Goal: Task Accomplishment & Management: Complete application form

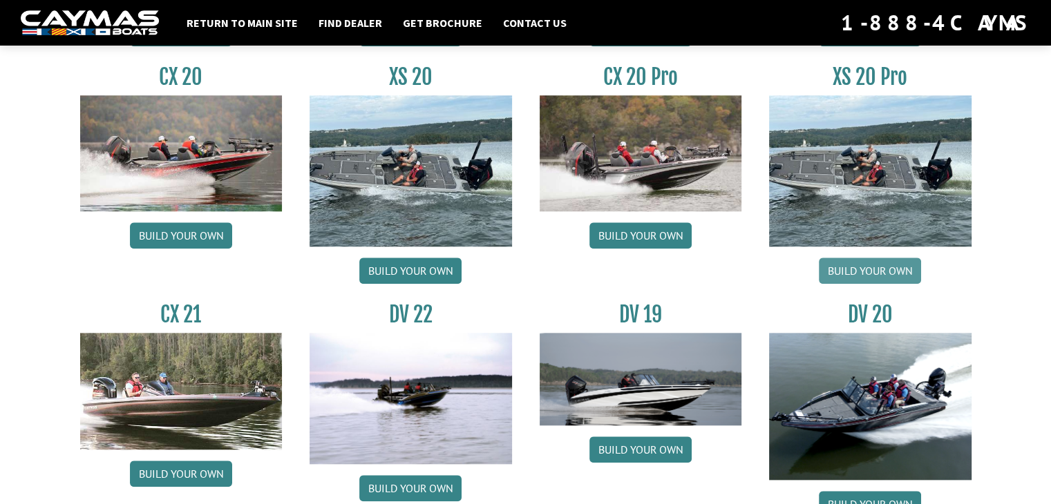
scroll to position [1396, 0]
click at [871, 263] on link "Build your own" at bounding box center [870, 271] width 102 height 26
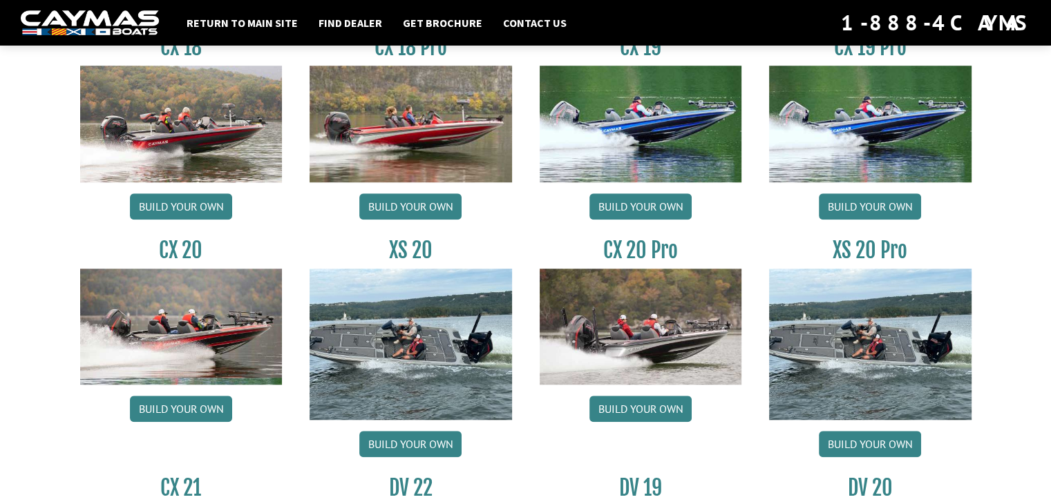
scroll to position [1224, 0]
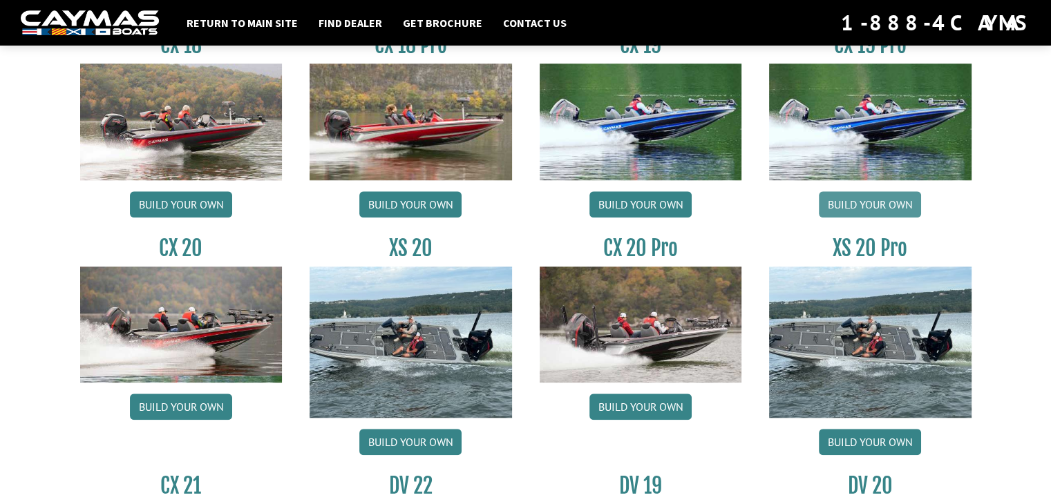
click at [884, 197] on link "Build your own" at bounding box center [870, 204] width 102 height 26
click at [628, 197] on link "Build your own" at bounding box center [640, 204] width 102 height 26
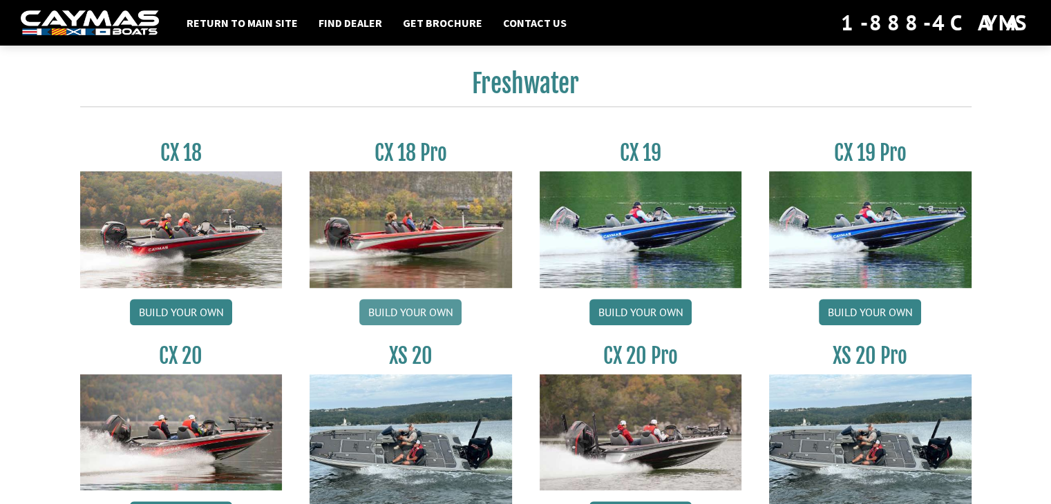
scroll to position [1108, 0]
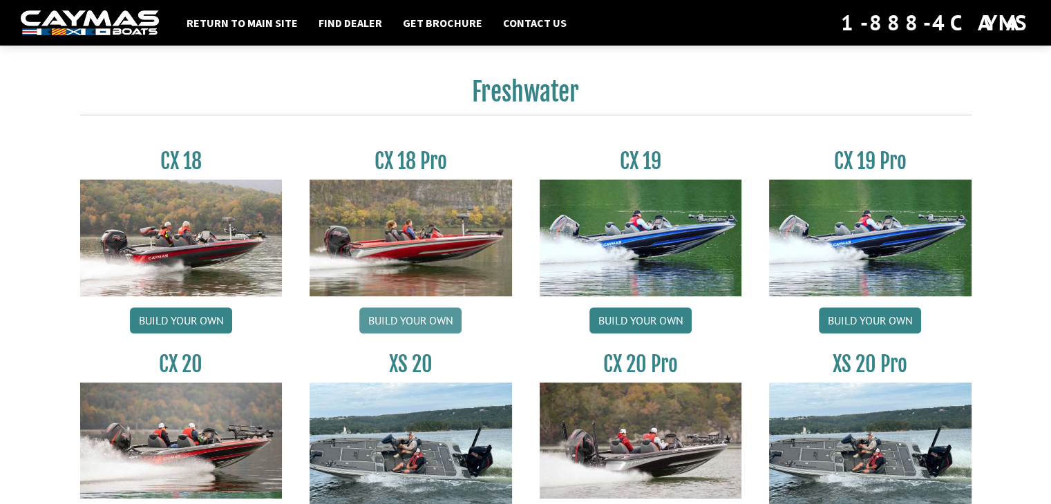
click at [407, 316] on link "Build your own" at bounding box center [410, 320] width 102 height 26
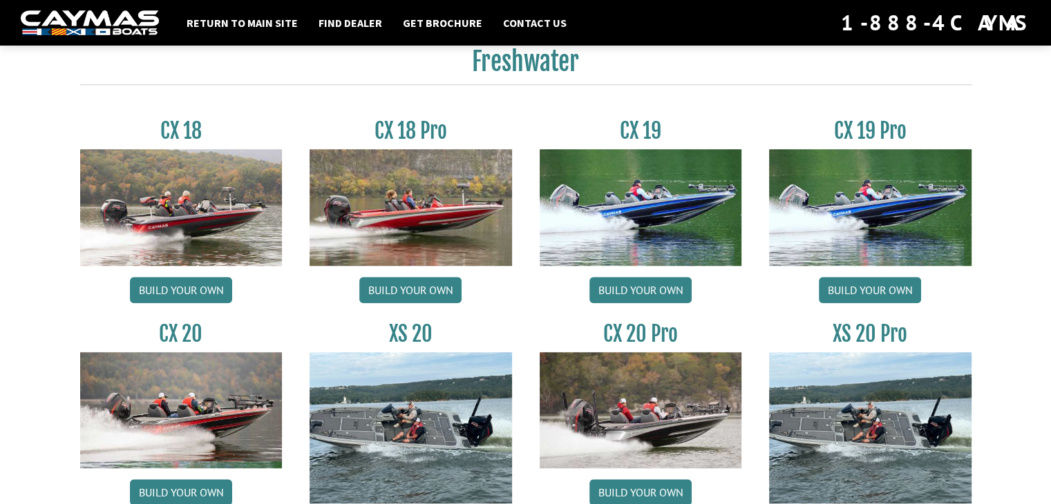
scroll to position [1139, 0]
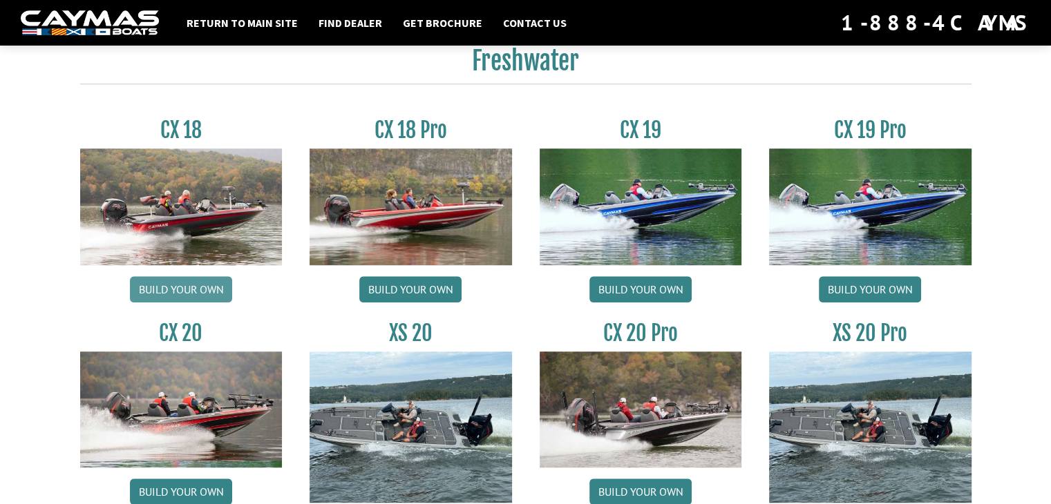
click at [191, 287] on link "Build your own" at bounding box center [181, 289] width 102 height 26
click at [415, 288] on link "Build your own" at bounding box center [410, 289] width 102 height 26
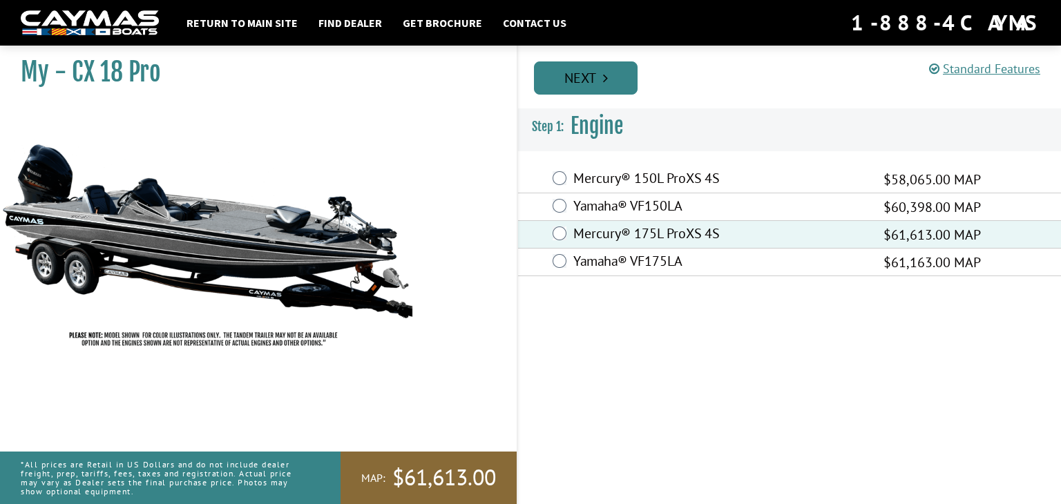
click at [594, 82] on link "Next" at bounding box center [586, 77] width 104 height 33
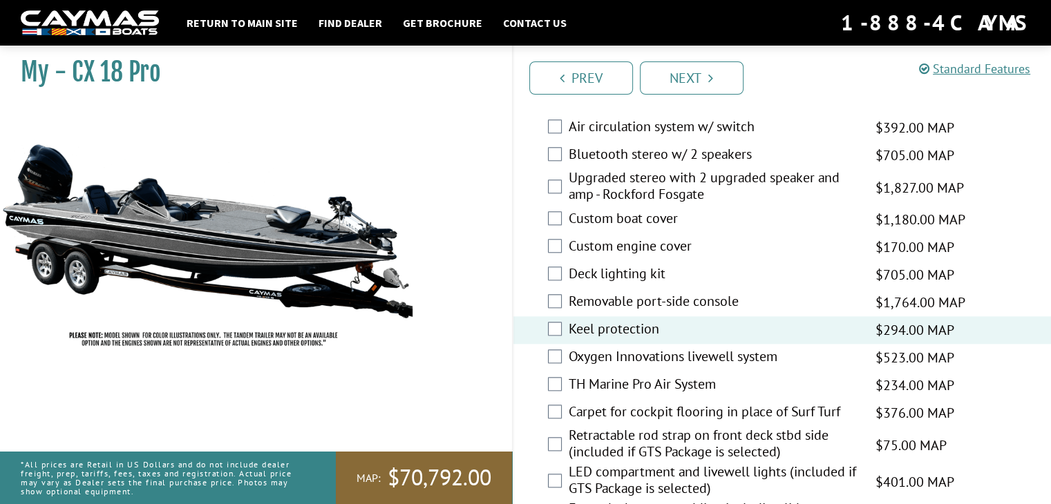
scroll to position [1374, 0]
click at [562, 358] on div "Oxygen Innovations livewell system $523.00 MAP $618.00 MSRP" at bounding box center [782, 358] width 538 height 28
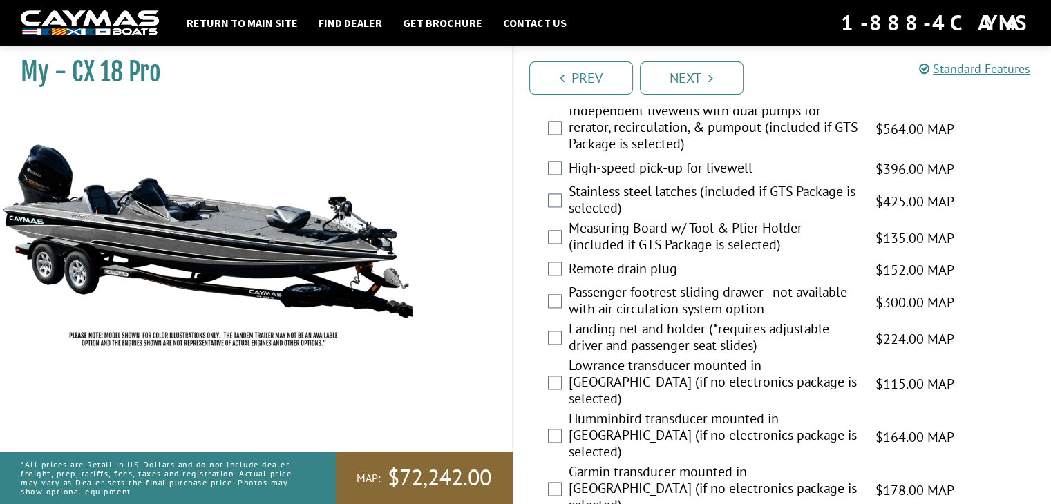
scroll to position [1846, 0]
click at [1025, 202] on div "Stainless steel latches (included if GTS Package is selected) $425.00 MAP $502.…" at bounding box center [782, 200] width 538 height 37
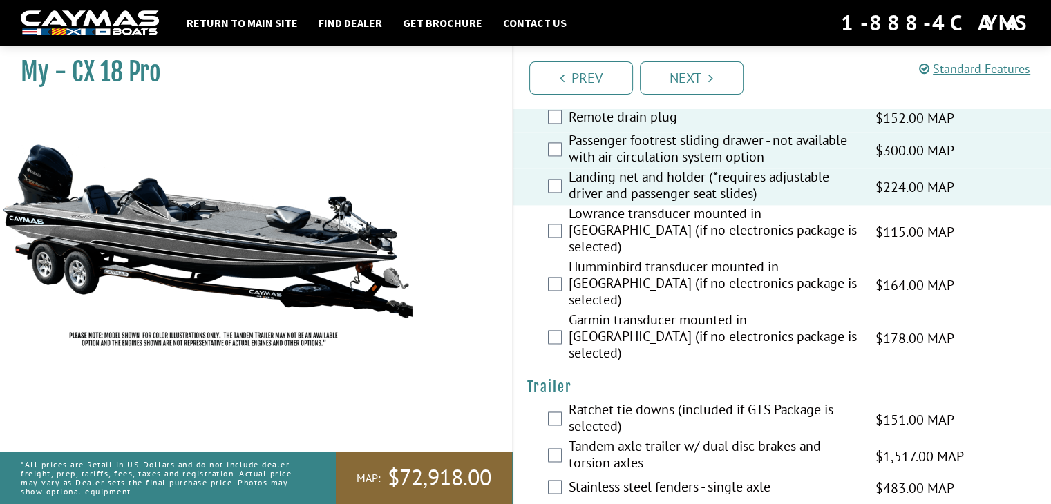
scroll to position [2009, 0]
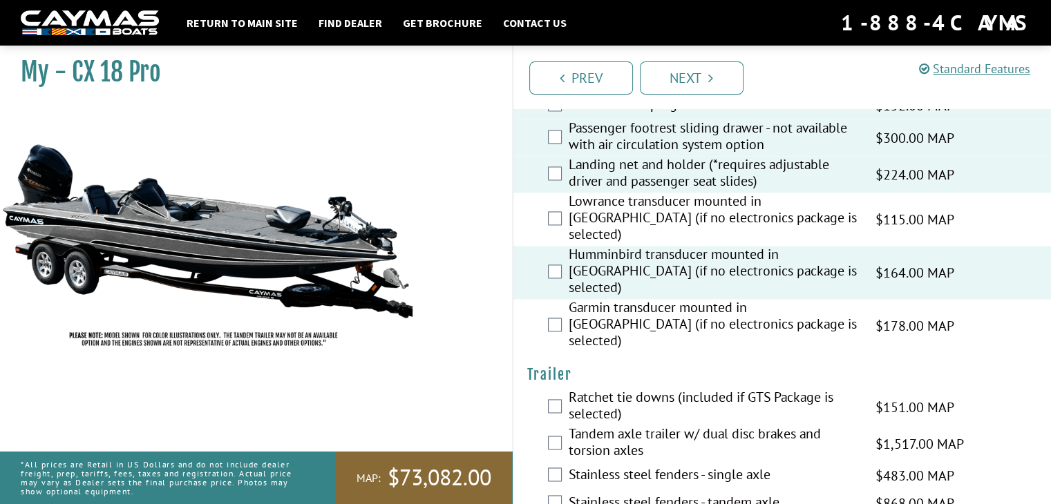
drag, startPoint x: 658, startPoint y: 301, endPoint x: 626, endPoint y: 316, distance: 36.2
click at [626, 366] on h4 "Trailer" at bounding box center [782, 374] width 511 height 17
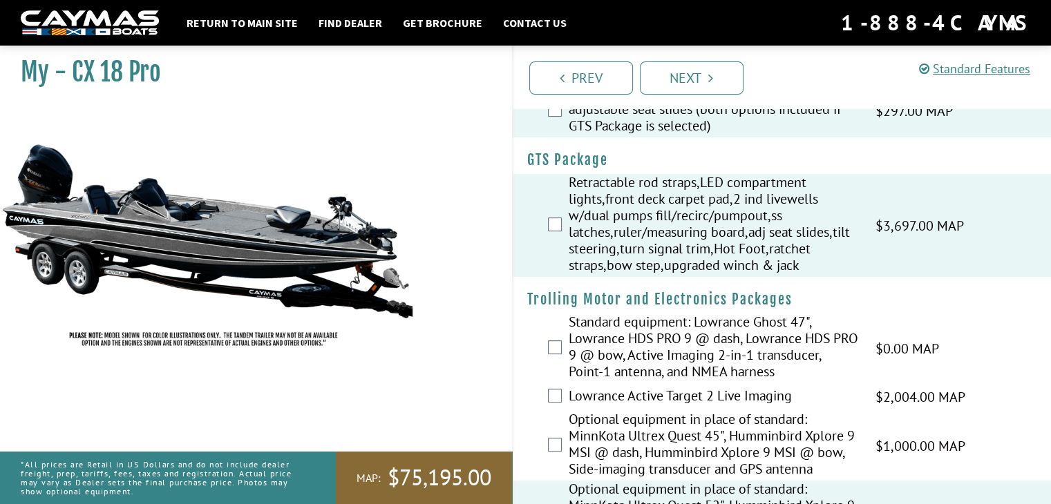
scroll to position [0, 0]
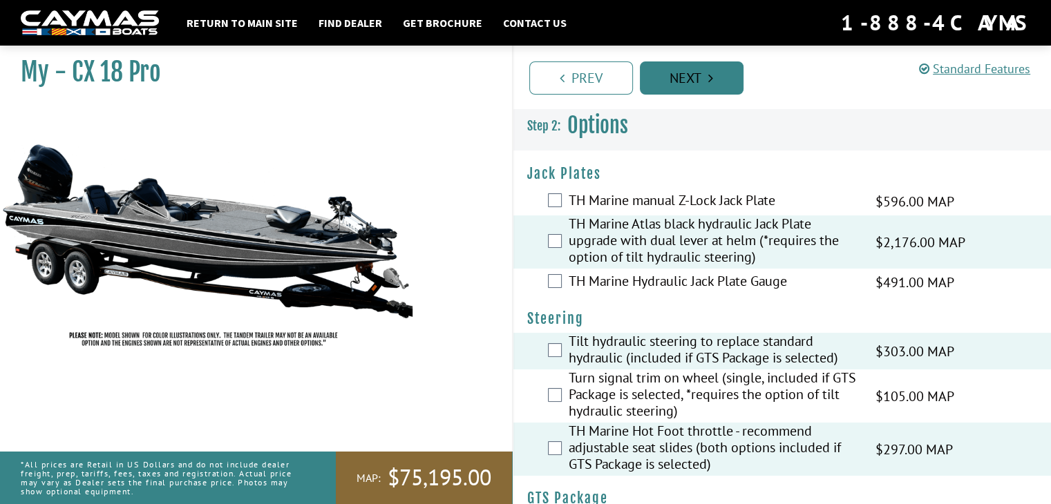
click at [724, 80] on link "Next" at bounding box center [692, 77] width 104 height 33
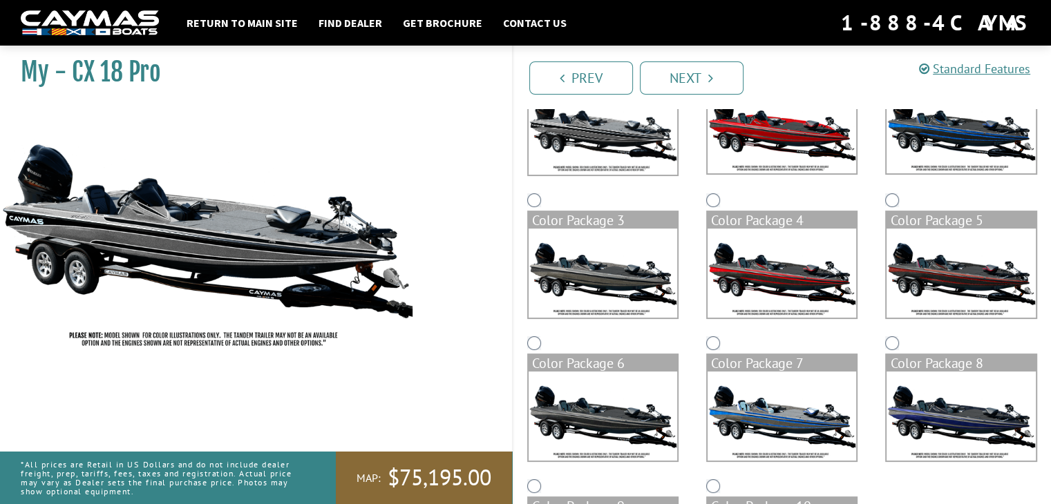
scroll to position [171, 0]
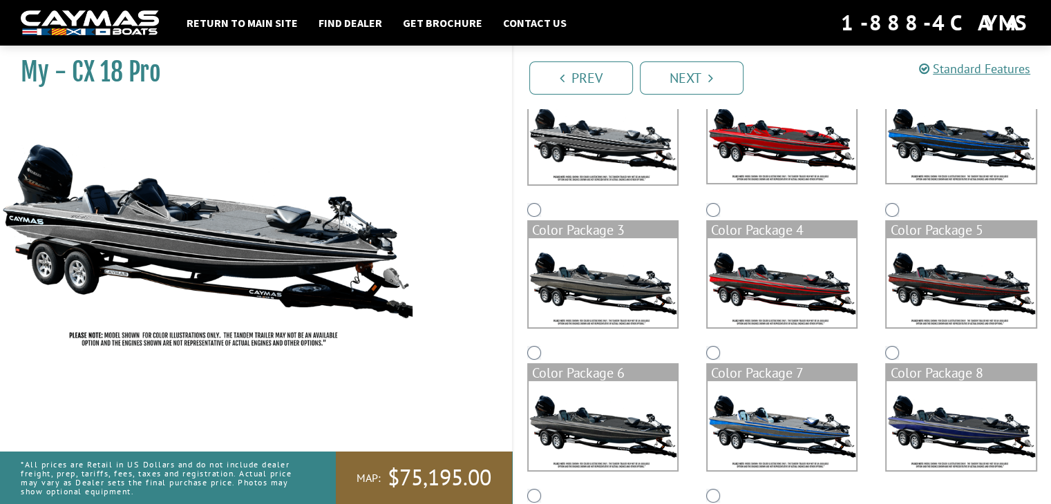
click at [771, 287] on img at bounding box center [782, 282] width 149 height 89
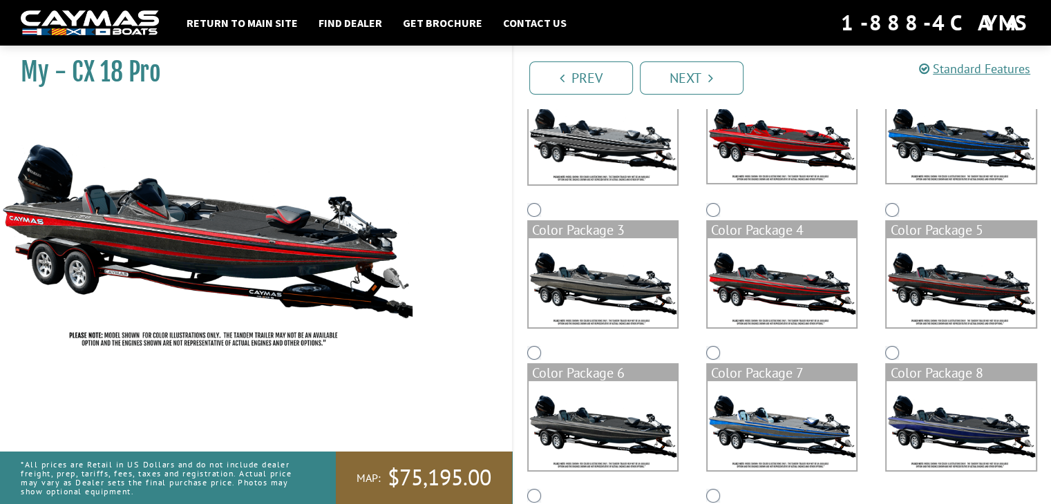
click at [776, 159] on img at bounding box center [782, 138] width 149 height 89
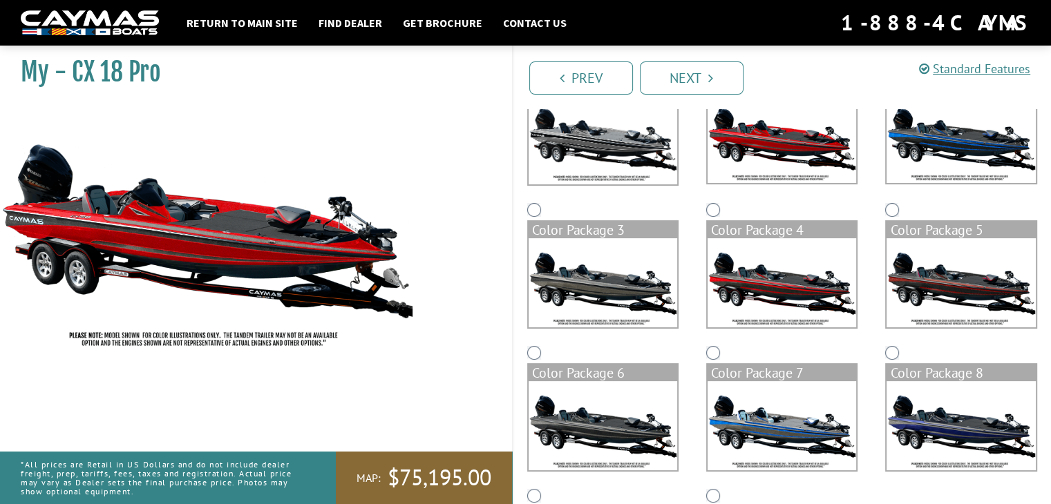
click at [775, 277] on img at bounding box center [782, 282] width 149 height 89
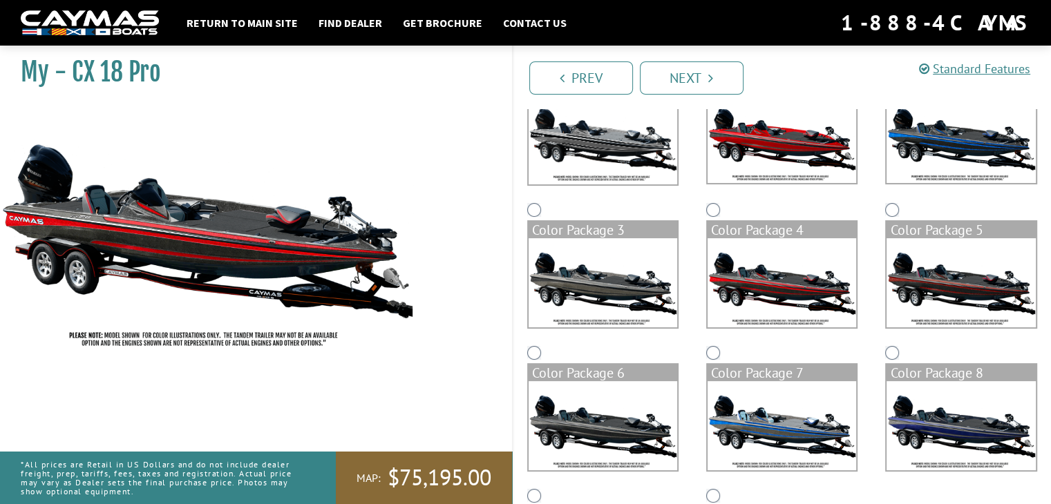
click at [974, 288] on img at bounding box center [961, 282] width 149 height 89
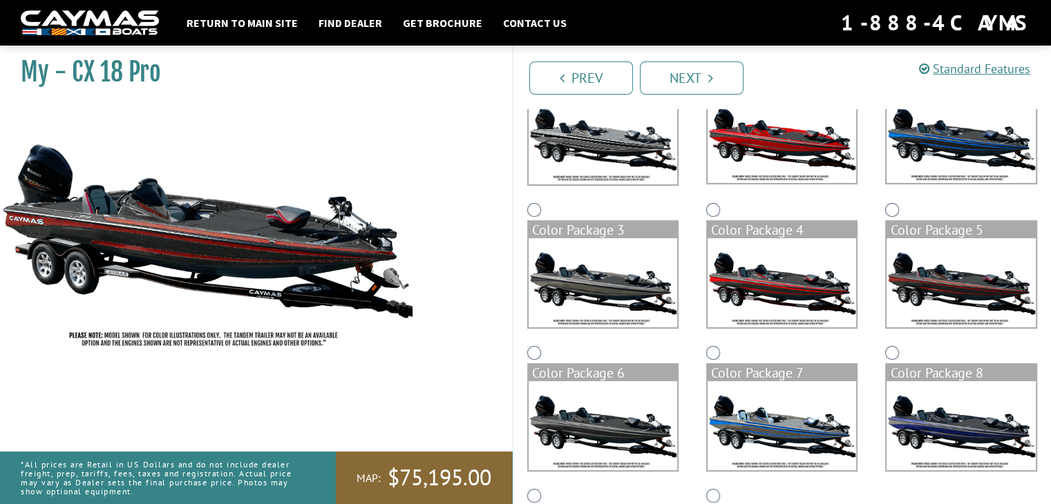
click at [834, 305] on img at bounding box center [782, 282] width 149 height 89
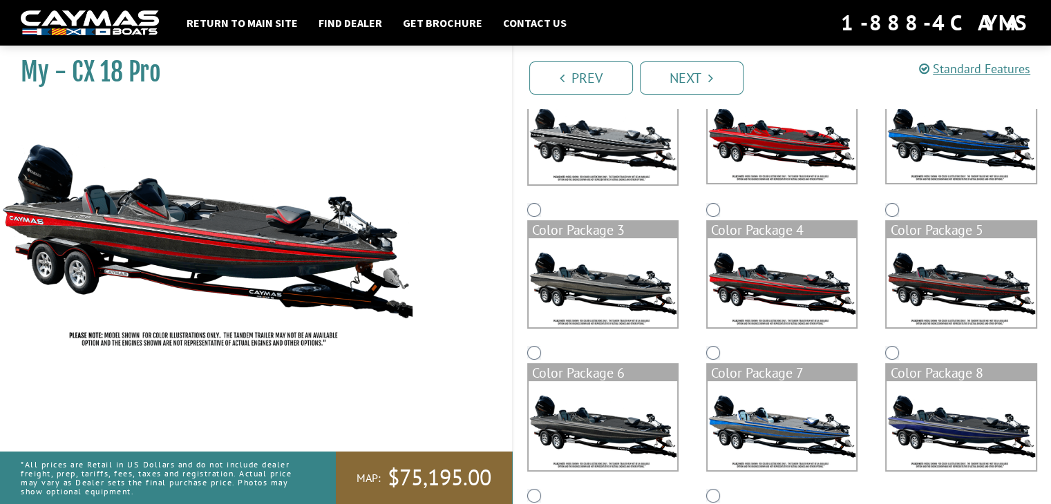
click at [765, 158] on img at bounding box center [782, 138] width 149 height 89
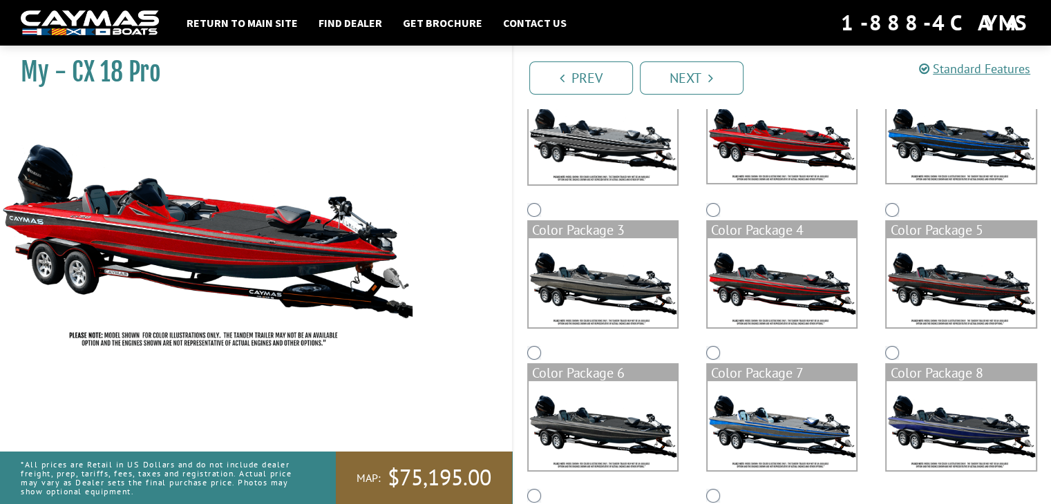
click at [920, 153] on img at bounding box center [961, 138] width 149 height 89
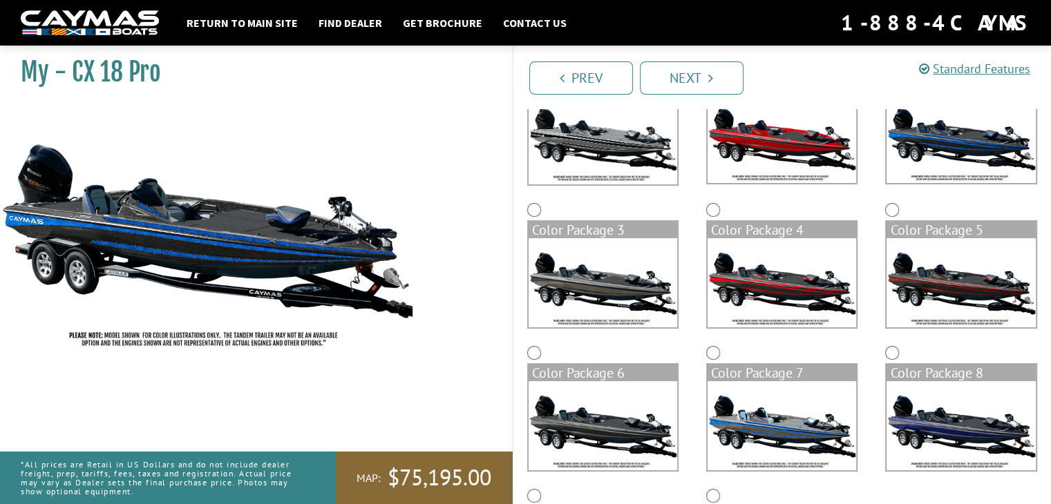
click at [925, 417] on img at bounding box center [961, 425] width 149 height 89
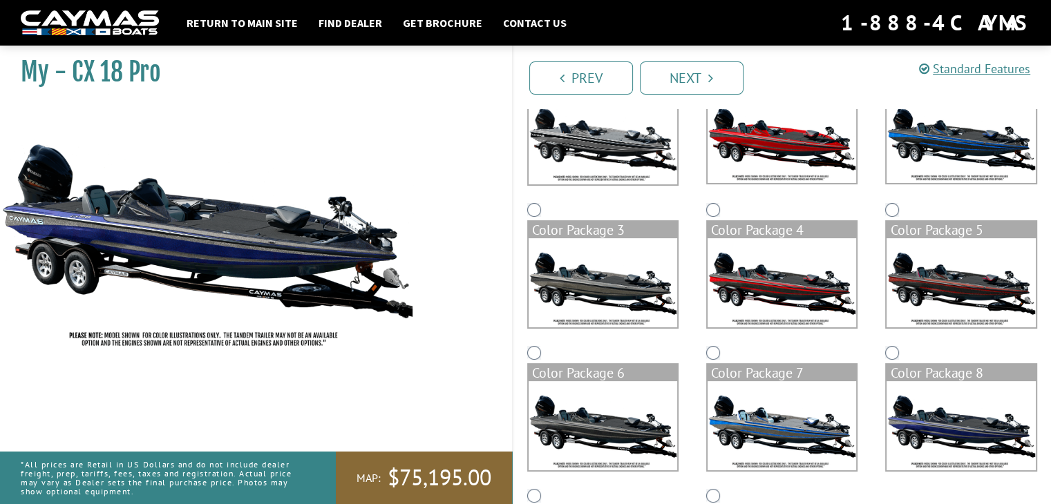
click at [844, 427] on img at bounding box center [782, 425] width 149 height 89
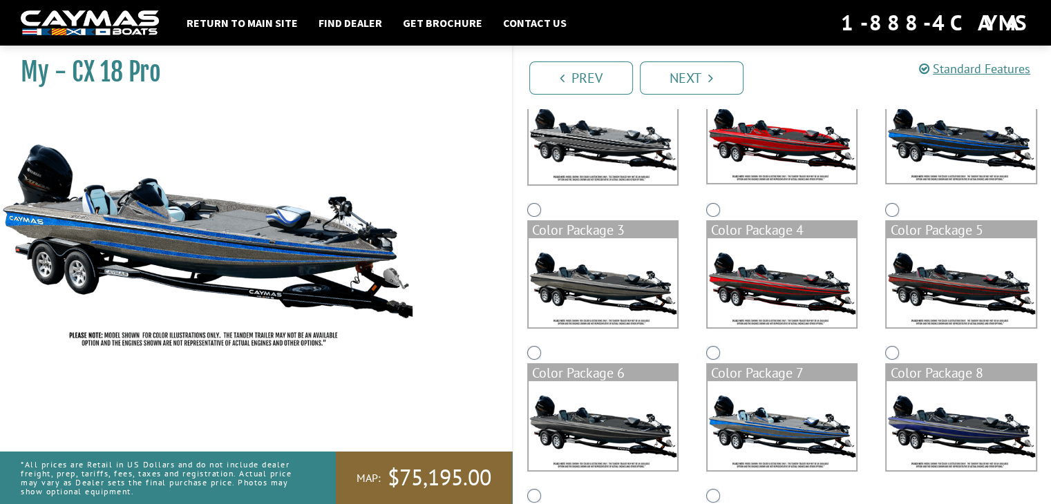
click at [621, 430] on img at bounding box center [603, 425] width 149 height 89
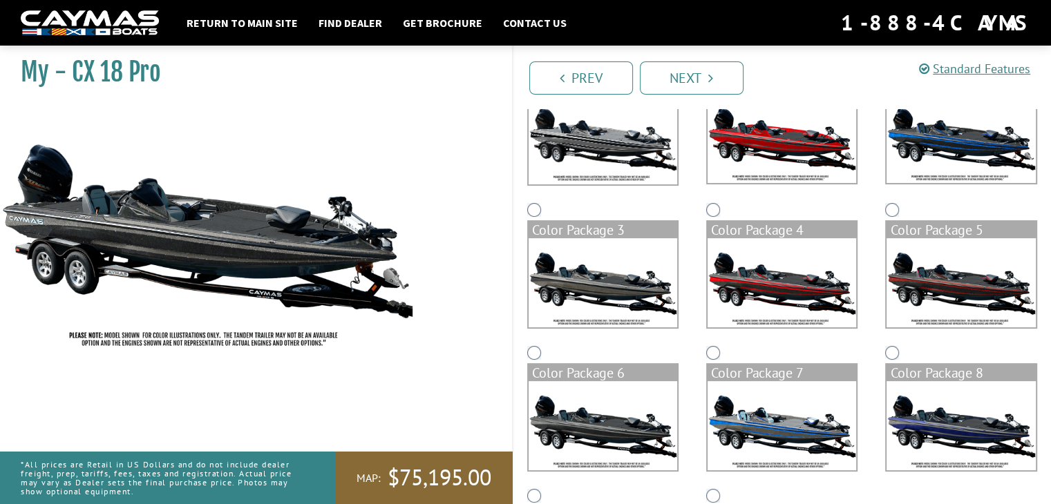
click at [618, 301] on img at bounding box center [603, 282] width 149 height 89
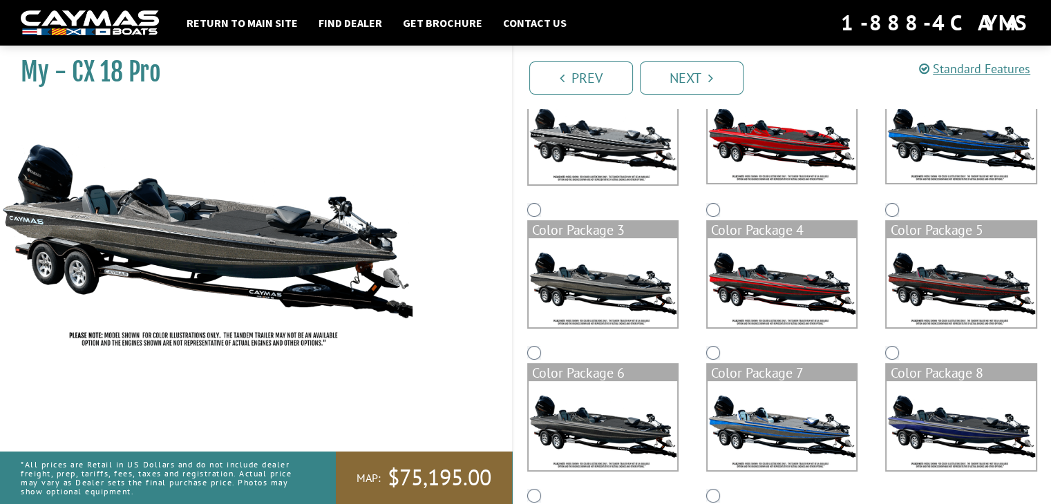
click at [755, 278] on img at bounding box center [782, 282] width 149 height 89
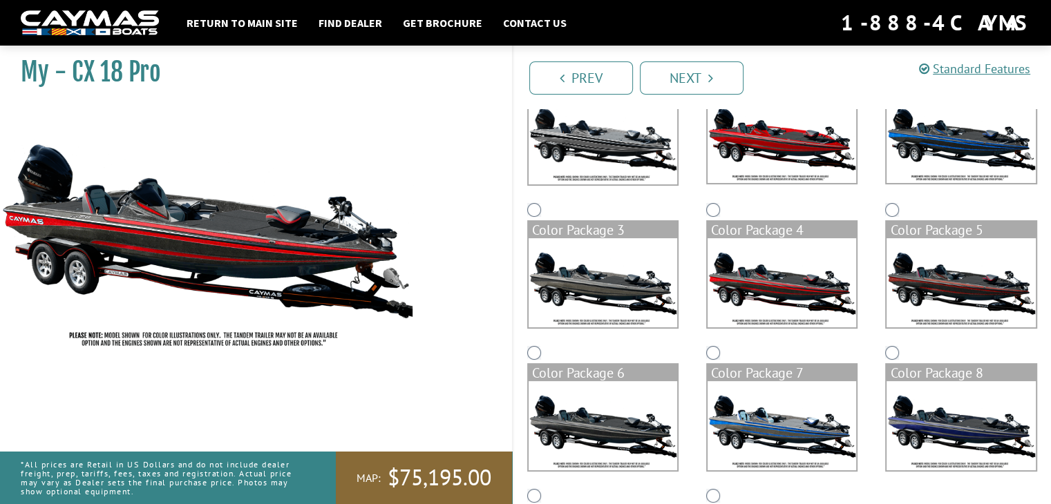
click at [793, 144] on img at bounding box center [782, 138] width 149 height 89
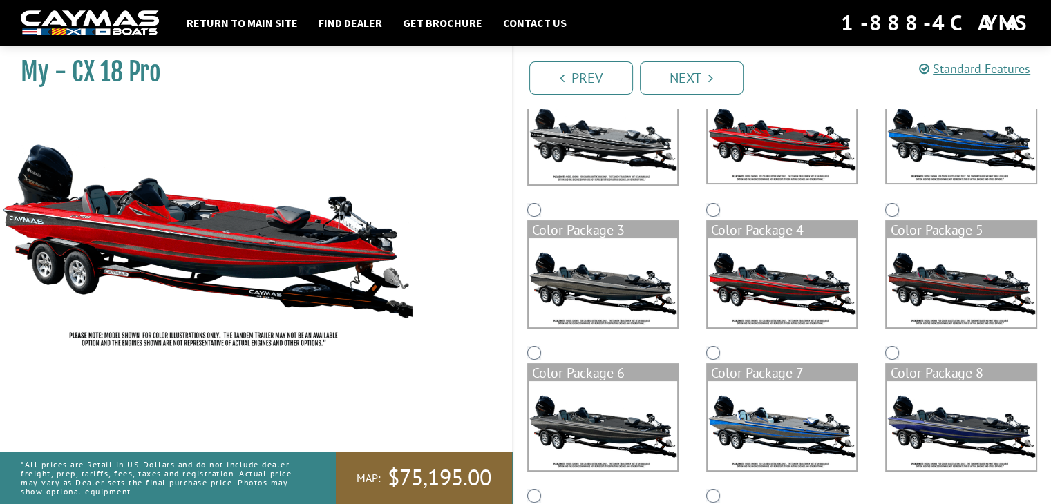
click at [997, 244] on img at bounding box center [961, 282] width 149 height 89
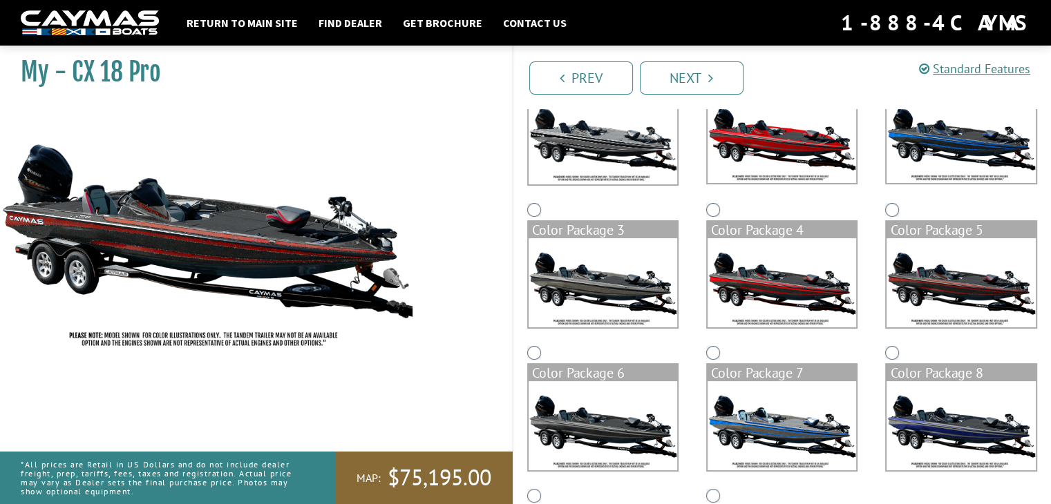
click at [865, 285] on div "Color Package 4" at bounding box center [781, 271] width 179 height 143
click at [811, 316] on img at bounding box center [782, 282] width 149 height 89
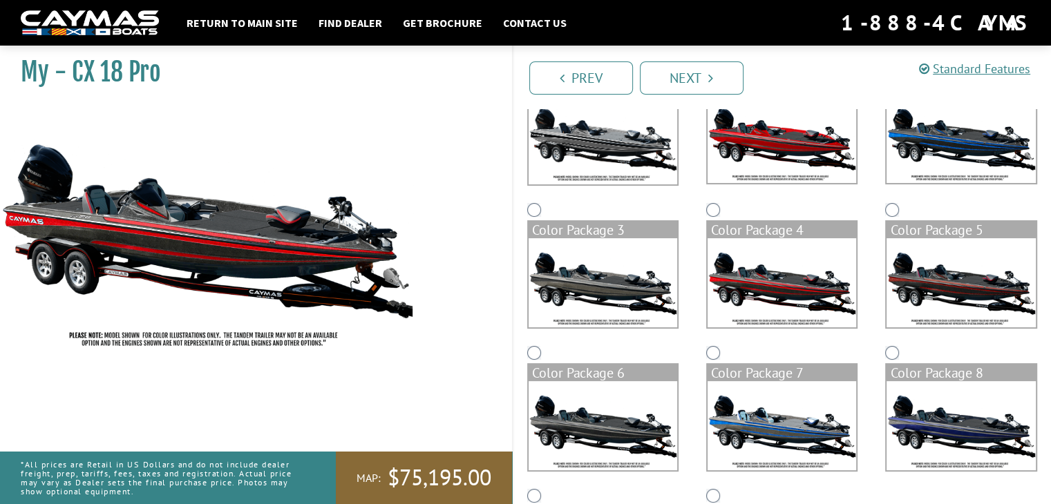
click at [807, 189] on div "Color Package 1" at bounding box center [781, 127] width 179 height 144
click at [798, 166] on img at bounding box center [782, 138] width 149 height 89
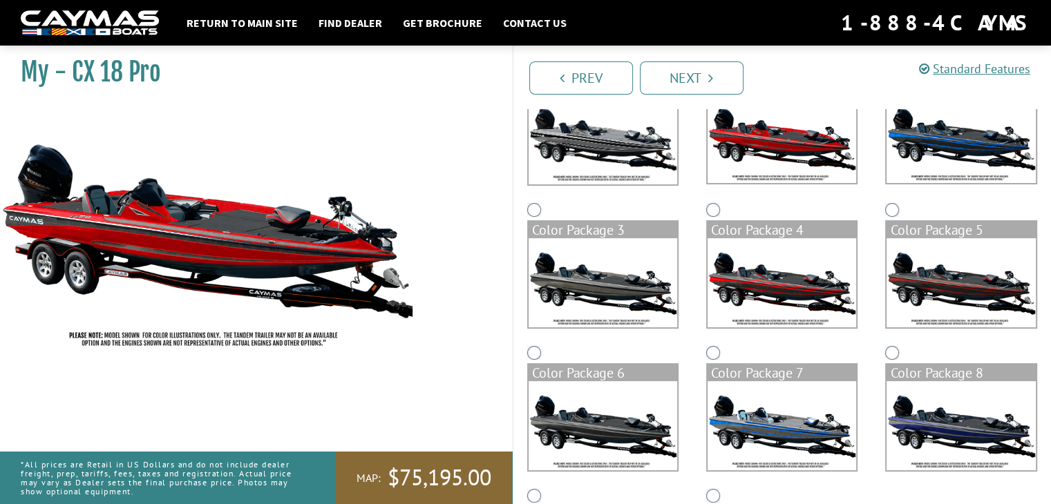
click at [970, 285] on img at bounding box center [961, 282] width 149 height 89
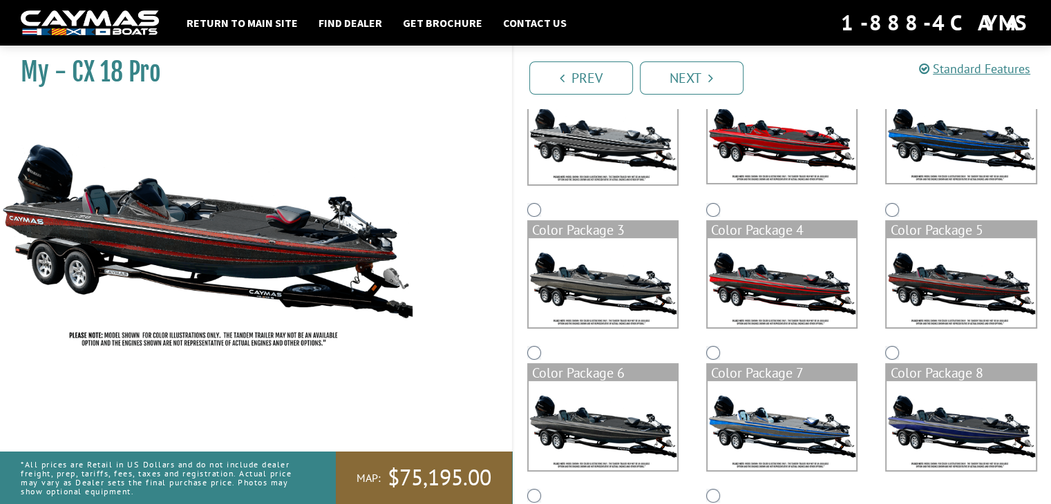
click at [764, 319] on img at bounding box center [782, 282] width 149 height 89
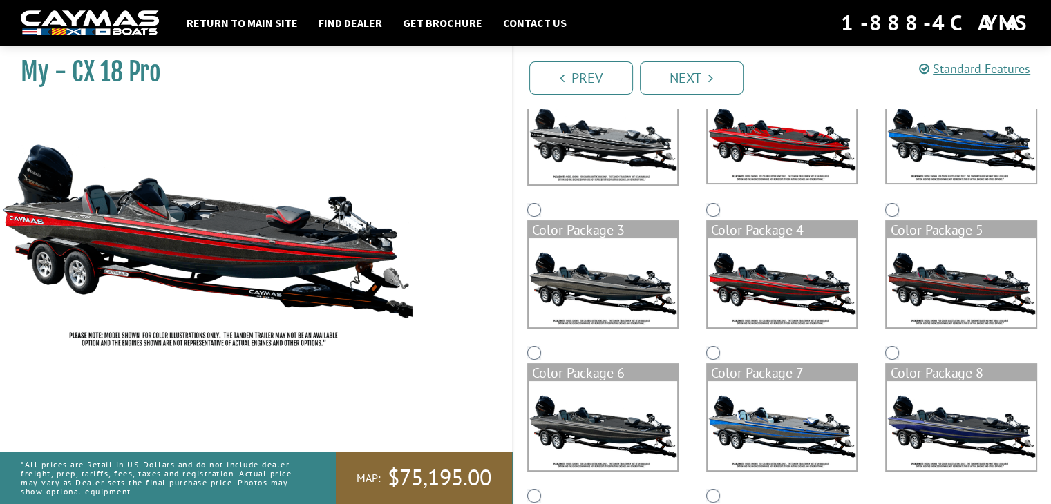
click at [751, 183] on label "Color Package 1" at bounding box center [781, 130] width 151 height 108
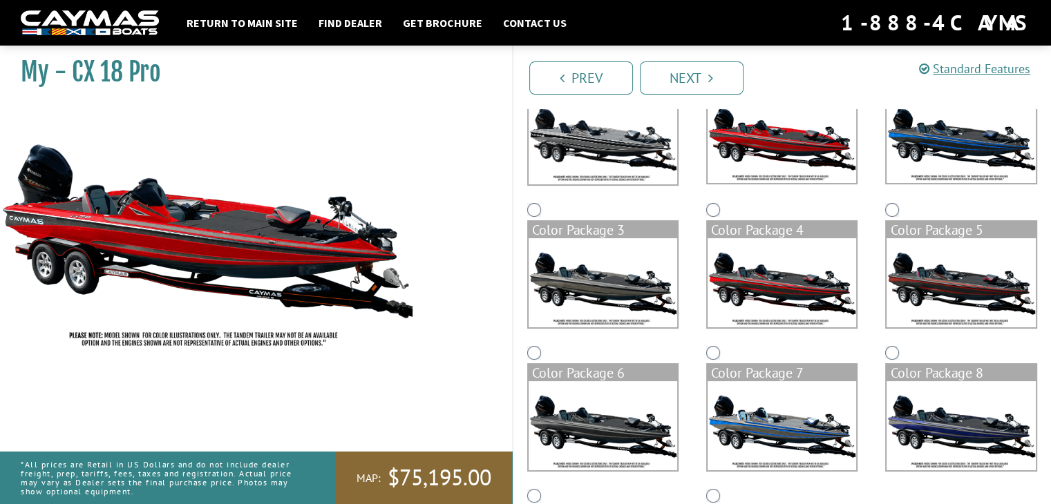
click at [956, 272] on img at bounding box center [961, 282] width 149 height 89
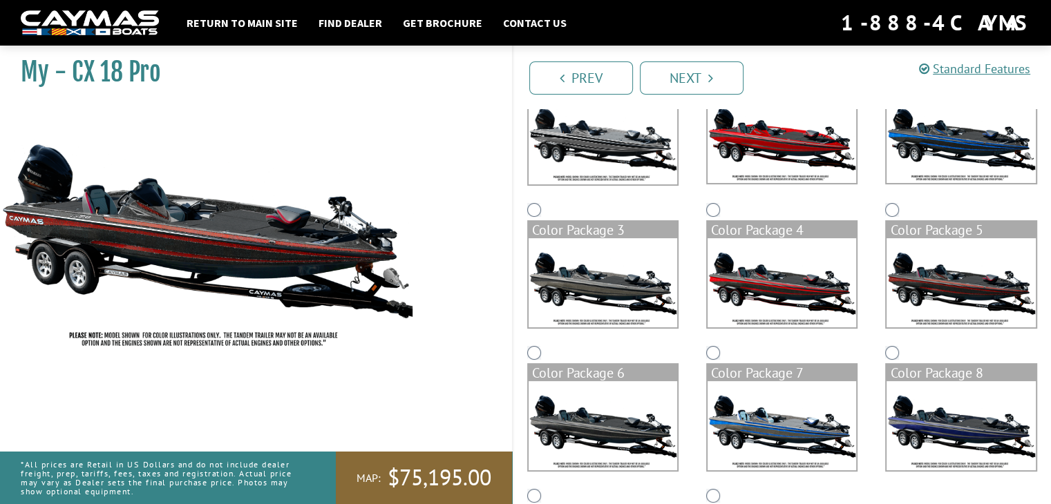
click at [818, 283] on img at bounding box center [782, 282] width 149 height 89
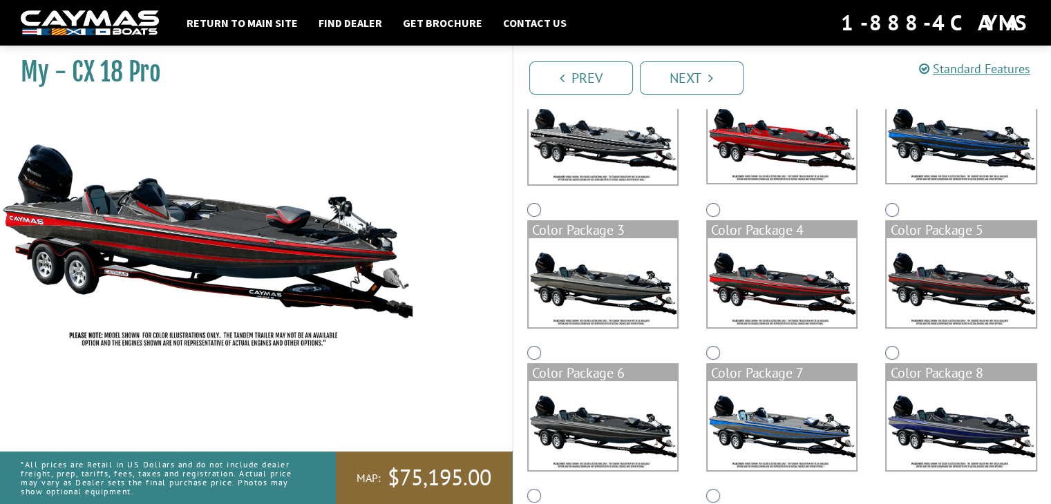
click at [784, 160] on img at bounding box center [782, 138] width 149 height 89
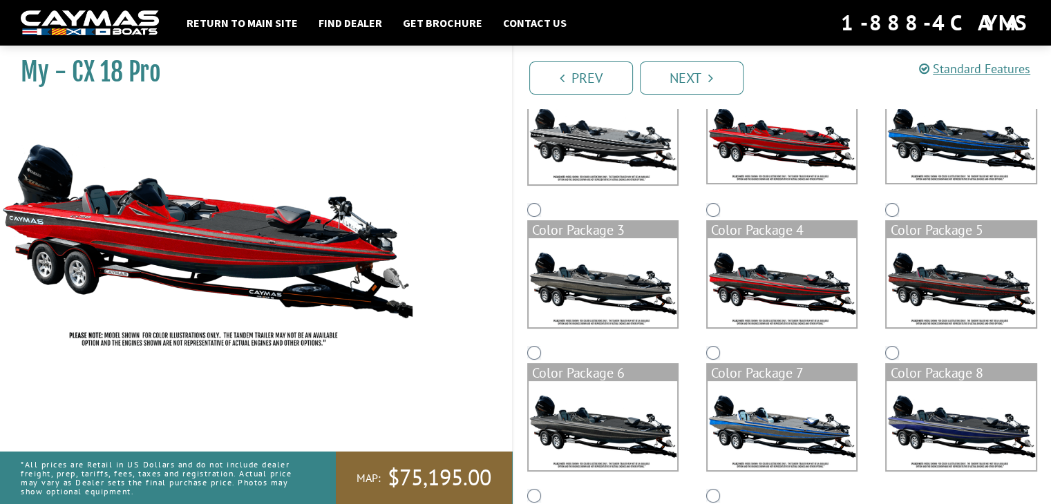
click at [805, 285] on img at bounding box center [782, 282] width 149 height 89
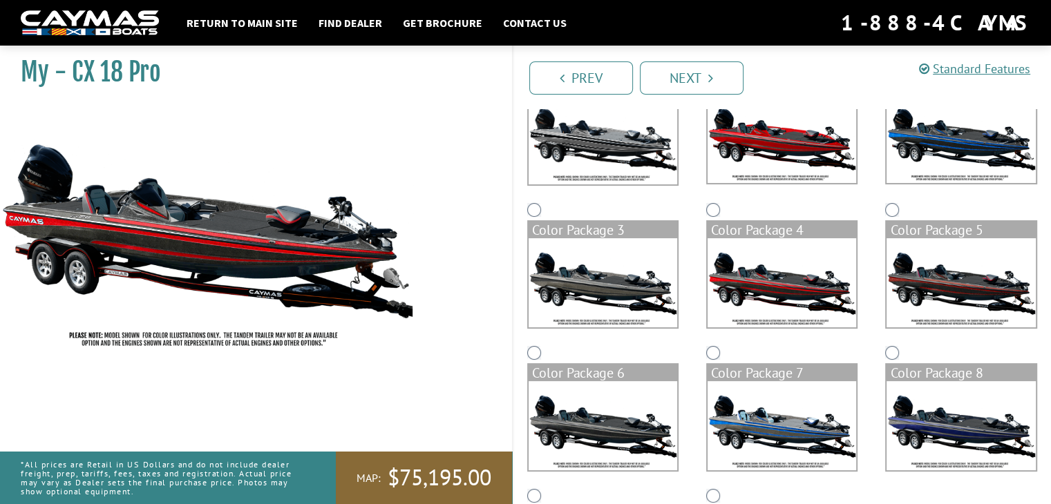
click at [975, 286] on img at bounding box center [961, 282] width 149 height 89
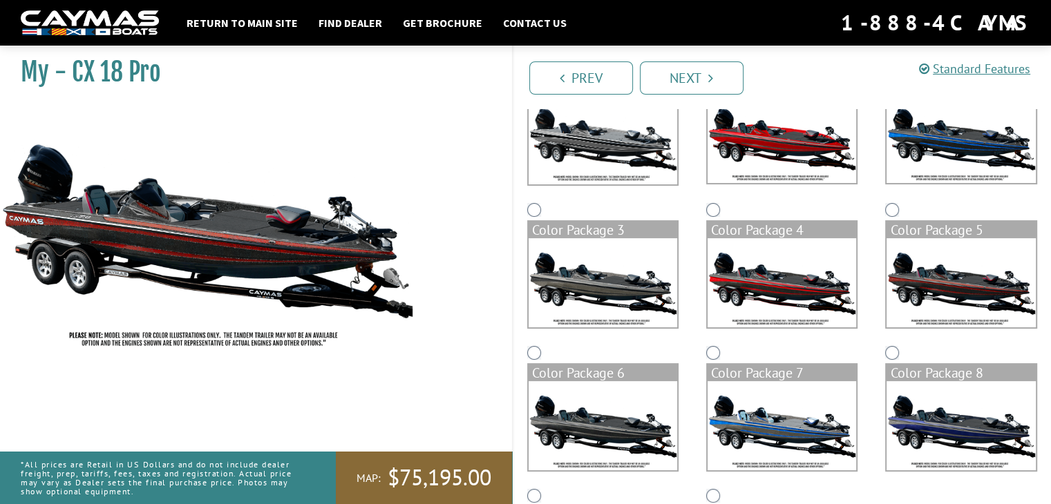
click at [797, 297] on img at bounding box center [782, 282] width 149 height 89
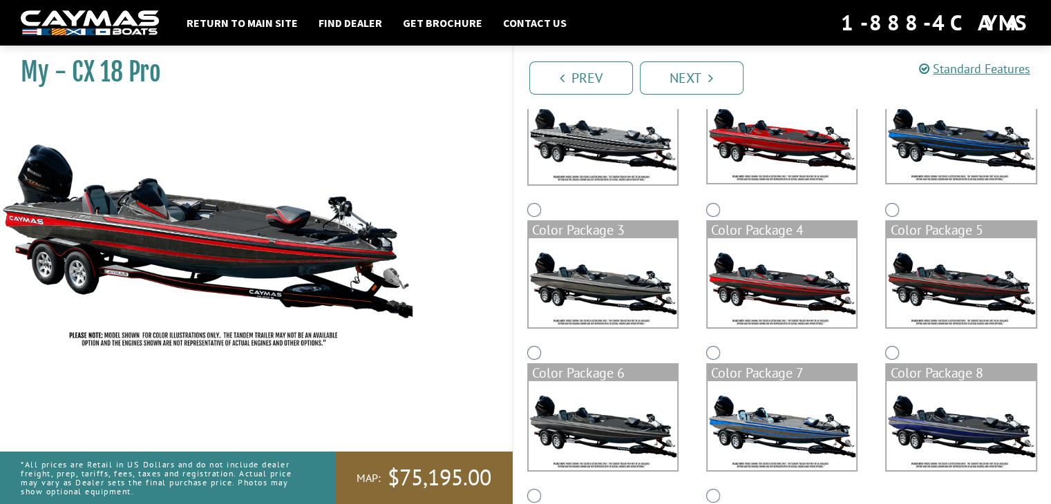
click at [763, 170] on img at bounding box center [782, 138] width 149 height 89
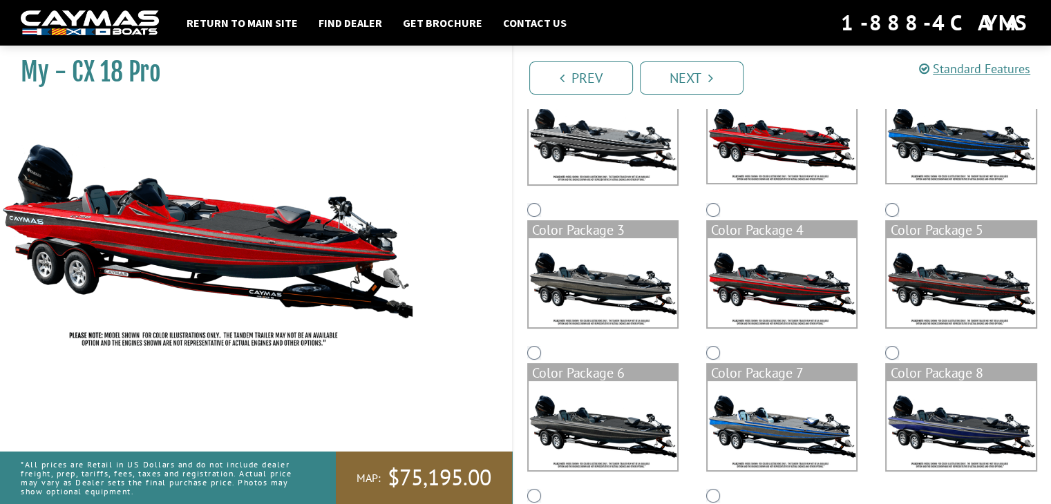
click at [790, 268] on img at bounding box center [782, 282] width 149 height 89
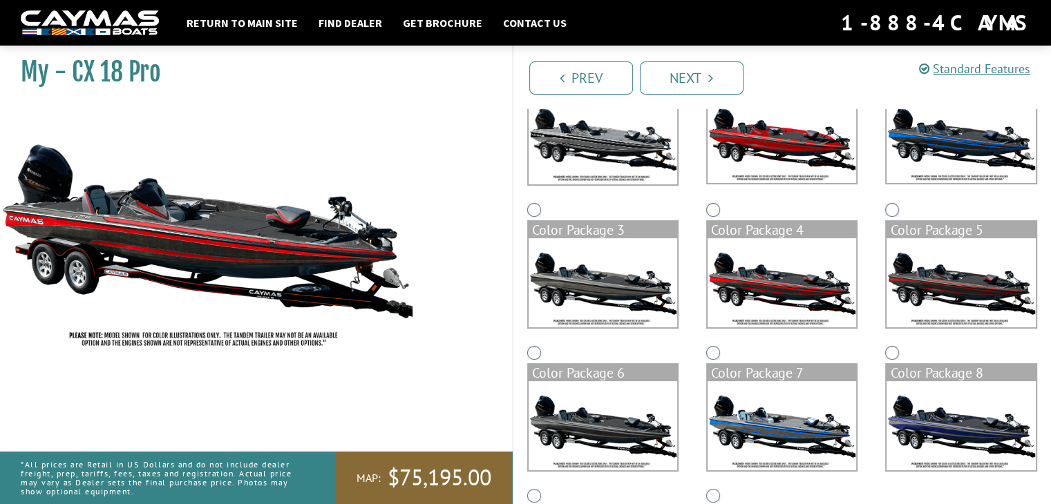
click at [963, 286] on img at bounding box center [961, 282] width 149 height 89
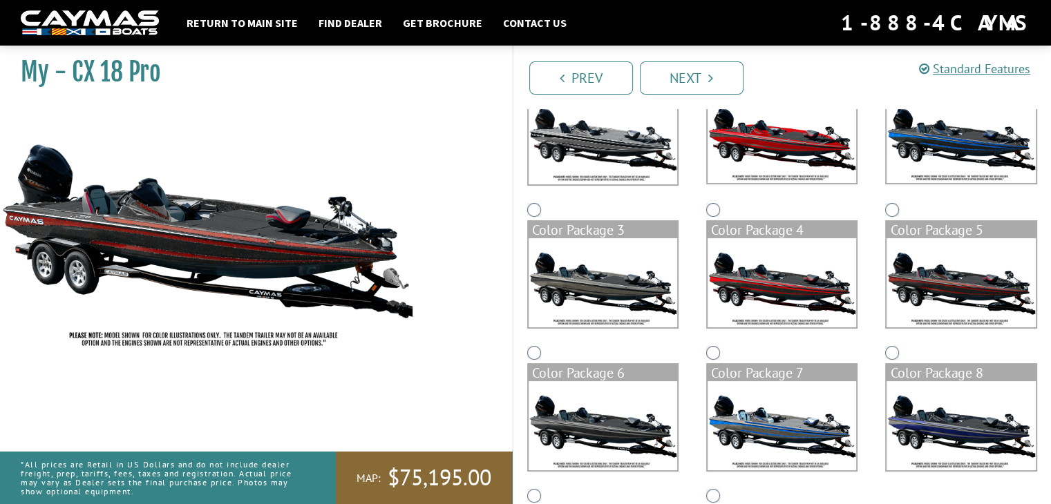
click at [880, 286] on div "Color Package 5" at bounding box center [960, 271] width 179 height 143
click at [807, 278] on img at bounding box center [782, 282] width 149 height 89
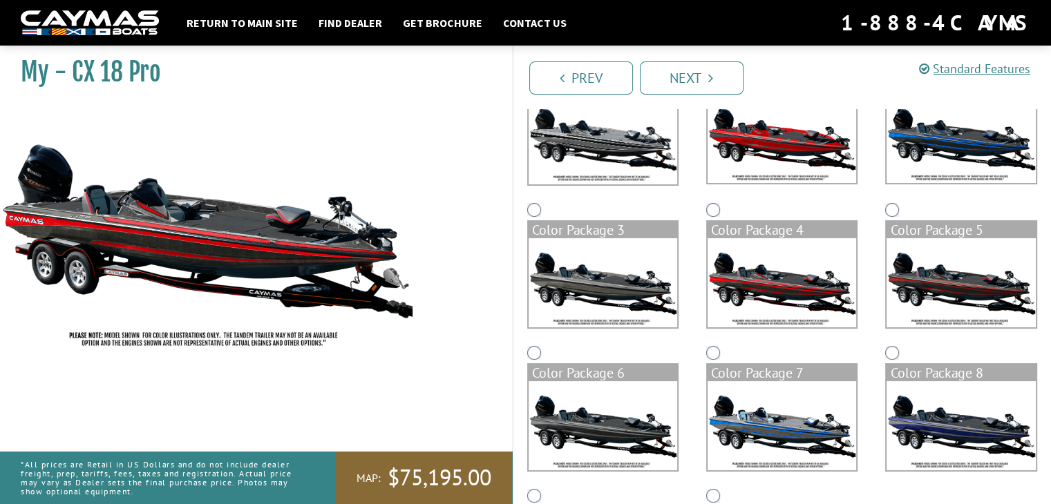
click at [779, 146] on img at bounding box center [782, 138] width 149 height 89
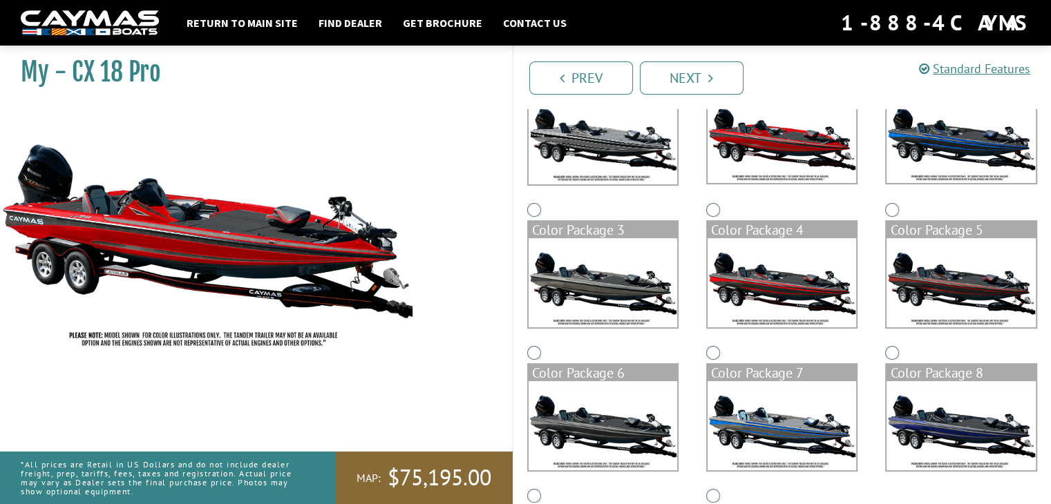
click at [798, 281] on img at bounding box center [782, 282] width 149 height 89
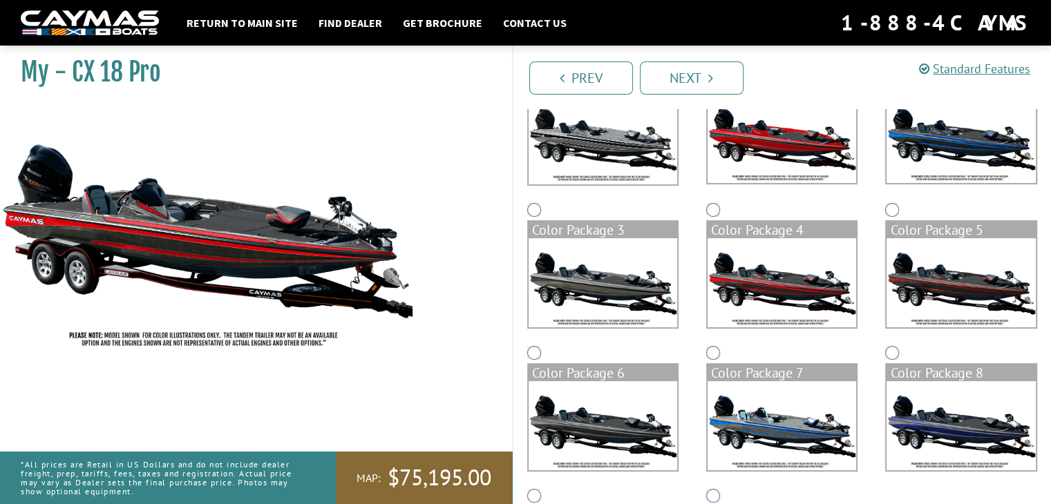
click at [786, 148] on img at bounding box center [782, 138] width 149 height 89
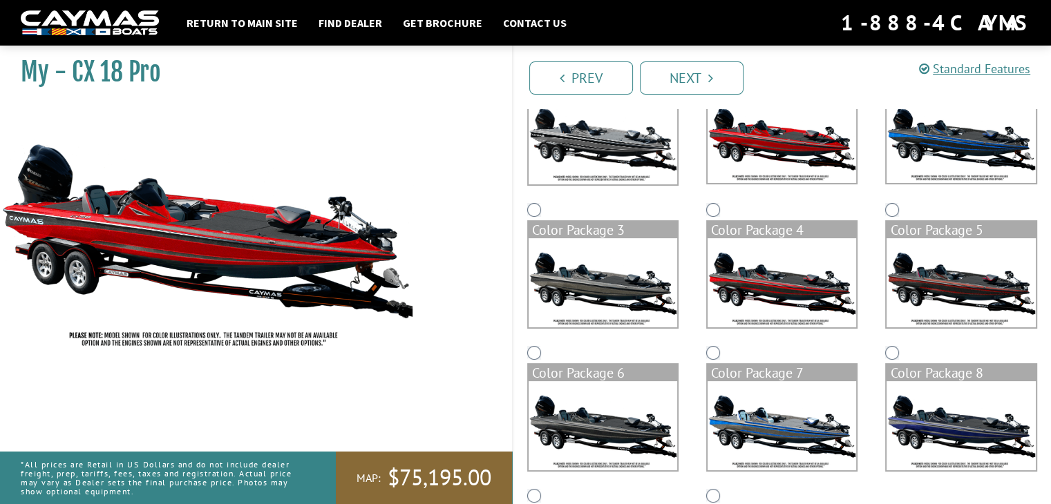
click at [959, 277] on img at bounding box center [961, 282] width 149 height 89
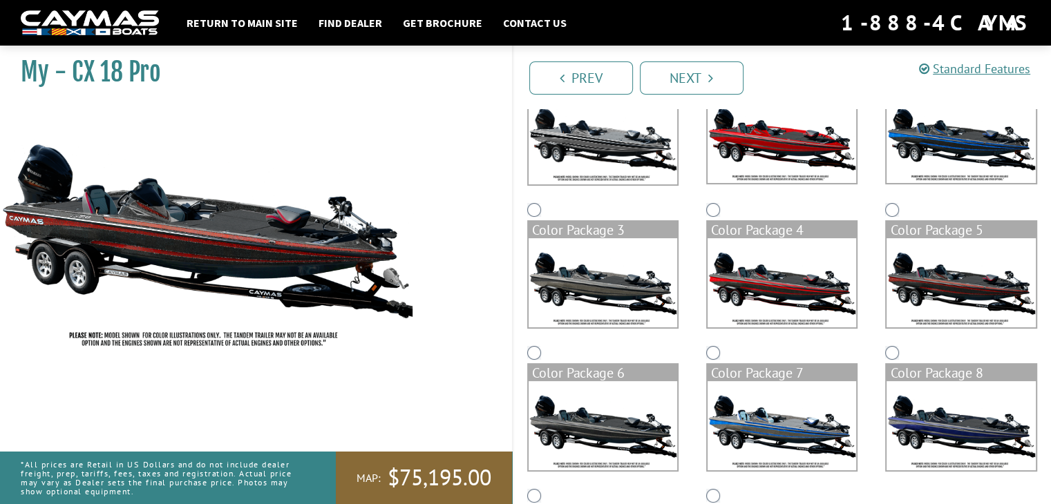
click at [810, 270] on img at bounding box center [782, 282] width 149 height 89
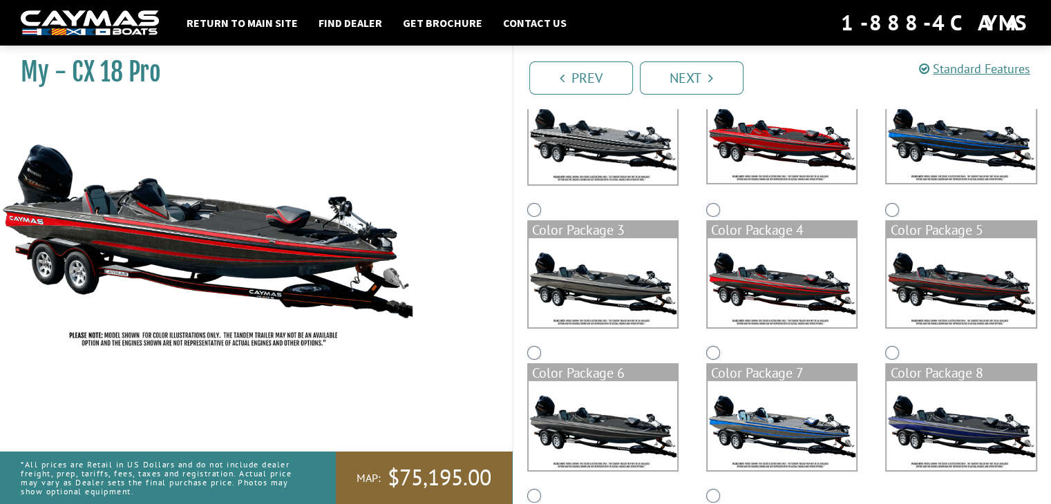
click at [786, 178] on img at bounding box center [782, 138] width 149 height 89
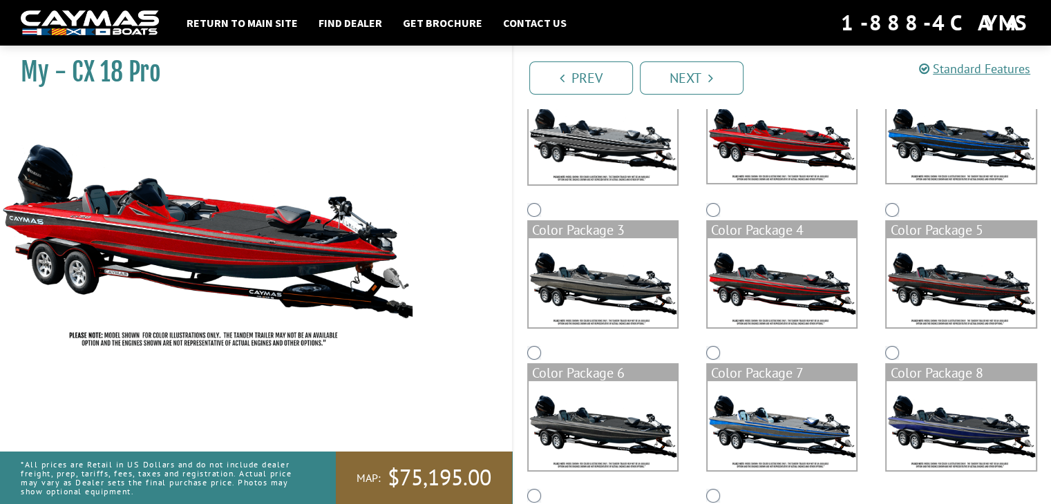
click at [949, 266] on img at bounding box center [961, 282] width 149 height 89
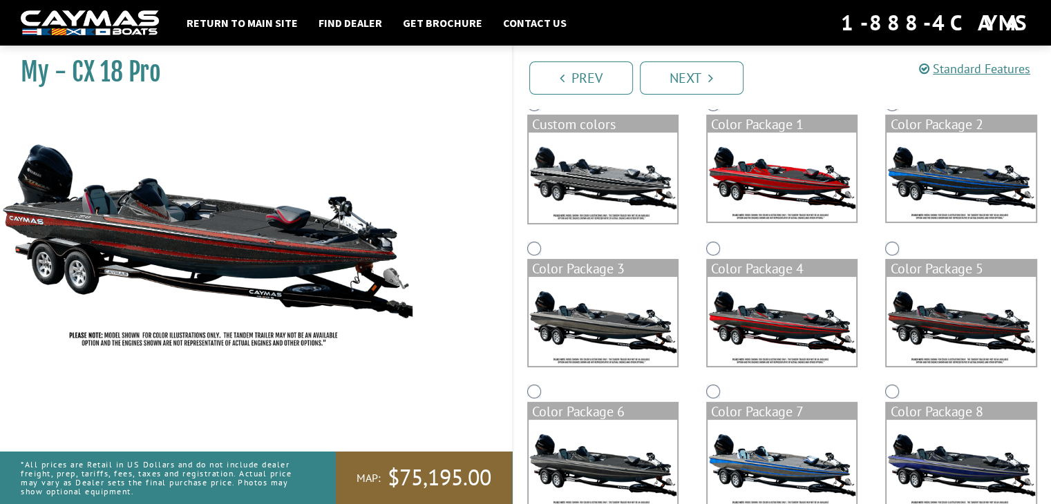
scroll to position [0, 0]
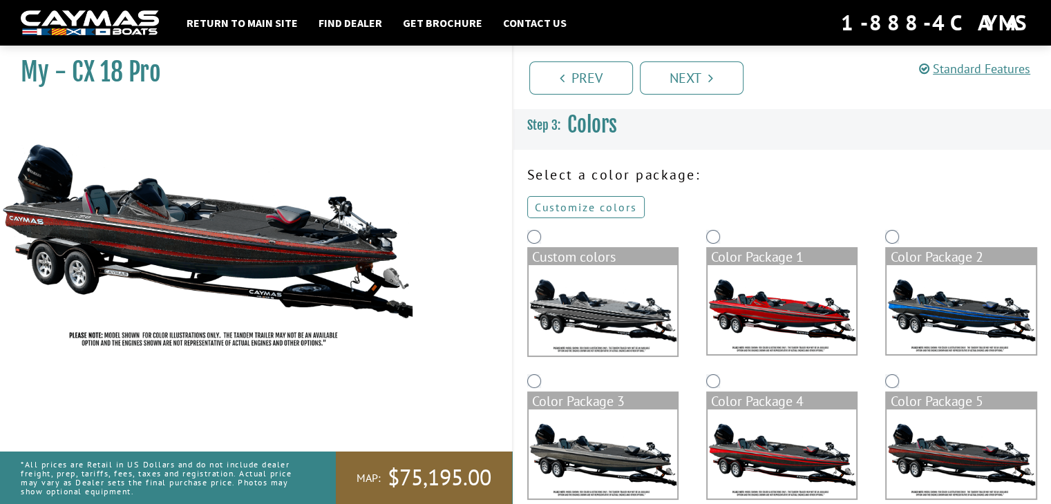
click at [586, 207] on link "Customize colors" at bounding box center [585, 207] width 117 height 22
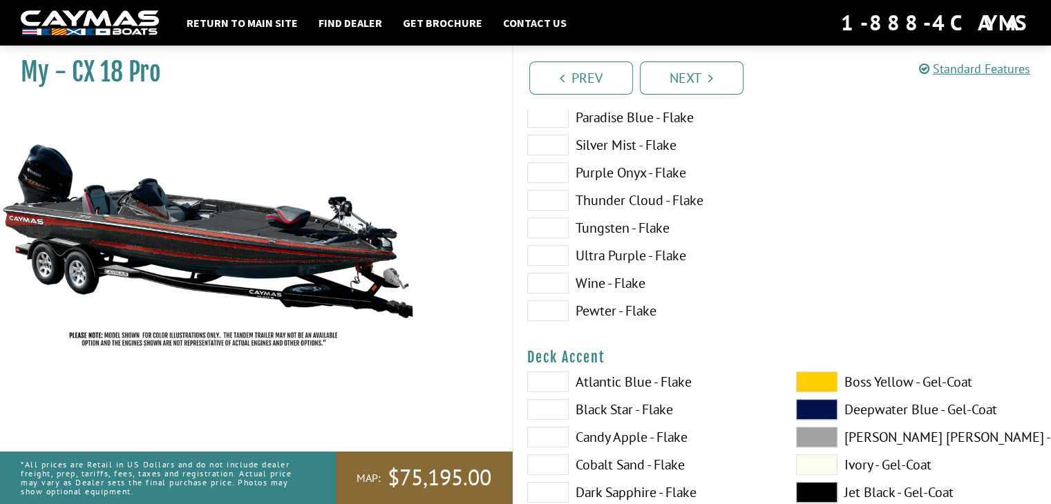
scroll to position [484, 0]
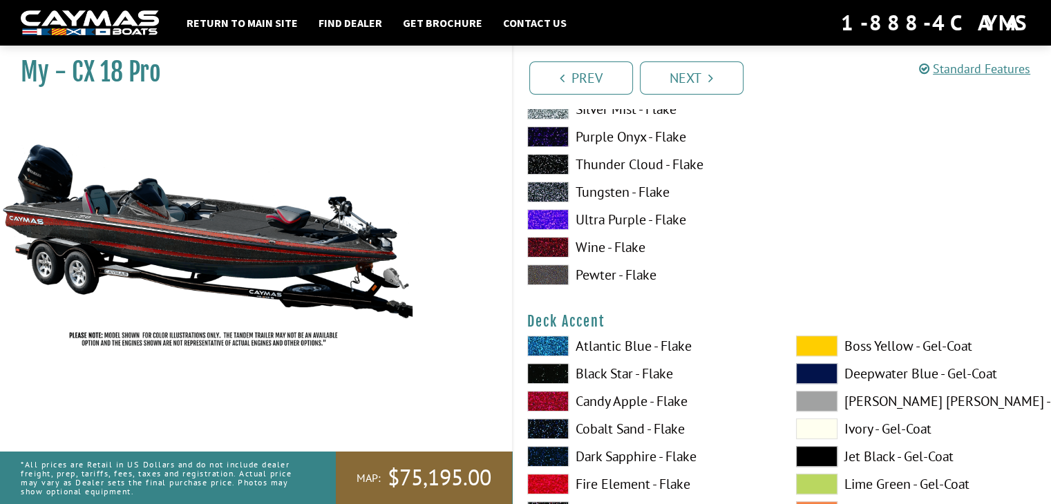
click at [547, 214] on span at bounding box center [547, 219] width 41 height 21
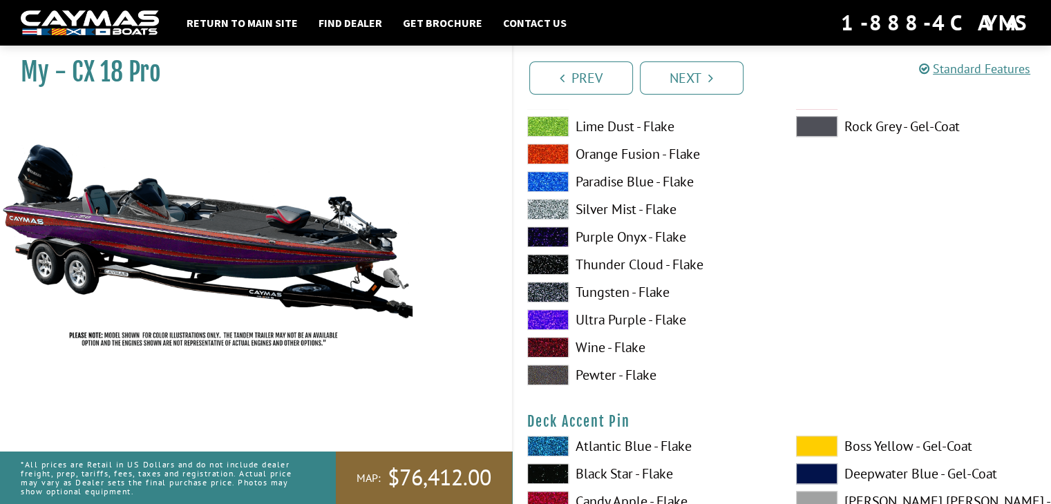
scroll to position [967, 0]
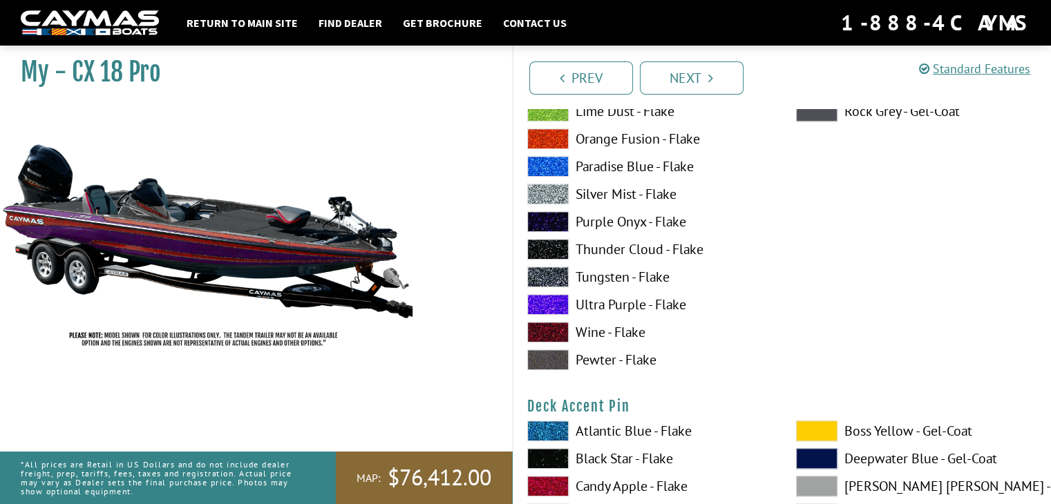
click at [543, 305] on span at bounding box center [547, 304] width 41 height 21
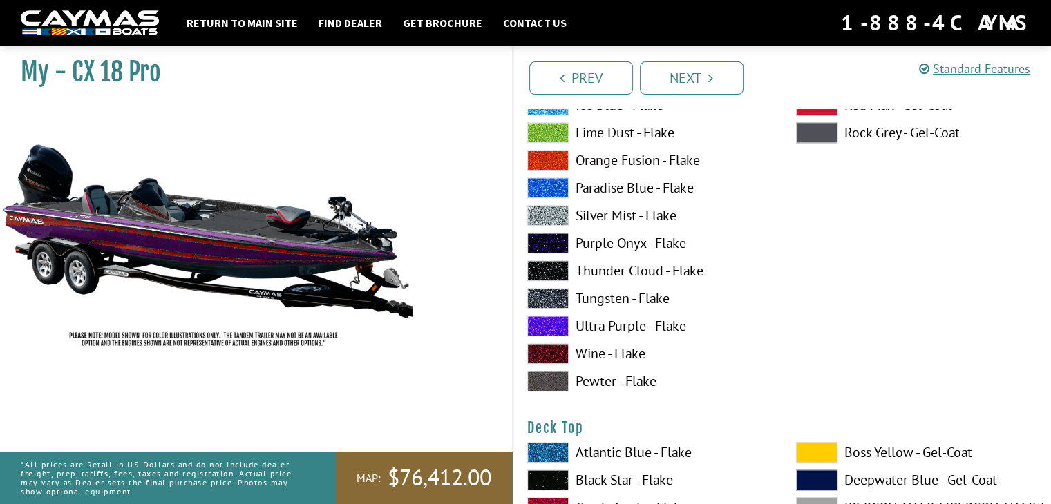
scroll to position [1520, 0]
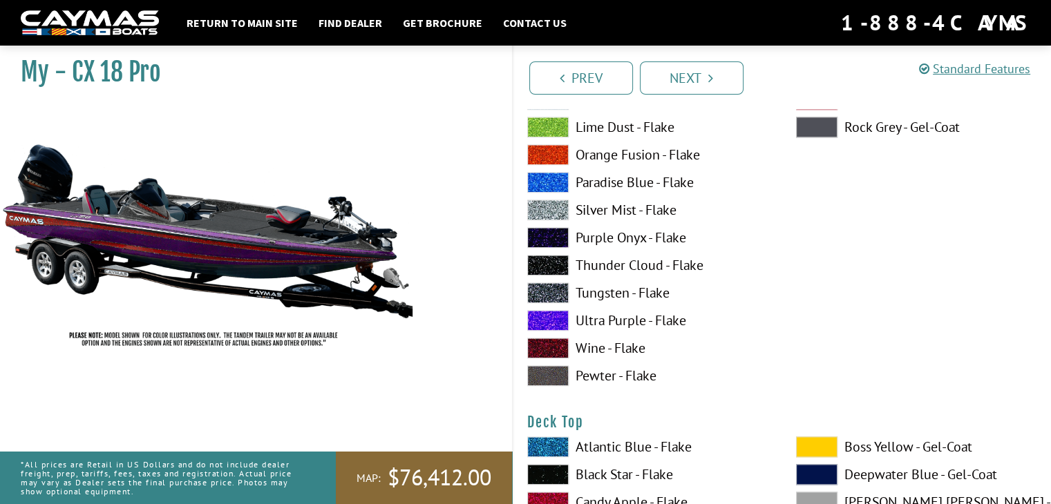
click at [545, 321] on span at bounding box center [547, 320] width 41 height 21
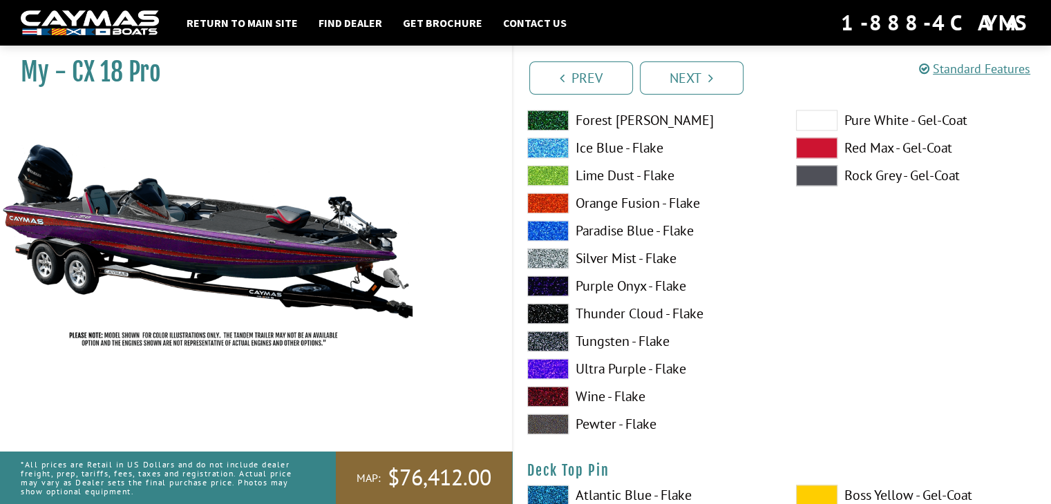
scroll to position [2073, 0]
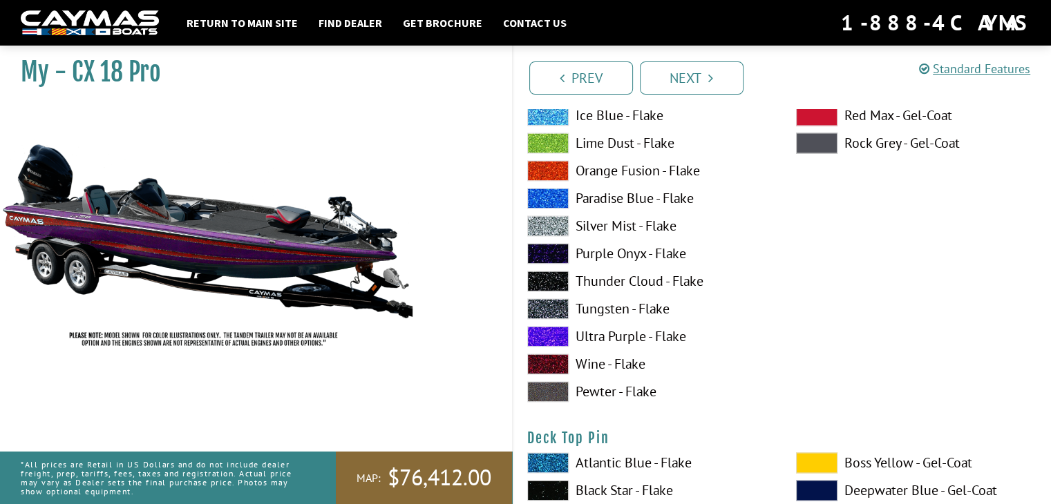
click at [552, 335] on span at bounding box center [547, 336] width 41 height 21
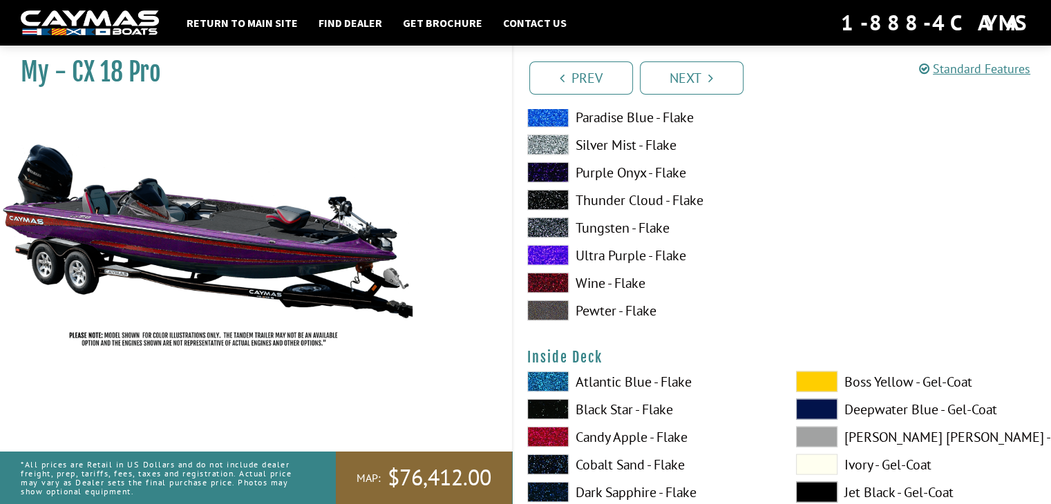
scroll to position [2764, 0]
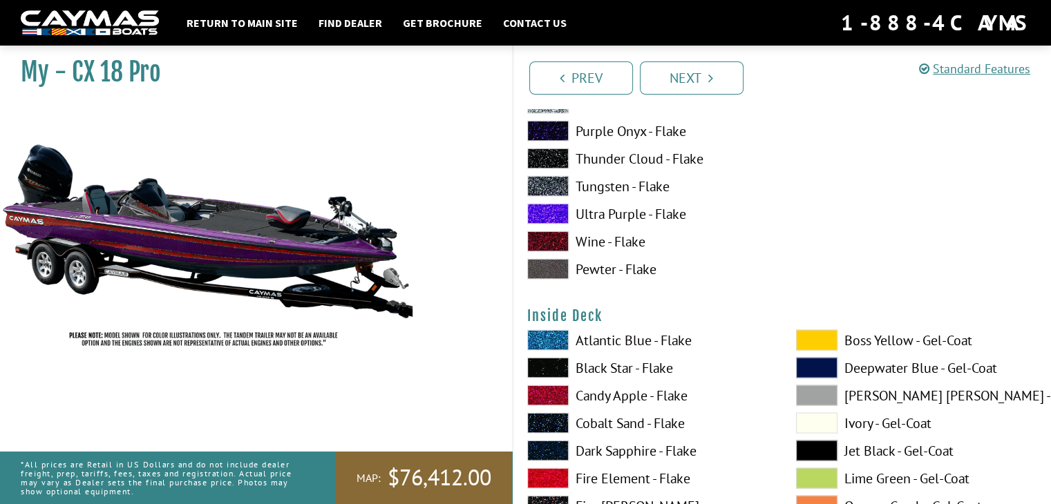
click at [542, 214] on span at bounding box center [547, 214] width 41 height 21
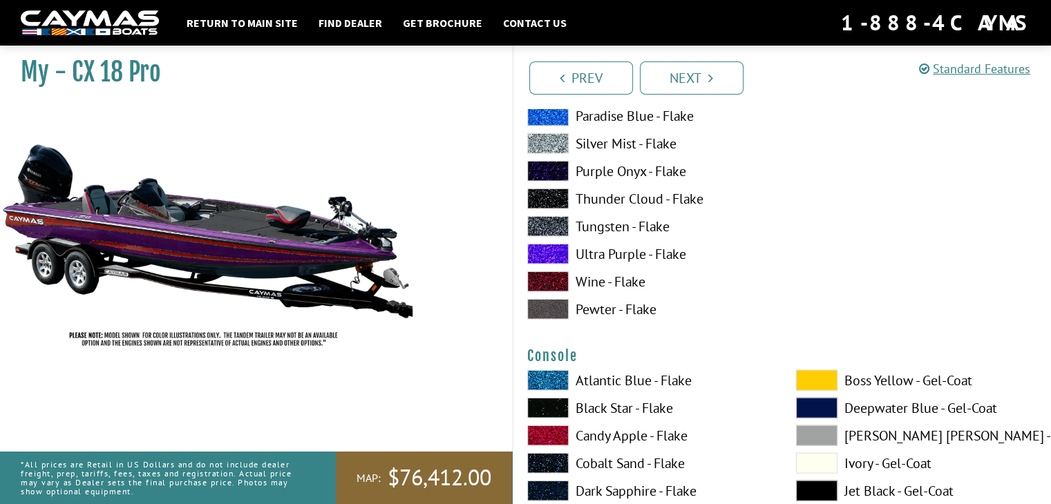
scroll to position [3317, 0]
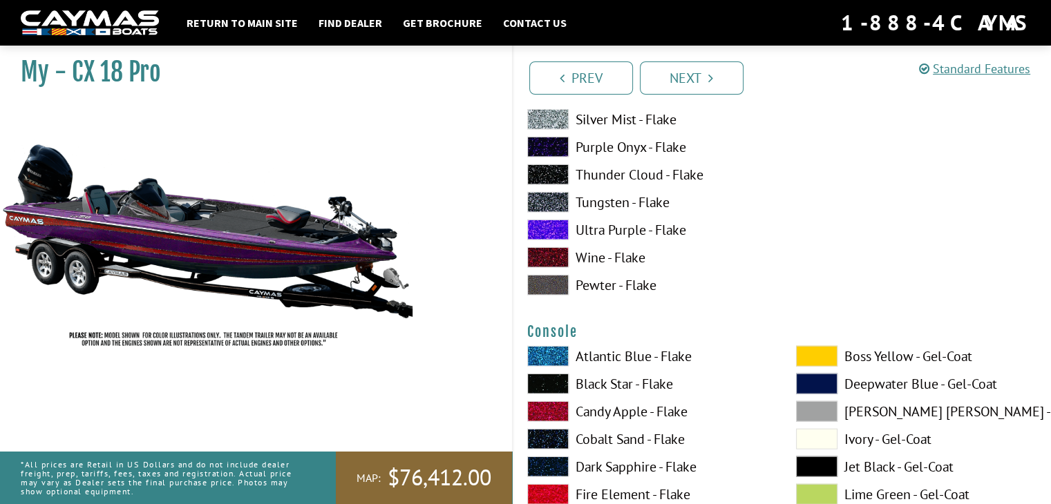
click at [549, 225] on span at bounding box center [547, 230] width 41 height 21
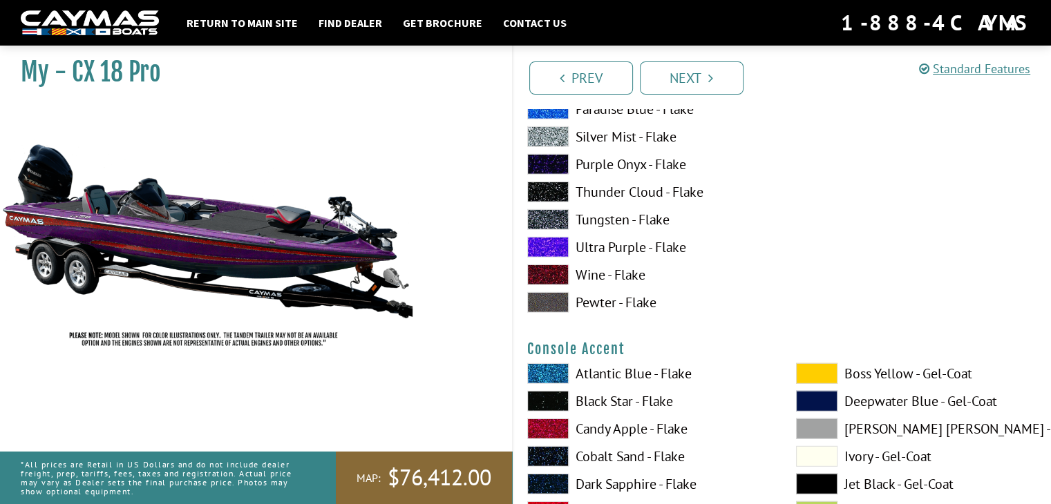
scroll to position [3869, 0]
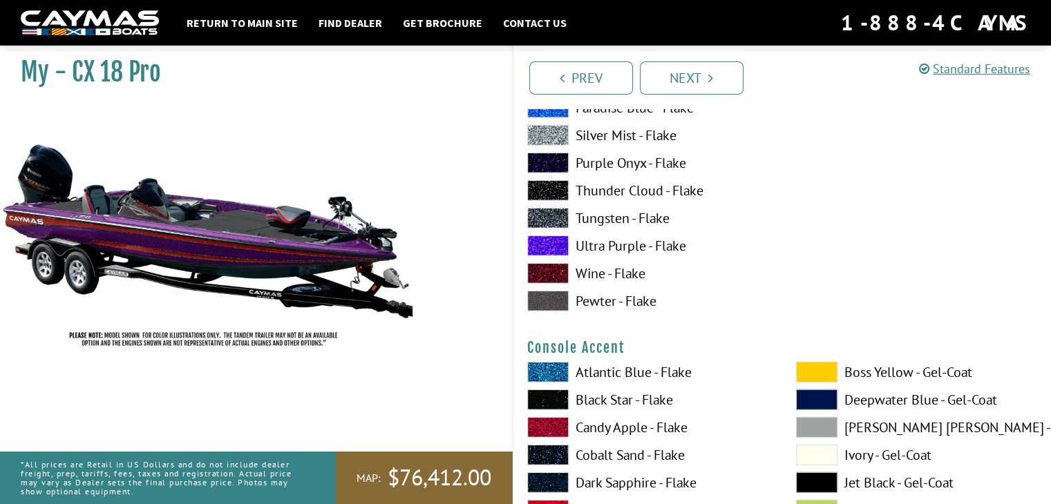
click at [560, 241] on span at bounding box center [547, 246] width 41 height 21
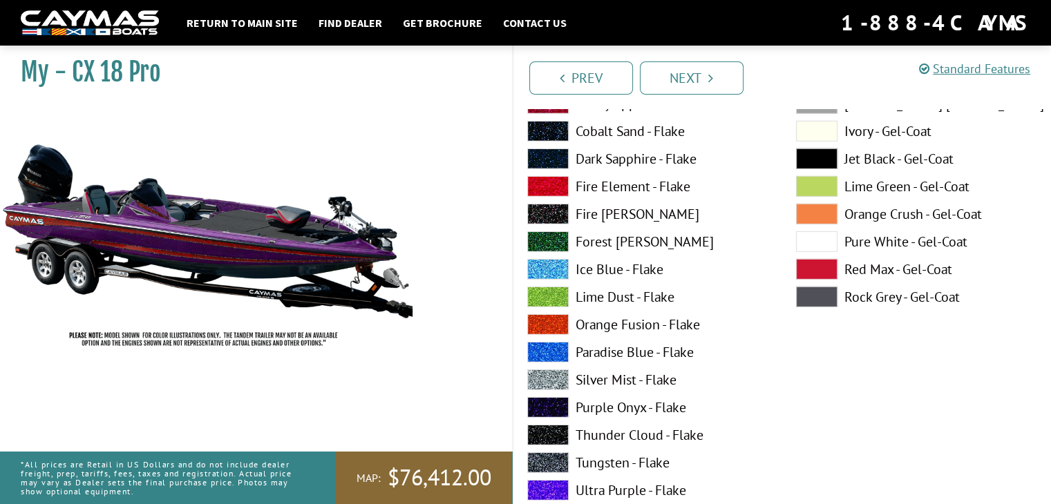
scroll to position [4353, 0]
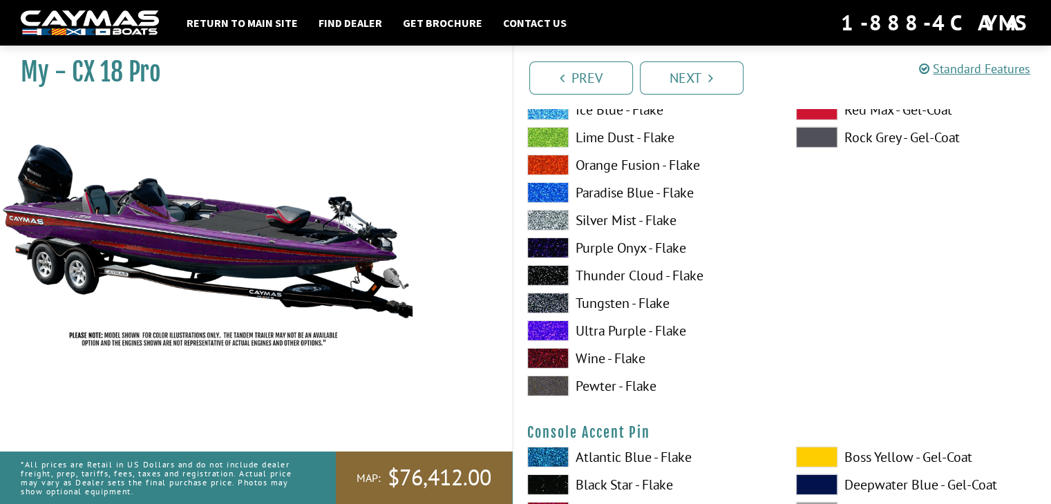
click at [554, 330] on span at bounding box center [547, 331] width 41 height 21
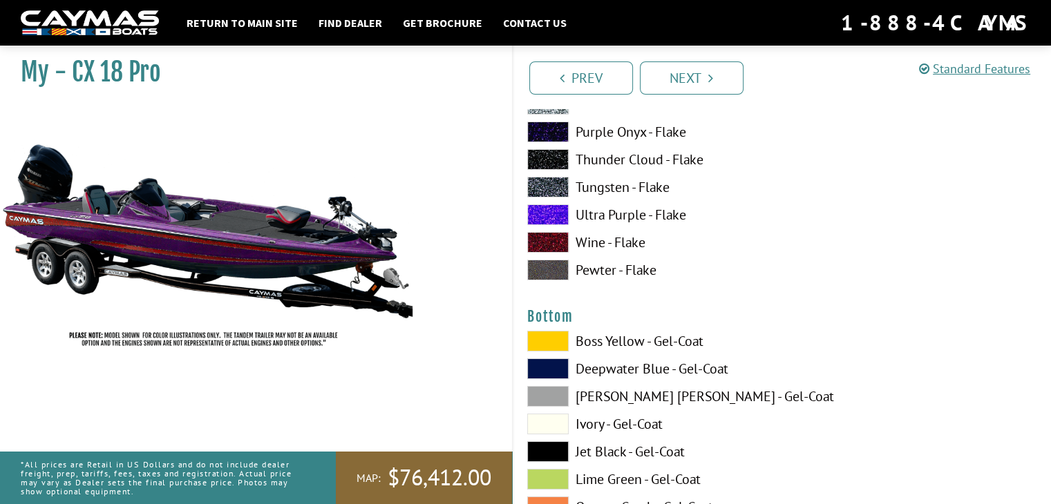
scroll to position [5044, 0]
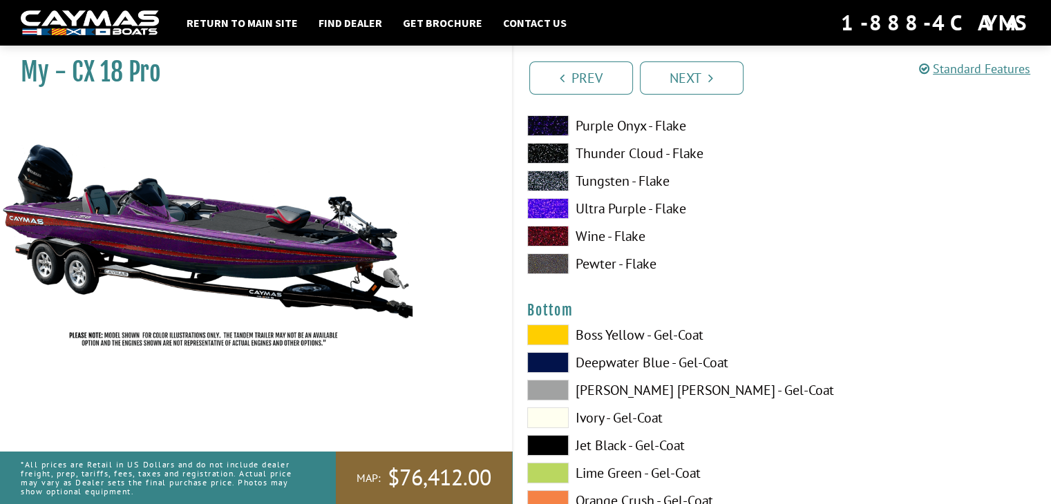
click at [543, 210] on span at bounding box center [547, 208] width 41 height 21
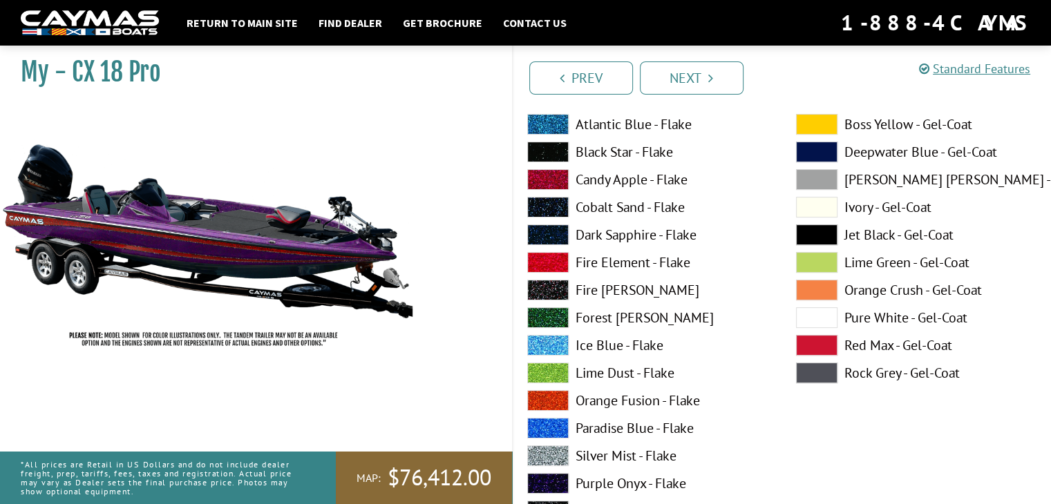
scroll to position [5666, 0]
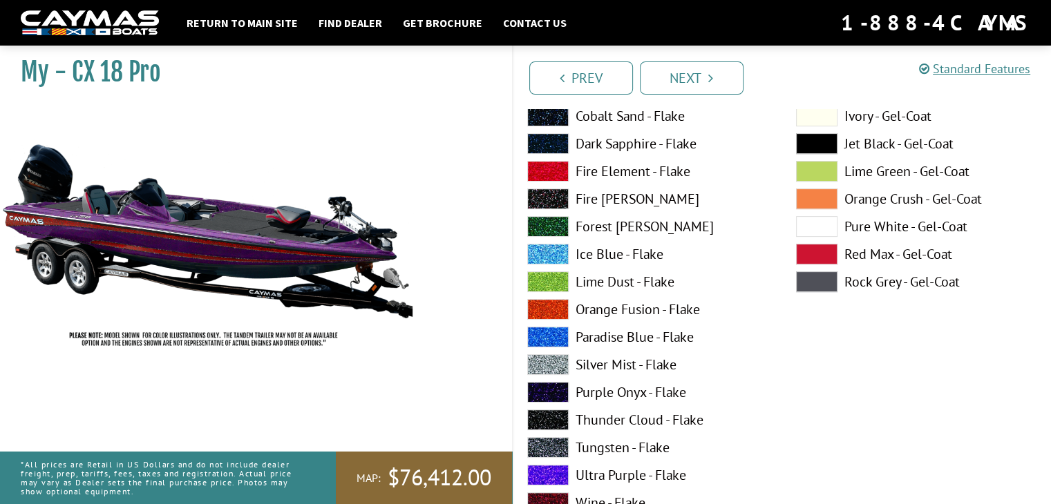
click at [553, 339] on span at bounding box center [547, 337] width 41 height 21
click at [562, 474] on span at bounding box center [547, 475] width 41 height 21
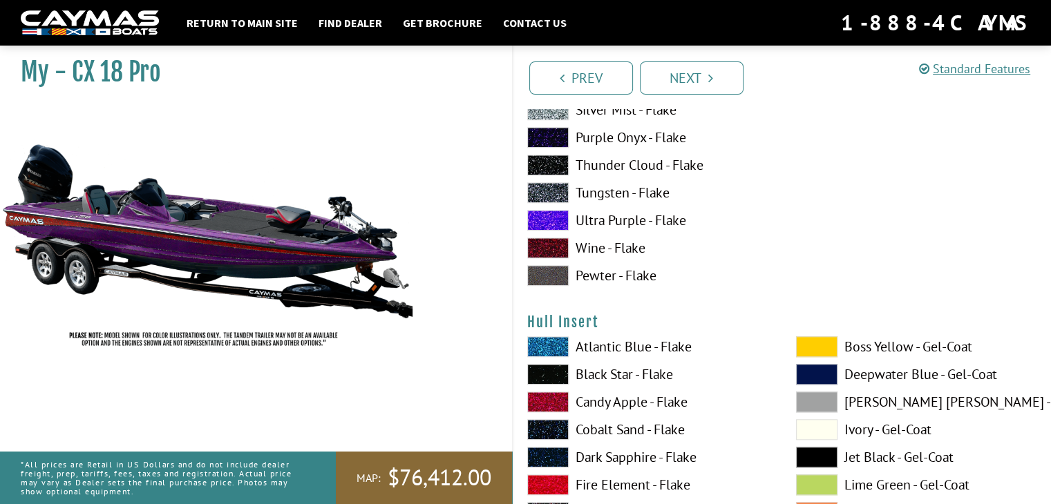
scroll to position [6495, 0]
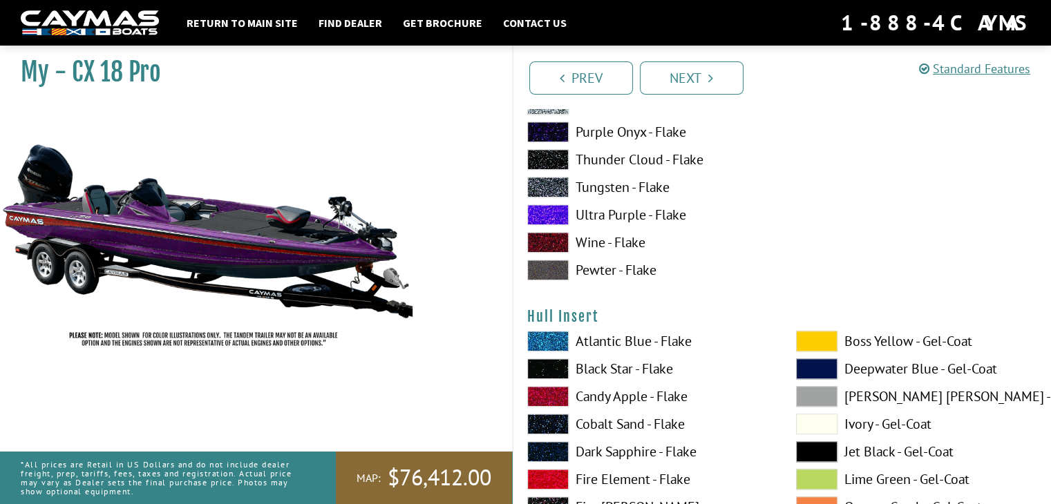
click at [550, 214] on span at bounding box center [547, 215] width 41 height 21
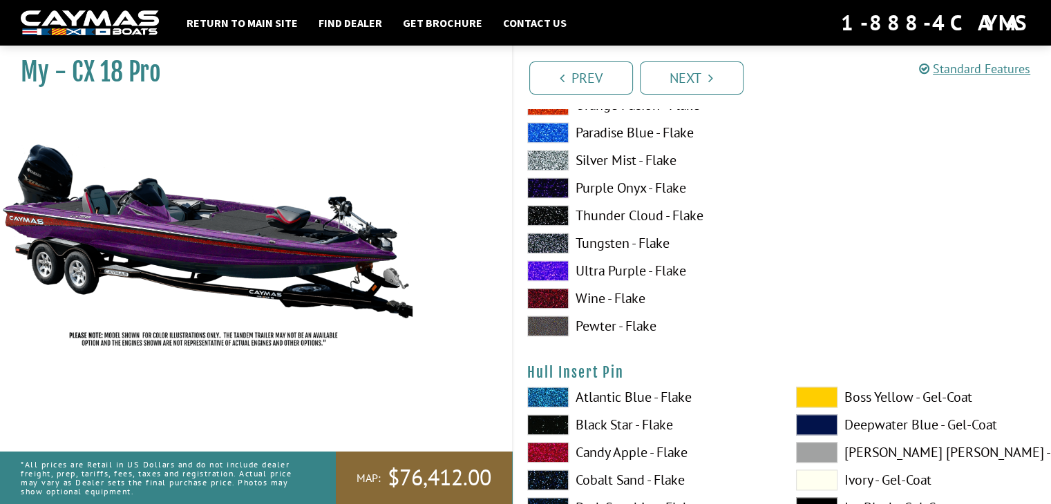
scroll to position [7117, 0]
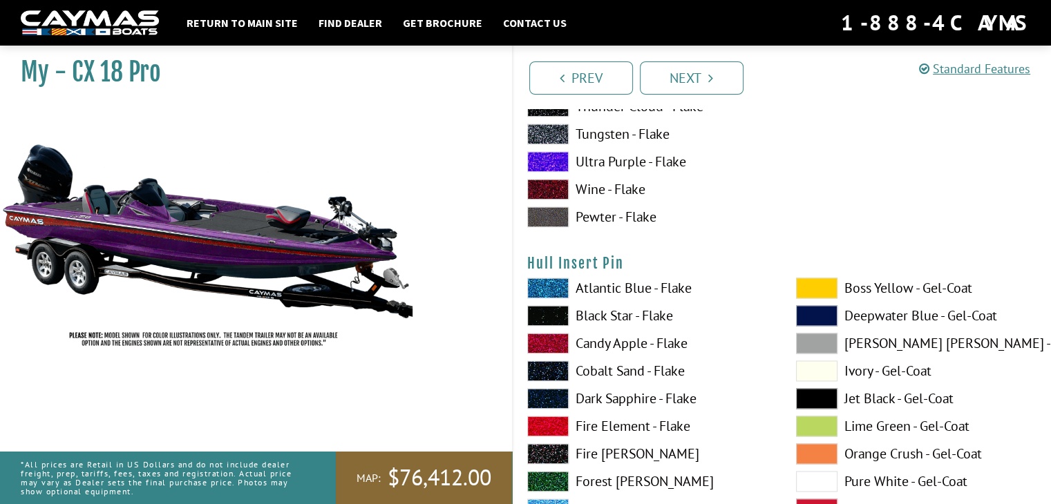
click at [538, 158] on span at bounding box center [547, 161] width 41 height 21
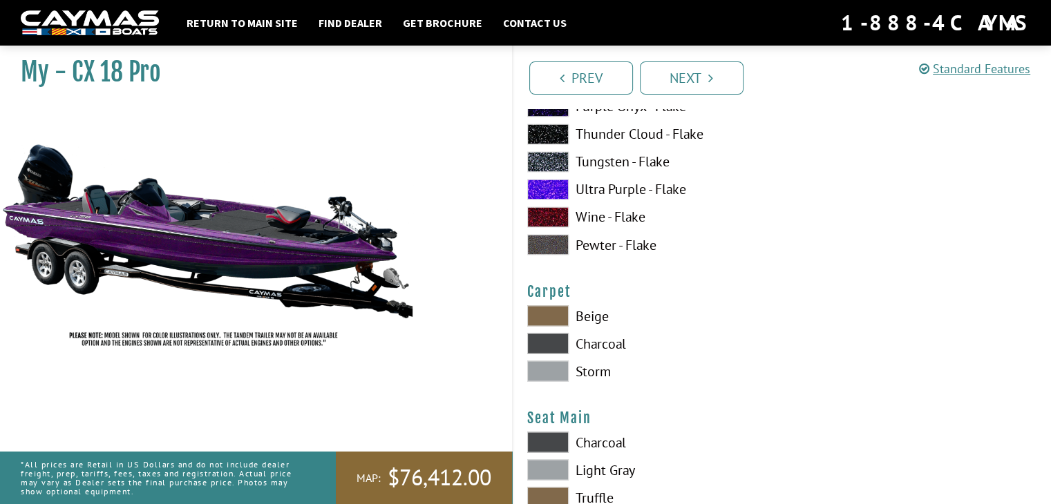
scroll to position [7670, 0]
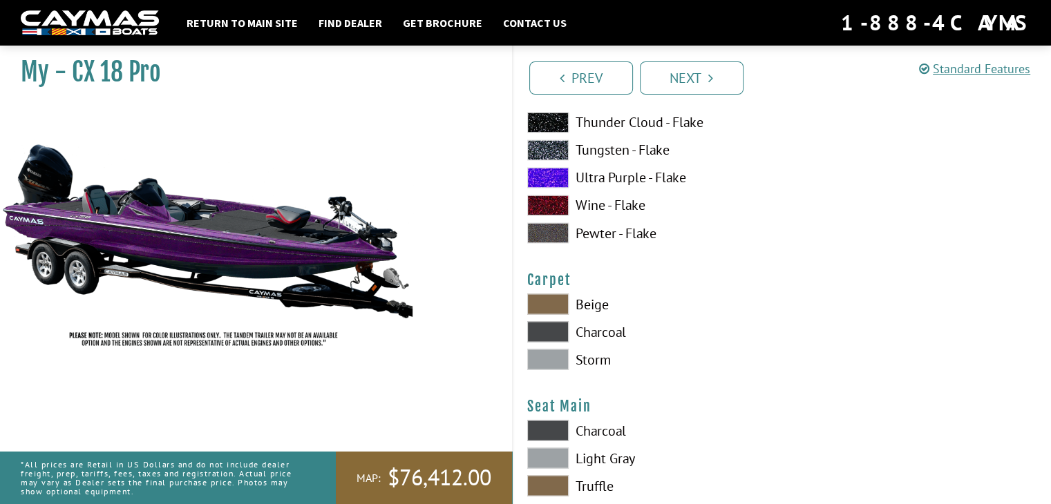
click at [547, 175] on span at bounding box center [547, 177] width 41 height 21
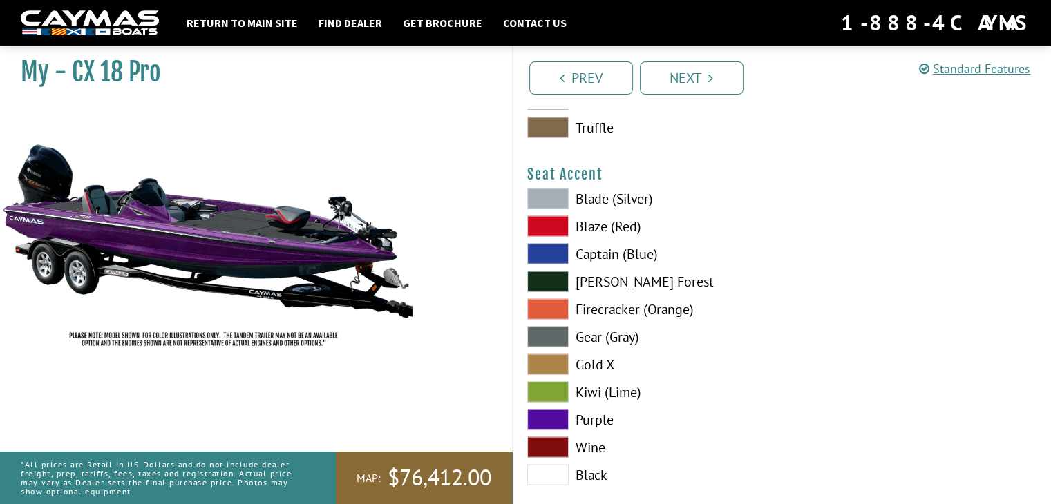
scroll to position [8015, 0]
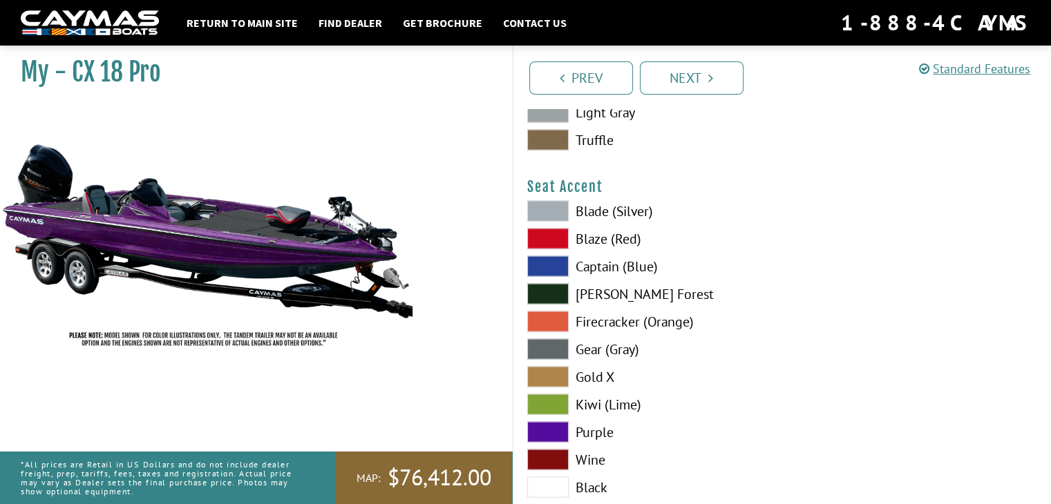
click at [558, 429] on span at bounding box center [547, 432] width 41 height 21
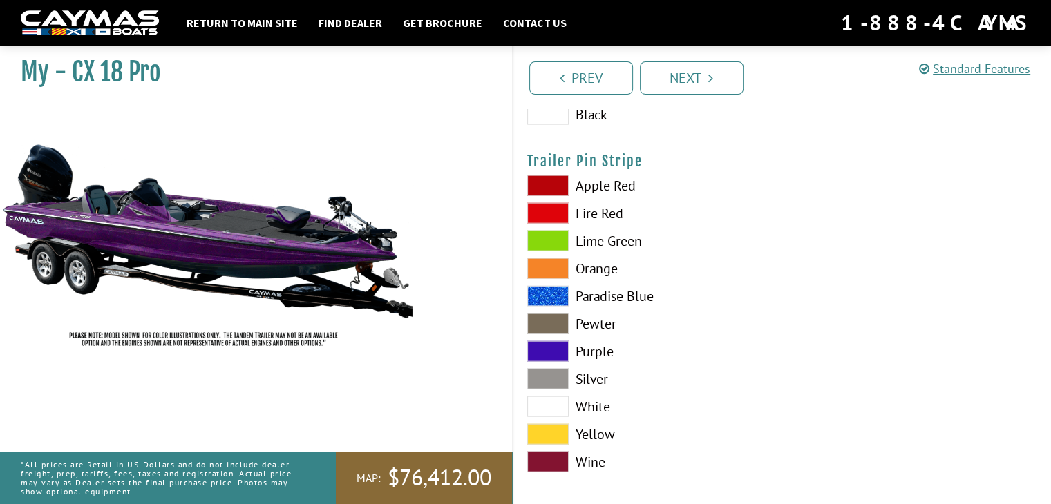
scroll to position [8395, 0]
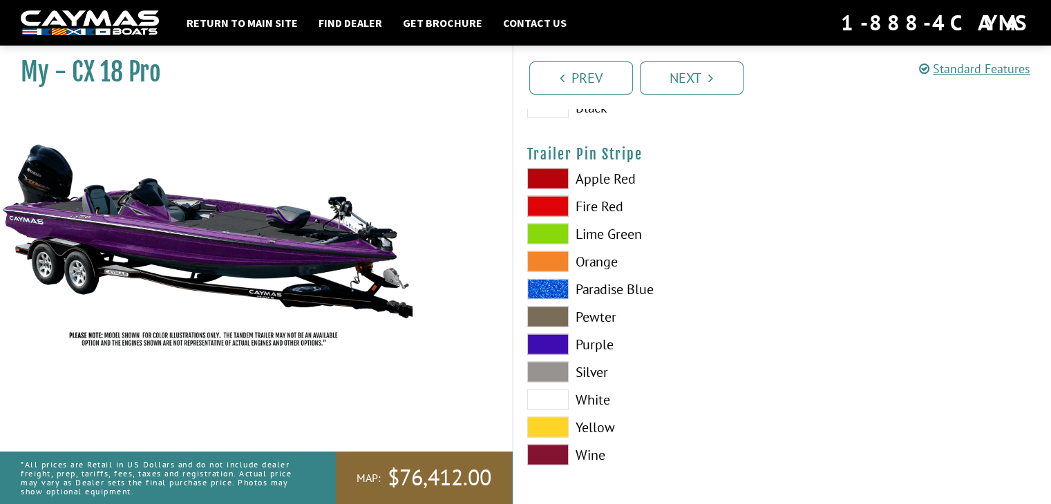
click at [547, 340] on span at bounding box center [547, 344] width 41 height 21
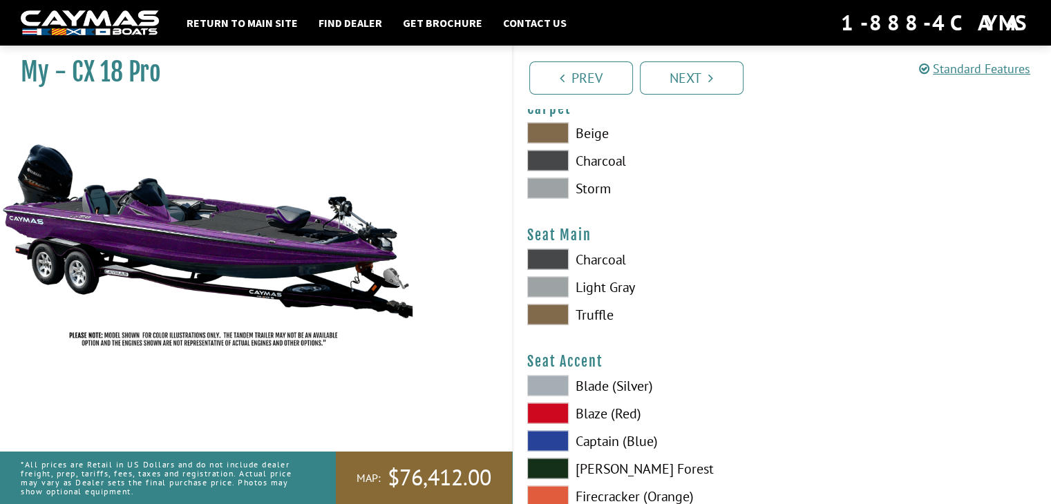
scroll to position [7843, 0]
click at [553, 283] on span at bounding box center [547, 285] width 41 height 21
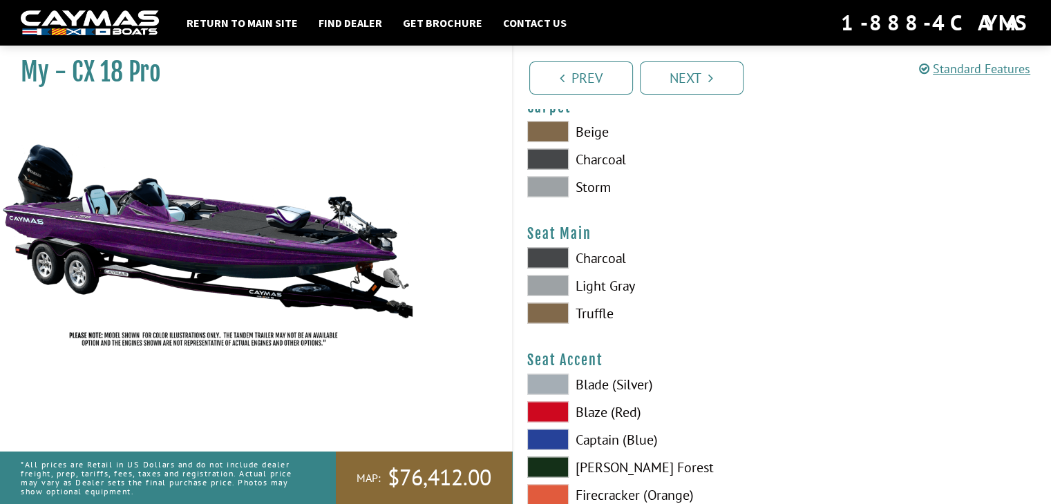
click at [551, 316] on span at bounding box center [547, 313] width 41 height 21
click at [547, 283] on span at bounding box center [547, 285] width 41 height 21
click at [547, 183] on span at bounding box center [547, 186] width 41 height 21
click at [541, 161] on span at bounding box center [547, 159] width 41 height 21
click at [551, 189] on span at bounding box center [547, 186] width 41 height 21
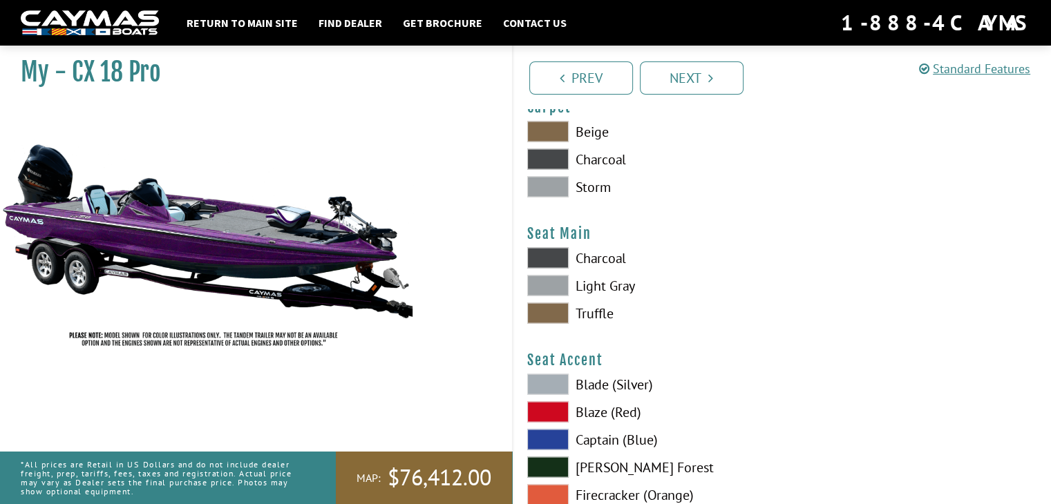
click at [547, 155] on span at bounding box center [547, 159] width 41 height 21
click at [551, 192] on span at bounding box center [547, 186] width 41 height 21
click at [550, 158] on span at bounding box center [547, 159] width 41 height 21
click at [545, 133] on span at bounding box center [547, 131] width 41 height 21
click at [544, 153] on span at bounding box center [547, 159] width 41 height 21
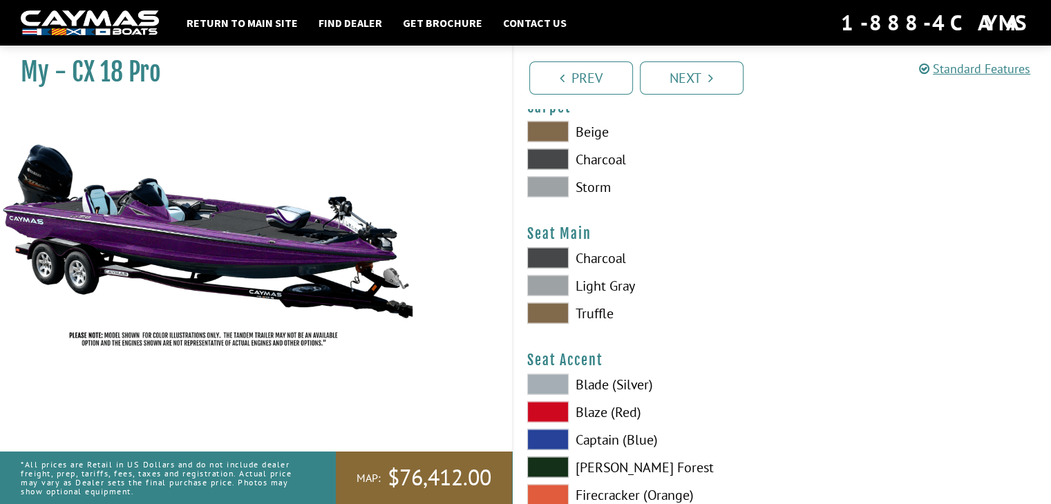
click at [545, 178] on span at bounding box center [547, 186] width 41 height 21
click at [555, 160] on span at bounding box center [547, 159] width 41 height 21
click at [549, 254] on span at bounding box center [547, 257] width 41 height 21
click at [551, 283] on span at bounding box center [547, 285] width 41 height 21
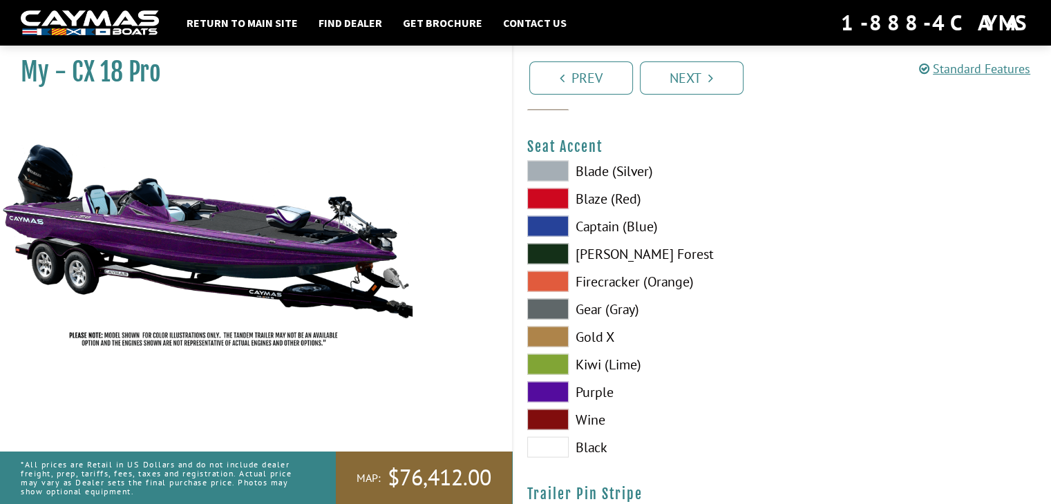
scroll to position [8050, 0]
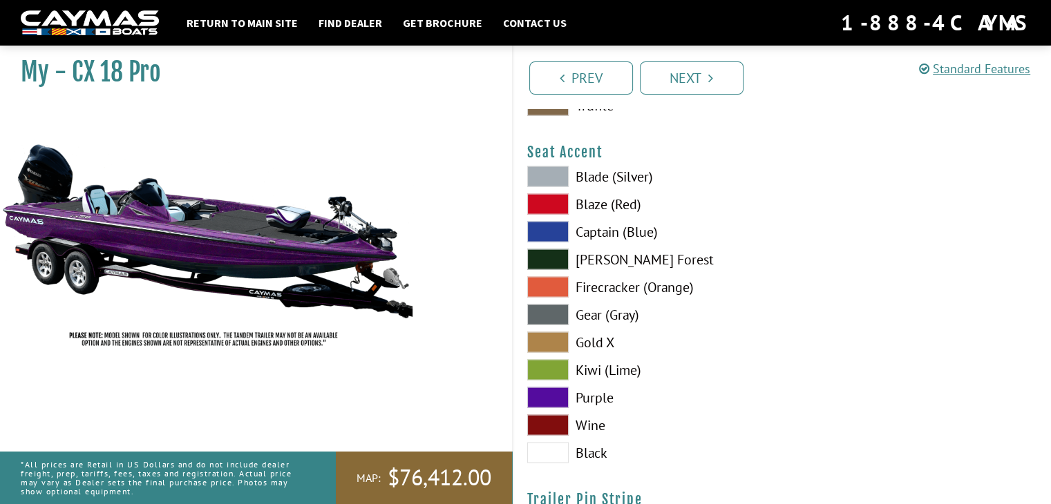
click at [547, 448] on span at bounding box center [547, 453] width 41 height 21
click at [546, 448] on span at bounding box center [547, 453] width 41 height 21
click at [547, 389] on span at bounding box center [547, 398] width 41 height 21
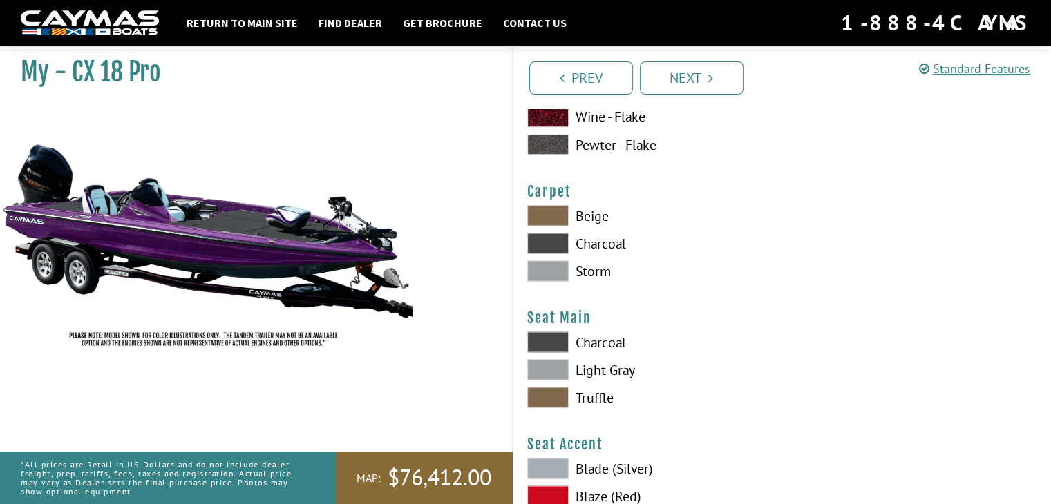
scroll to position [7773, 0]
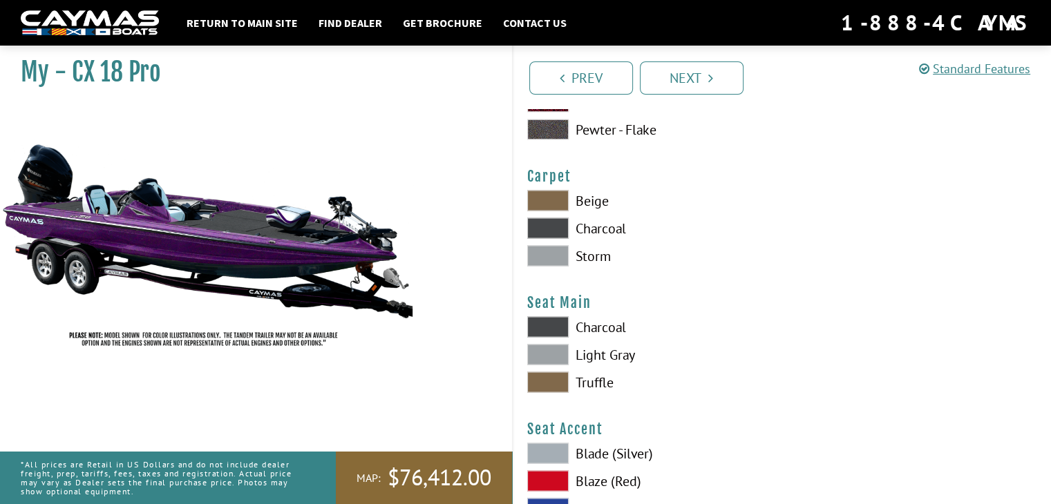
click at [551, 323] on span at bounding box center [547, 326] width 41 height 21
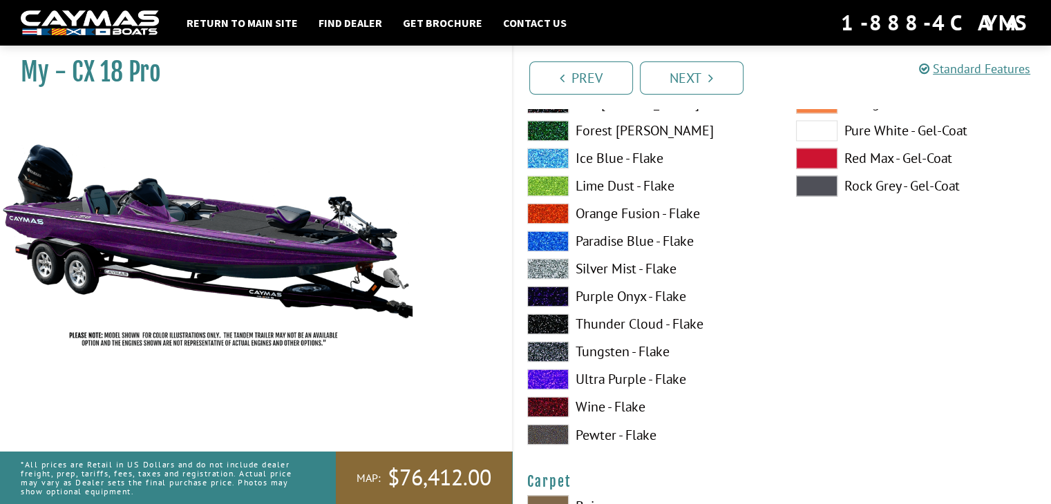
scroll to position [7497, 0]
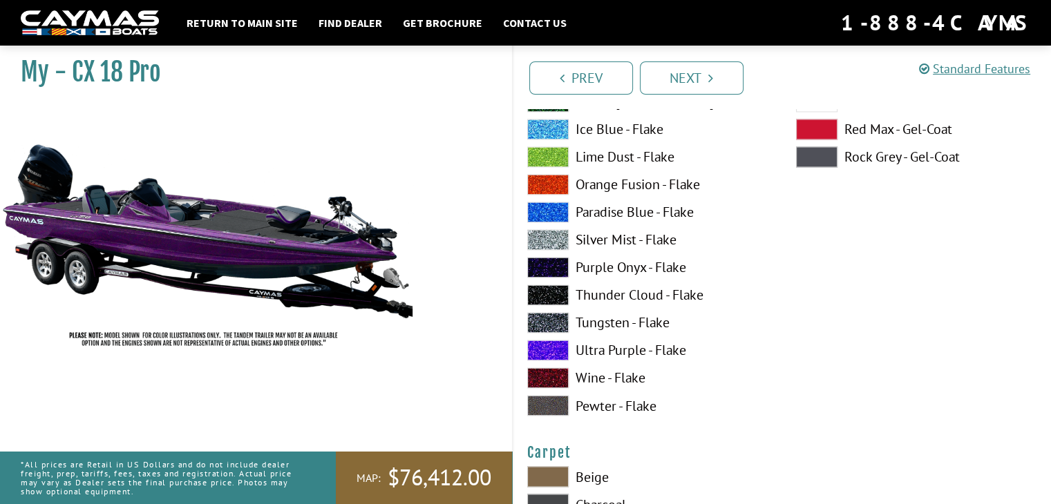
click at [547, 321] on span at bounding box center [547, 322] width 41 height 21
click at [553, 351] on span at bounding box center [547, 350] width 41 height 21
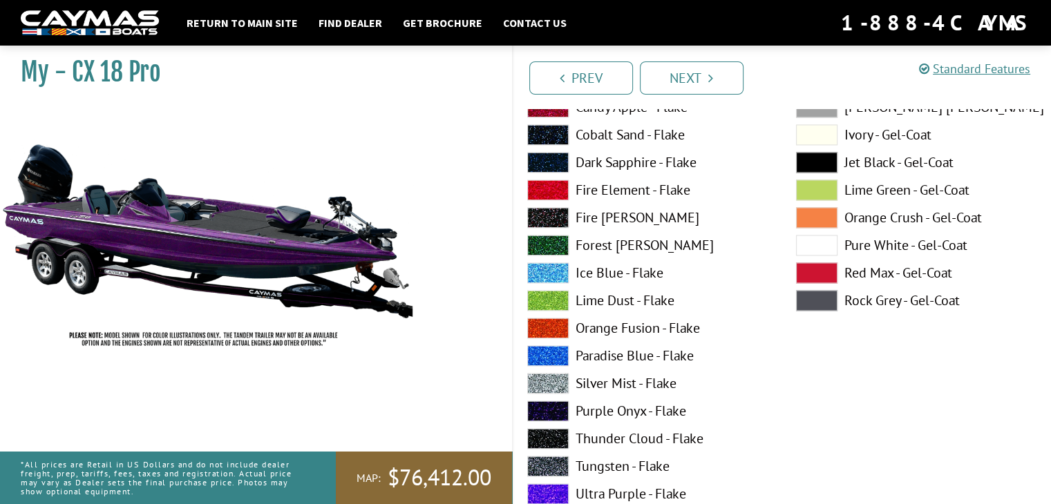
scroll to position [7359, 0]
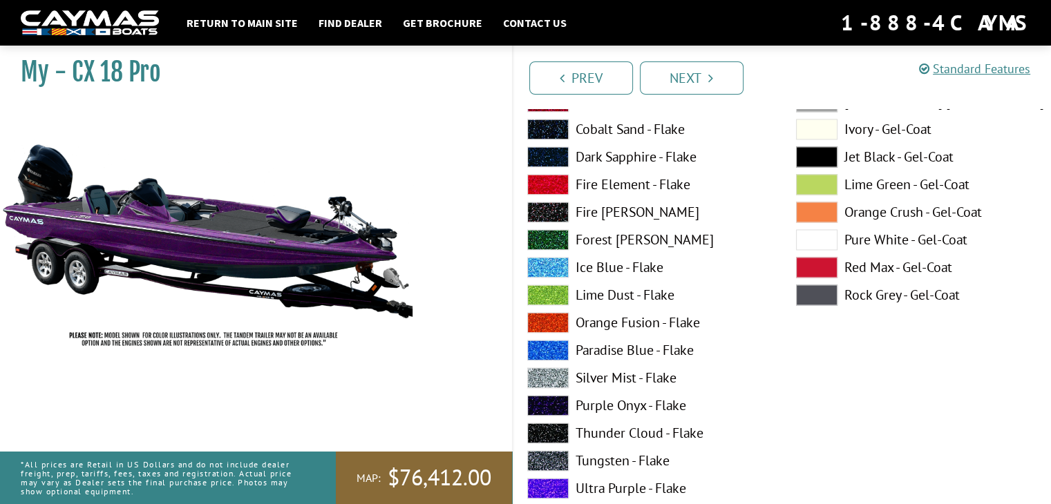
click at [554, 459] on span at bounding box center [547, 461] width 41 height 21
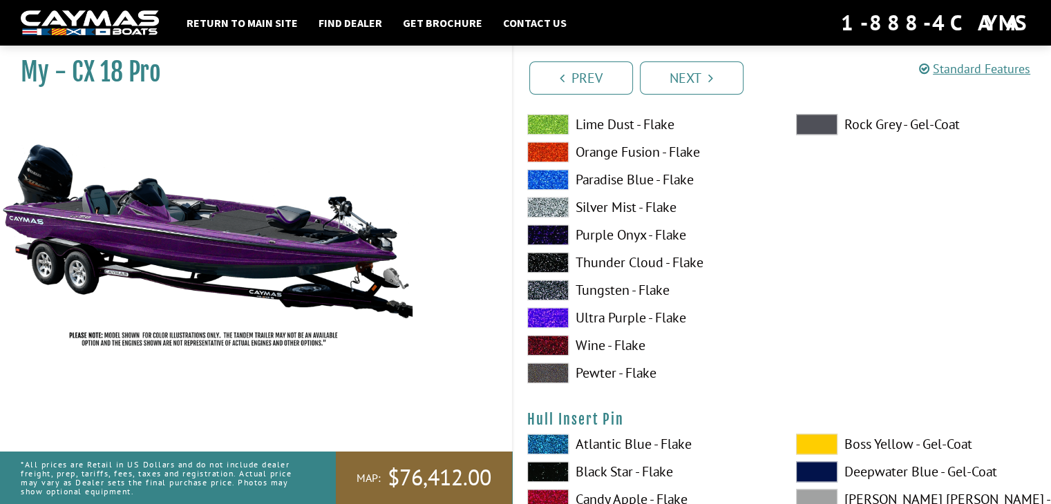
scroll to position [6944, 0]
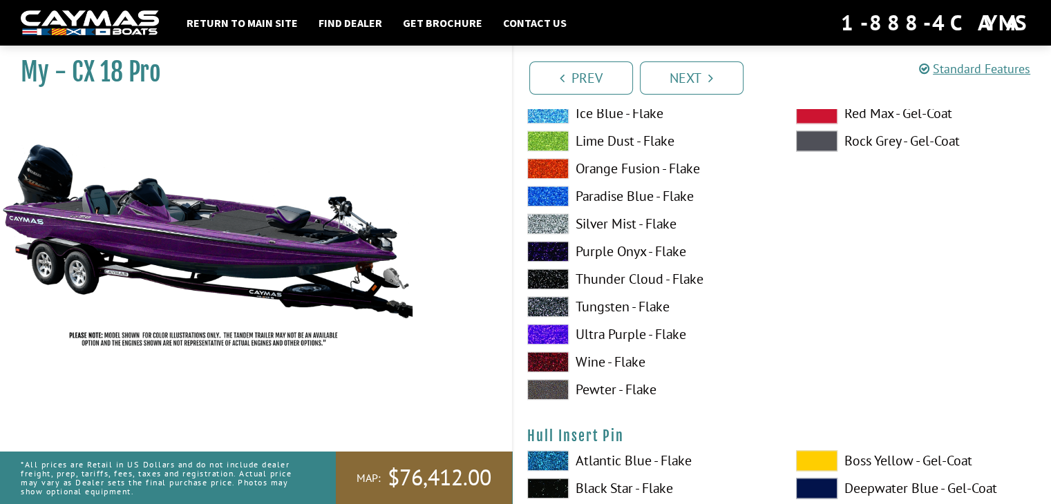
click at [545, 305] on span at bounding box center [547, 306] width 41 height 21
click at [561, 335] on span at bounding box center [547, 334] width 41 height 21
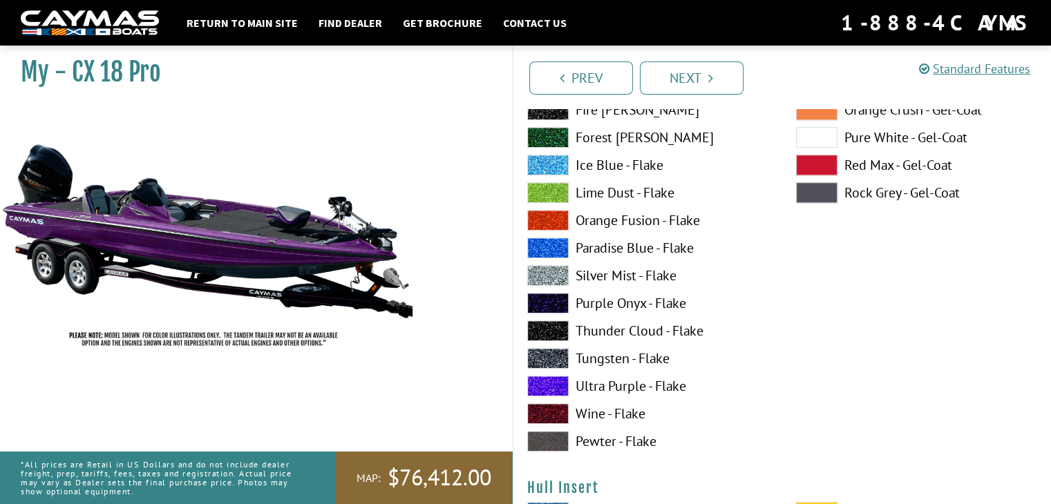
scroll to position [6322, 0]
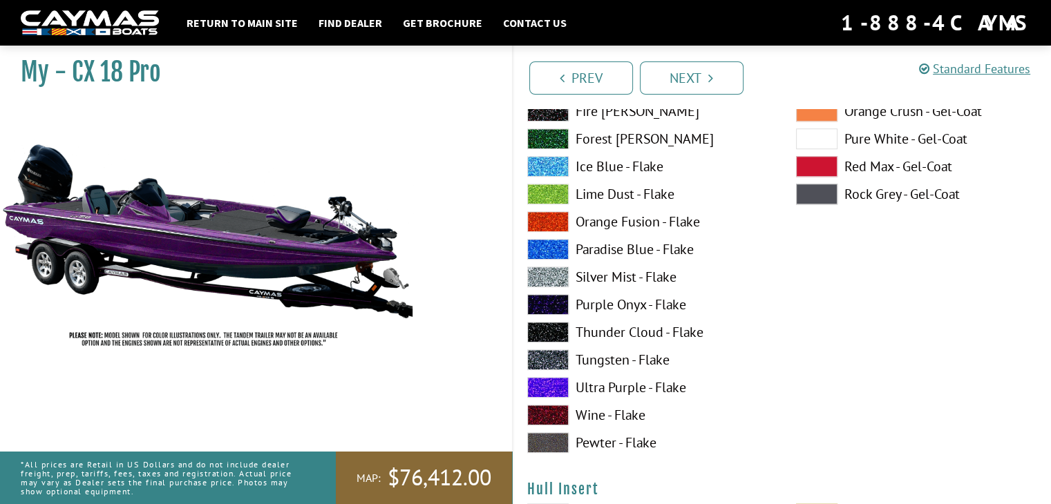
click at [553, 361] on span at bounding box center [547, 360] width 41 height 21
click at [556, 386] on span at bounding box center [547, 387] width 41 height 21
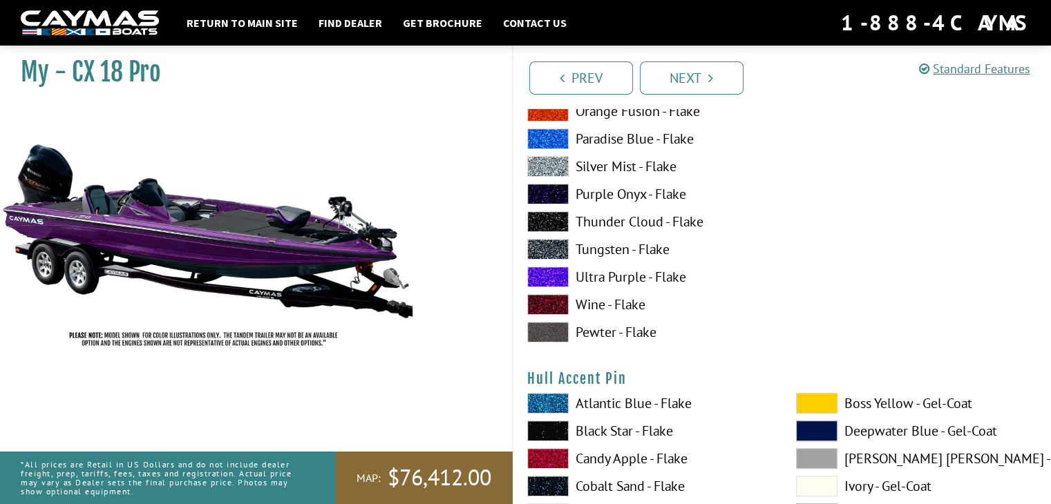
scroll to position [5839, 0]
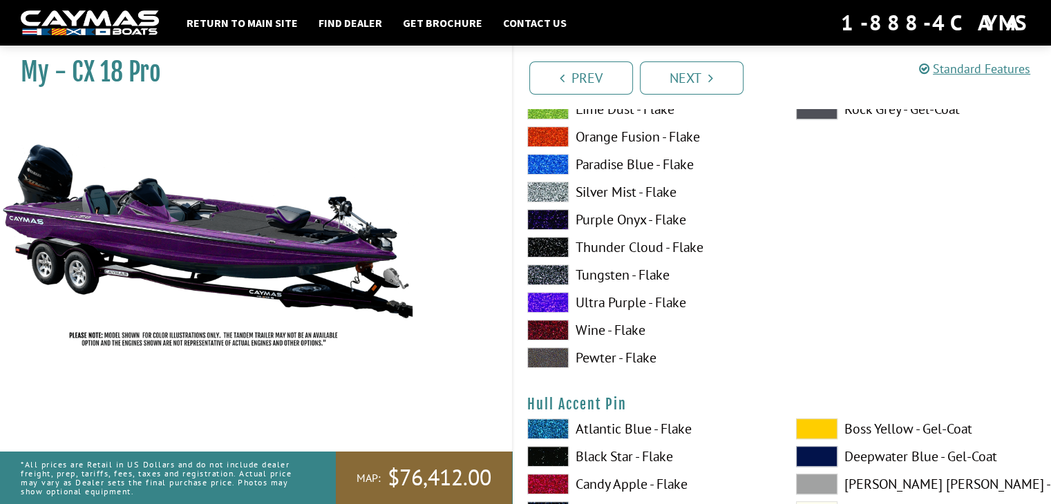
click at [542, 271] on span at bounding box center [547, 275] width 41 height 21
click at [547, 298] on span at bounding box center [547, 302] width 41 height 21
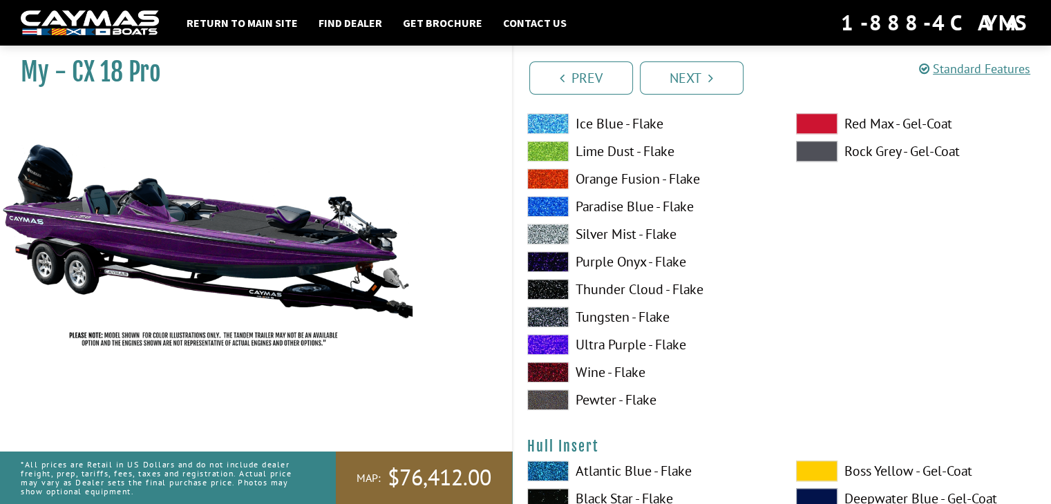
scroll to position [6391, 0]
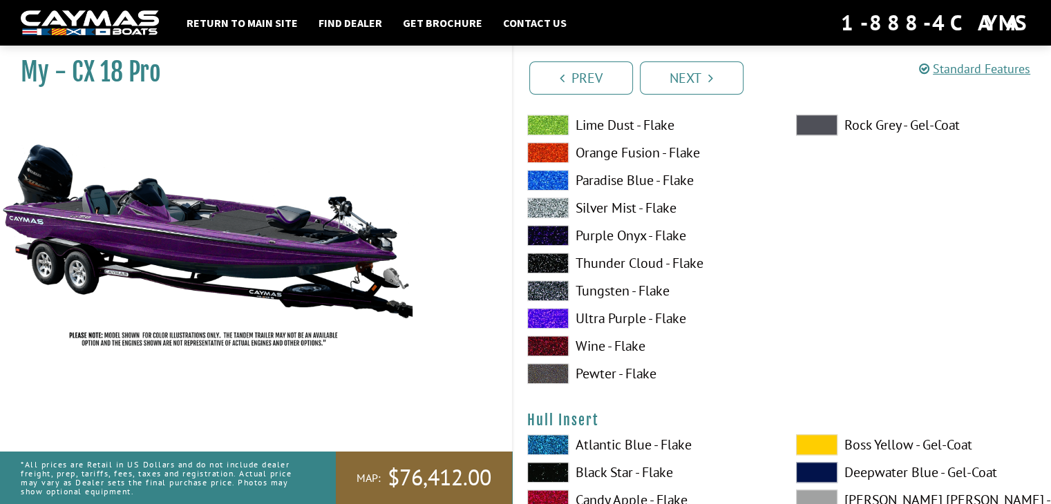
click at [550, 294] on span at bounding box center [547, 291] width 41 height 21
click at [549, 292] on span at bounding box center [547, 291] width 41 height 21
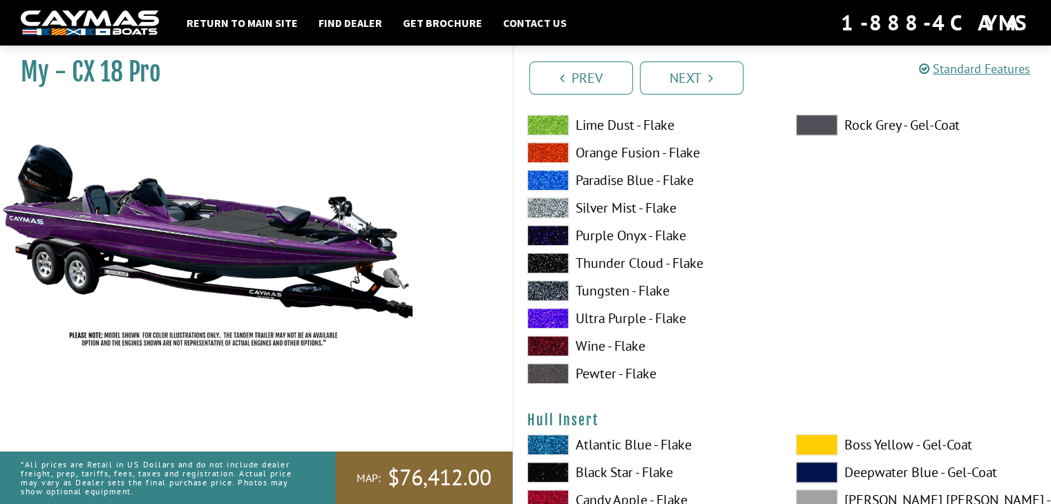
click at [549, 288] on span at bounding box center [547, 291] width 41 height 21
click at [557, 146] on span at bounding box center [547, 152] width 41 height 21
click at [553, 285] on span at bounding box center [547, 291] width 41 height 21
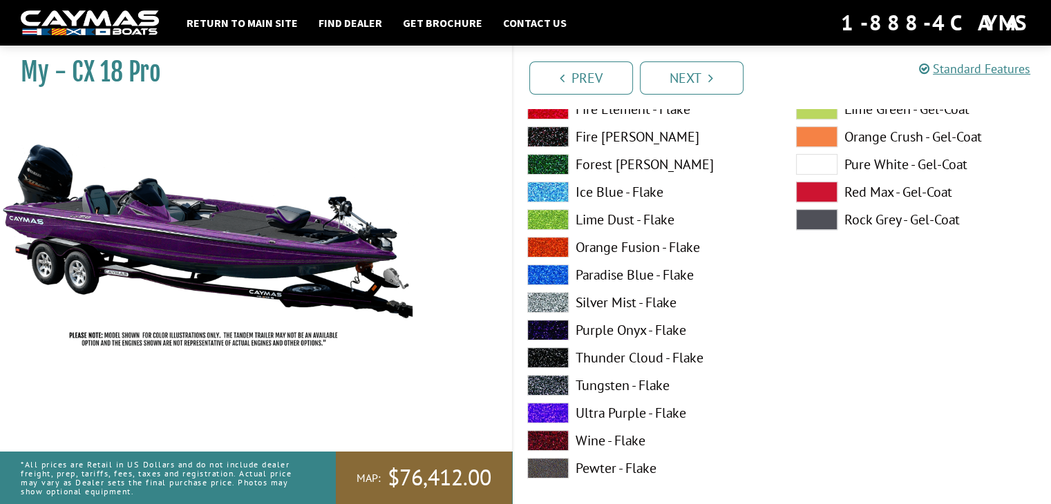
scroll to position [5701, 0]
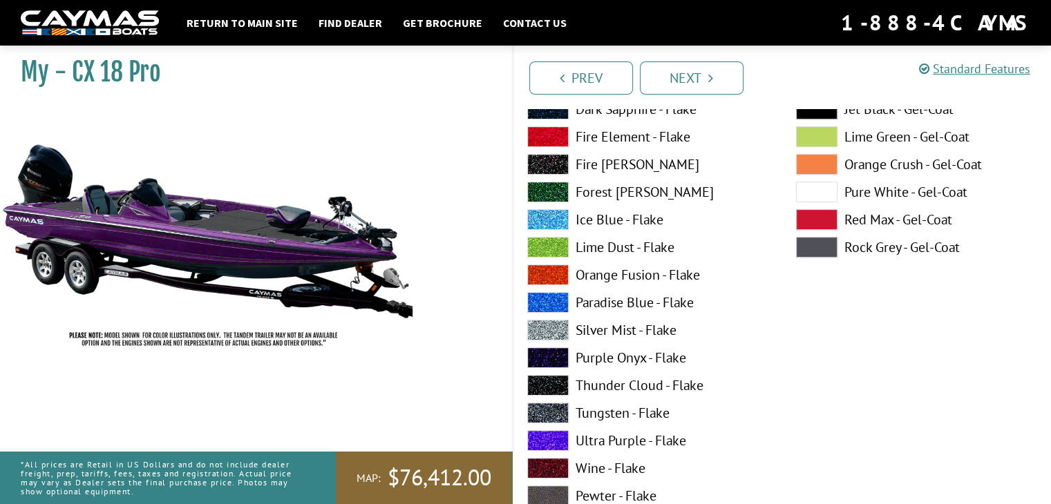
click at [551, 326] on span at bounding box center [547, 330] width 41 height 21
click at [553, 437] on span at bounding box center [547, 440] width 41 height 21
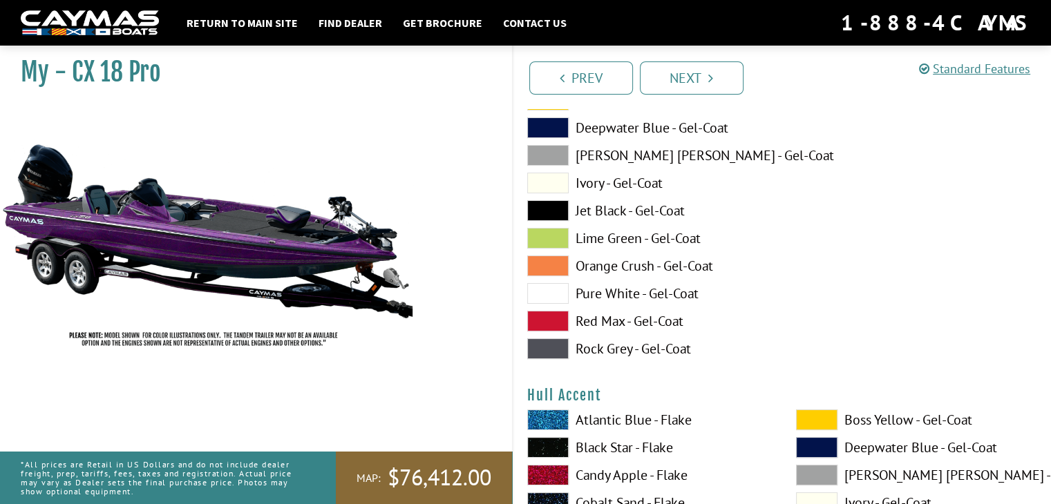
scroll to position [5286, 0]
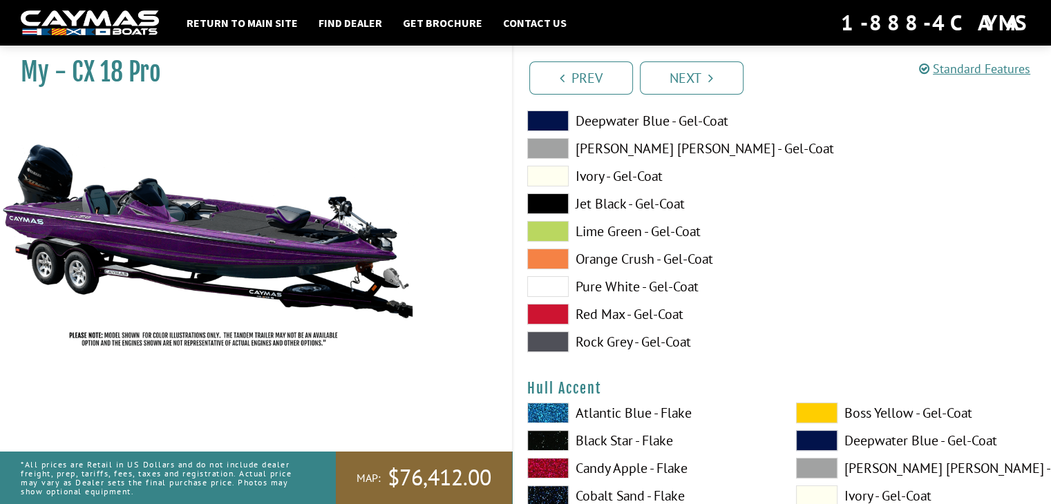
click at [553, 225] on span at bounding box center [547, 231] width 41 height 21
click at [555, 289] on span at bounding box center [547, 286] width 41 height 21
click at [547, 149] on span at bounding box center [547, 148] width 41 height 21
click at [556, 207] on span at bounding box center [547, 203] width 41 height 21
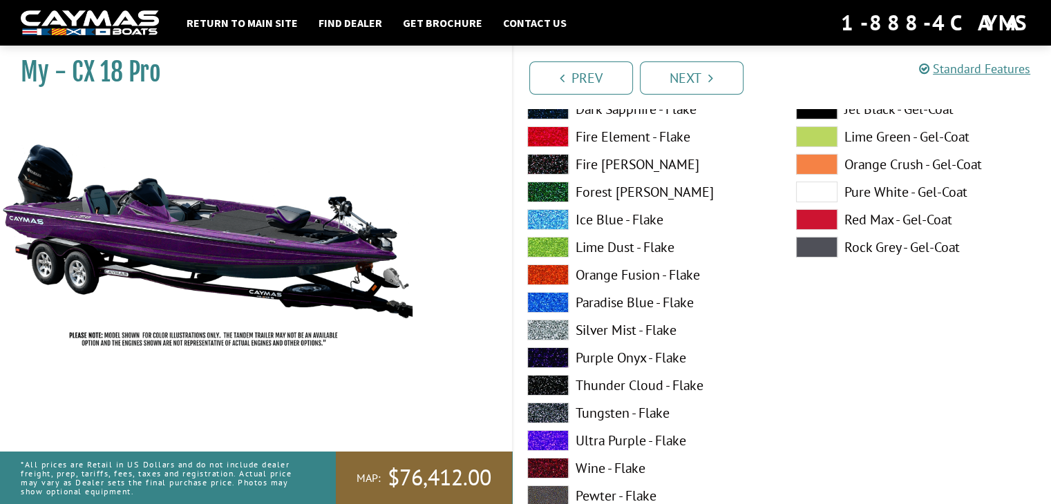
scroll to position [4802, 0]
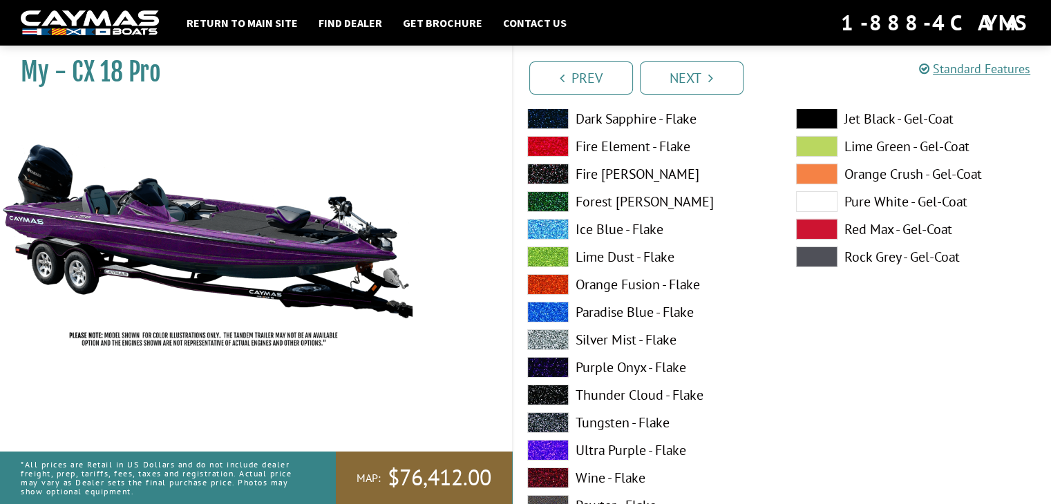
click at [546, 338] on span at bounding box center [547, 340] width 41 height 21
click at [552, 421] on span at bounding box center [547, 423] width 41 height 21
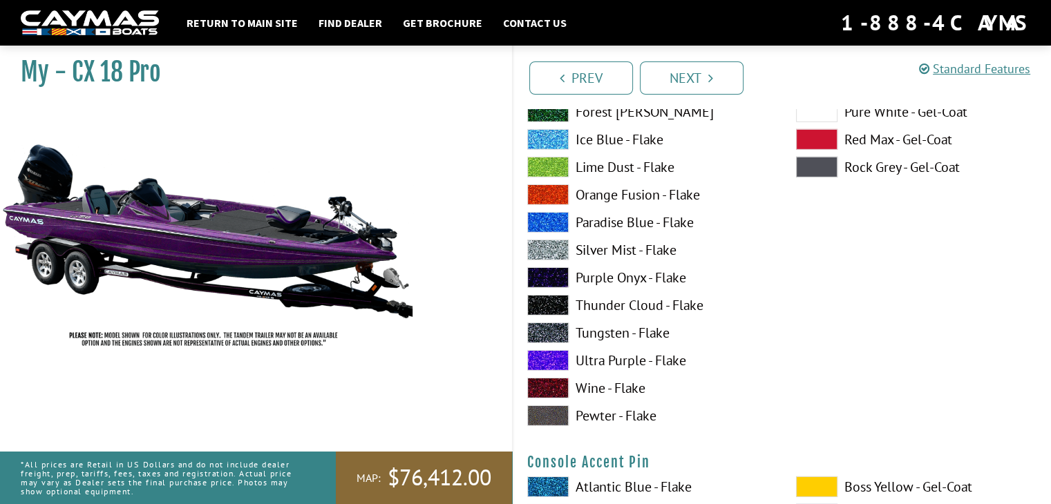
scroll to position [4319, 0]
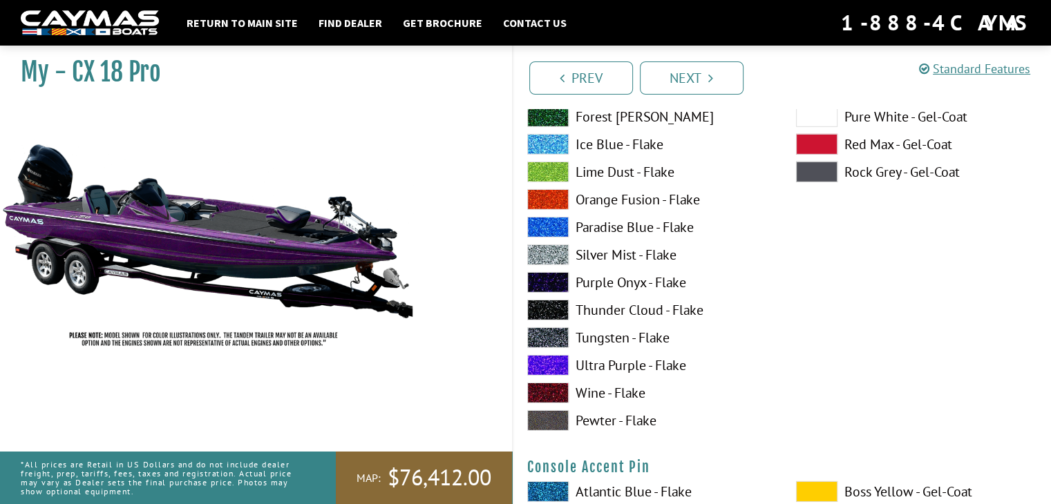
click at [557, 334] on span at bounding box center [547, 338] width 41 height 21
click at [544, 171] on span at bounding box center [547, 172] width 41 height 21
click at [564, 366] on span at bounding box center [547, 365] width 41 height 21
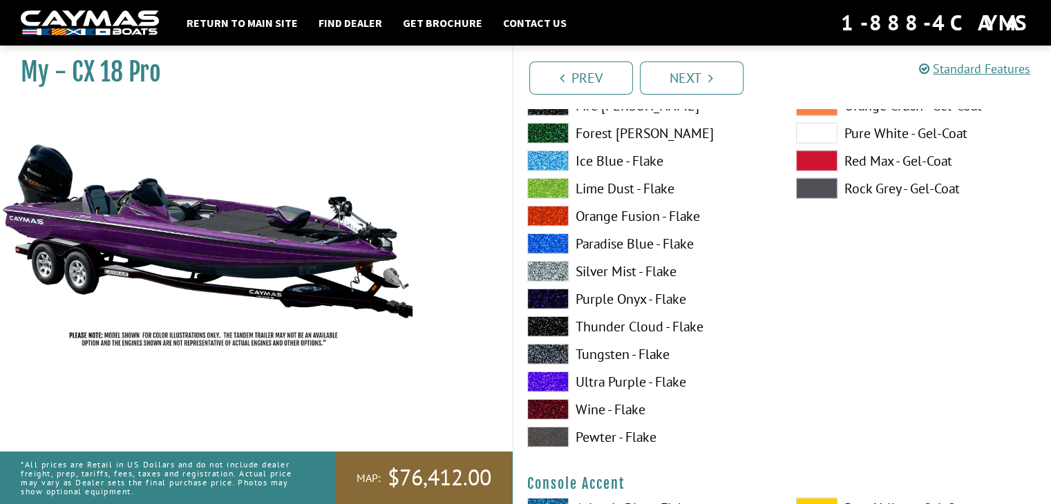
scroll to position [3697, 0]
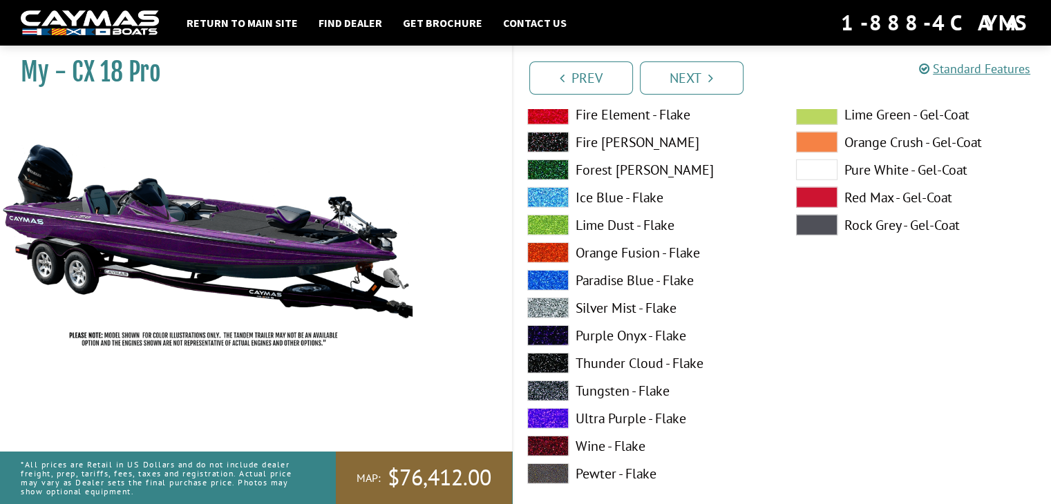
click at [545, 220] on span at bounding box center [547, 225] width 41 height 21
click at [548, 366] on span at bounding box center [547, 363] width 41 height 21
click at [549, 424] on span at bounding box center [547, 418] width 41 height 21
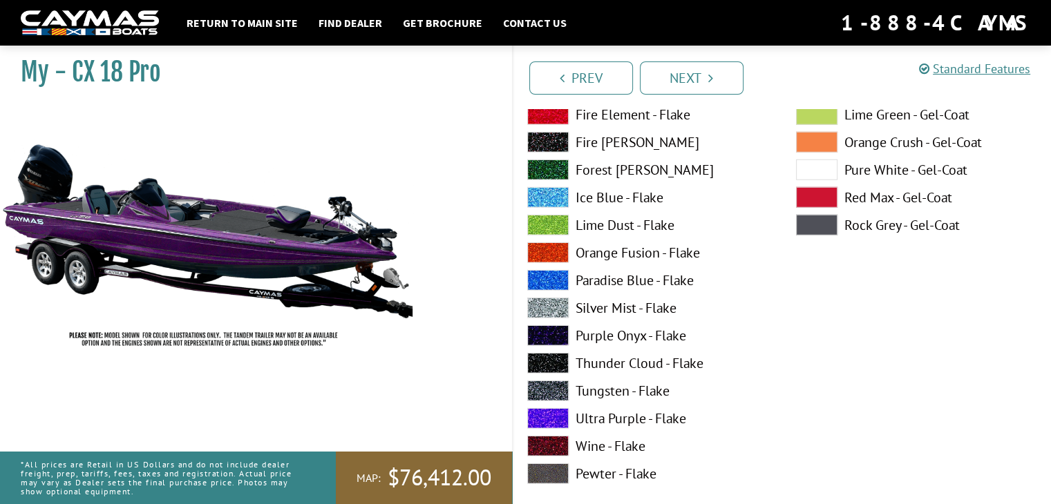
click at [548, 424] on span at bounding box center [547, 418] width 41 height 21
click at [555, 443] on span at bounding box center [547, 446] width 41 height 21
click at [552, 423] on span at bounding box center [547, 418] width 41 height 21
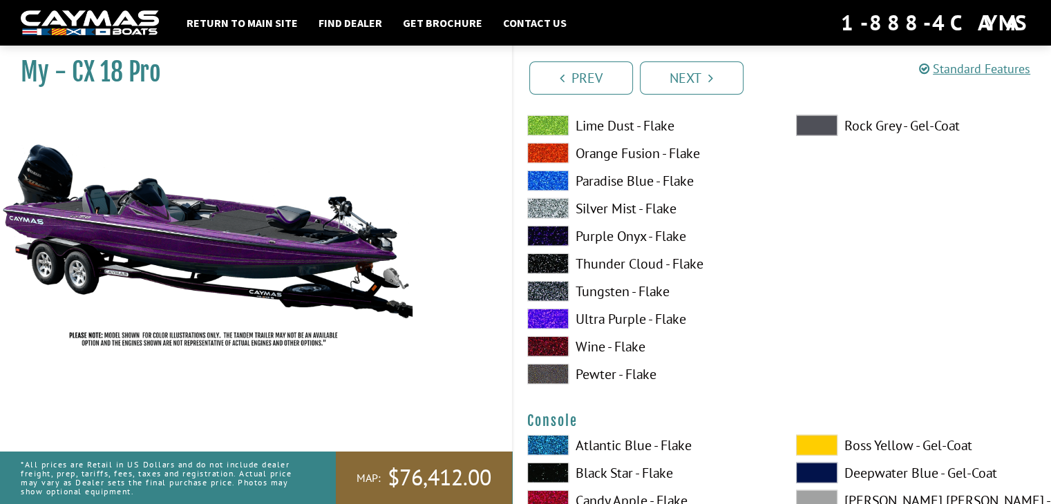
scroll to position [3213, 0]
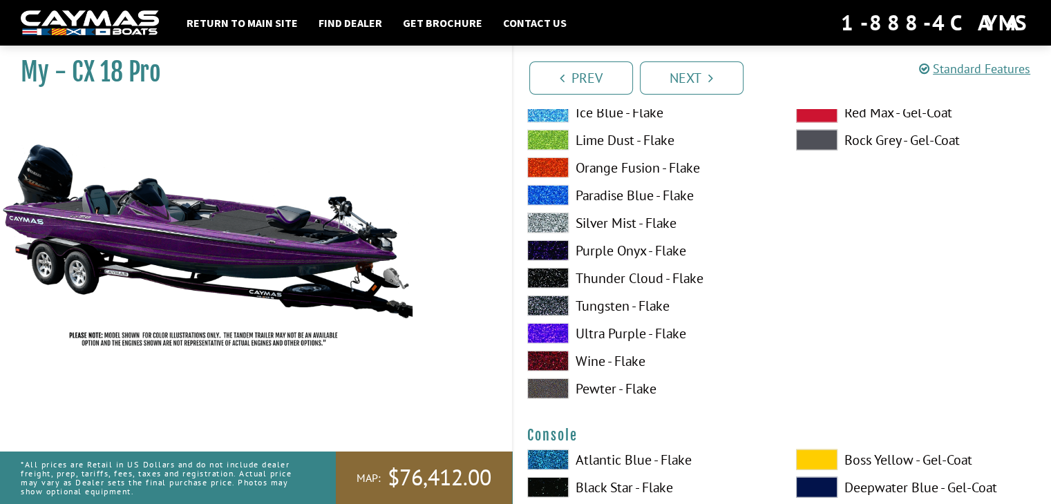
click at [550, 214] on span at bounding box center [547, 223] width 41 height 21
click at [556, 336] on span at bounding box center [547, 333] width 41 height 21
click at [550, 308] on span at bounding box center [547, 306] width 41 height 21
click at [552, 337] on span at bounding box center [547, 333] width 41 height 21
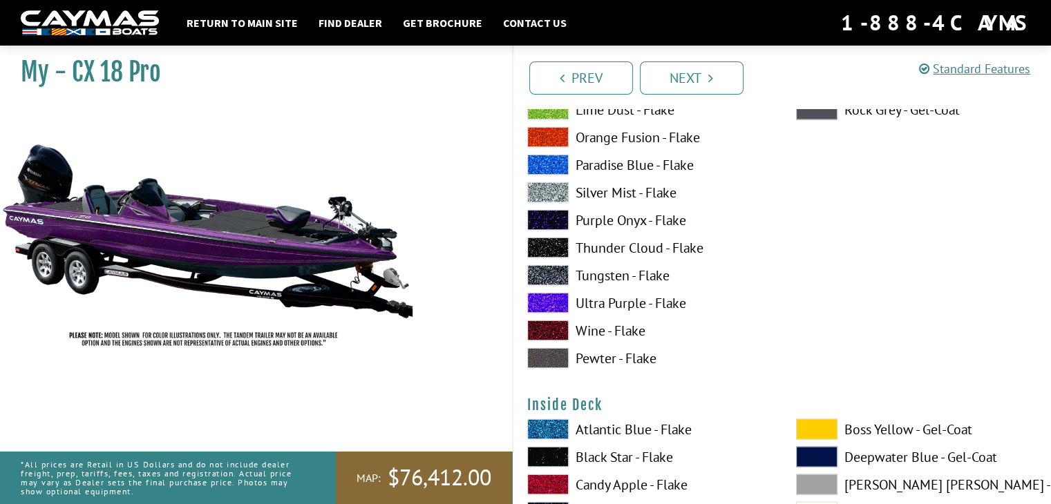
scroll to position [2660, 0]
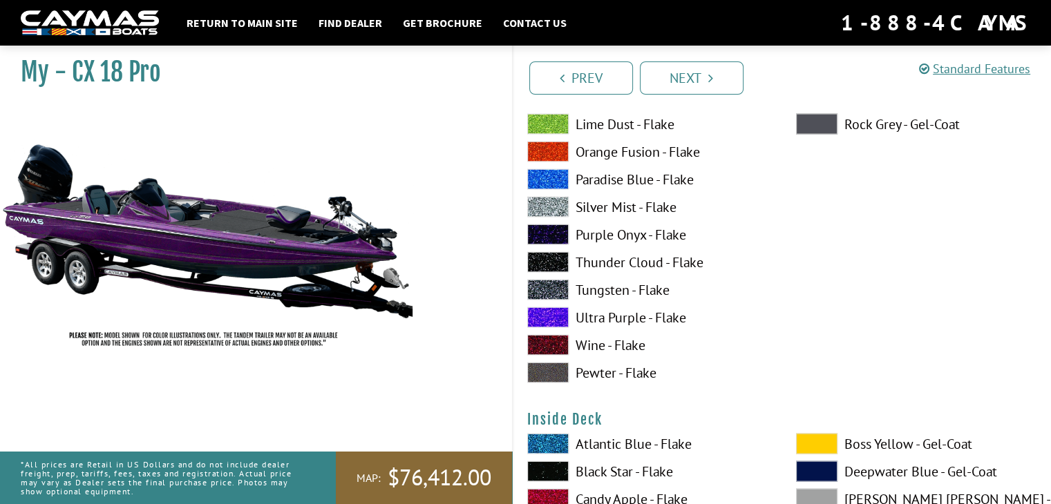
click at [541, 126] on span at bounding box center [547, 124] width 41 height 21
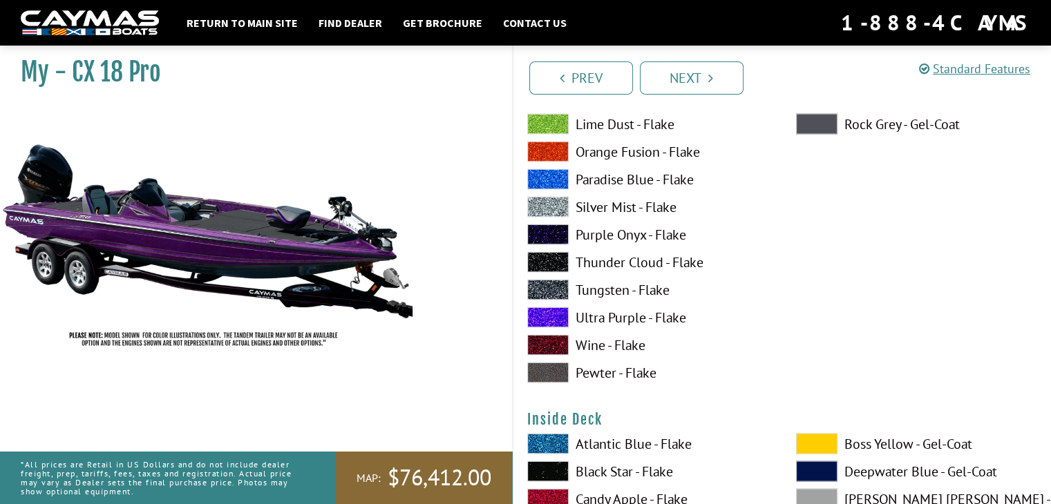
click at [541, 126] on span at bounding box center [547, 124] width 41 height 21
click at [553, 293] on span at bounding box center [547, 290] width 41 height 21
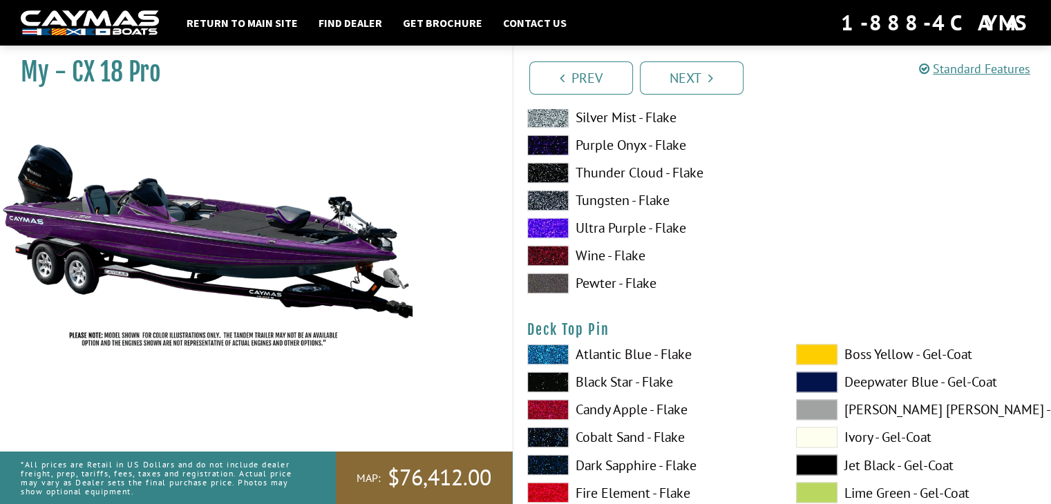
scroll to position [2177, 0]
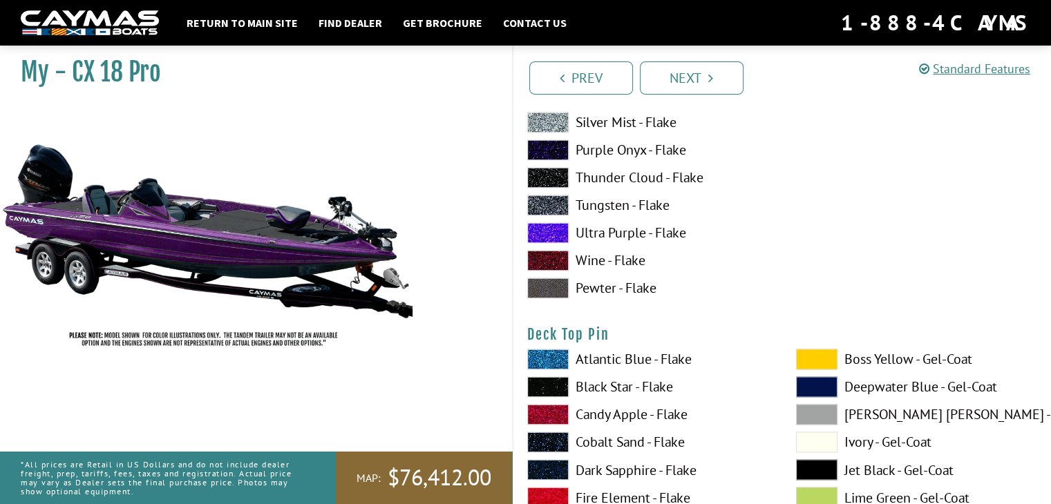
click at [543, 205] on span at bounding box center [547, 205] width 41 height 21
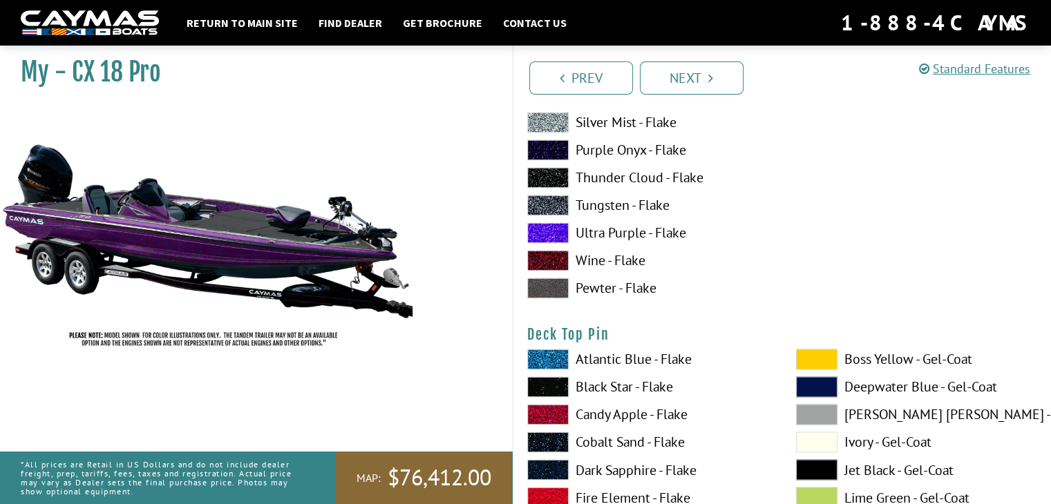
click at [546, 114] on span at bounding box center [547, 122] width 41 height 21
click at [542, 238] on span at bounding box center [547, 232] width 41 height 21
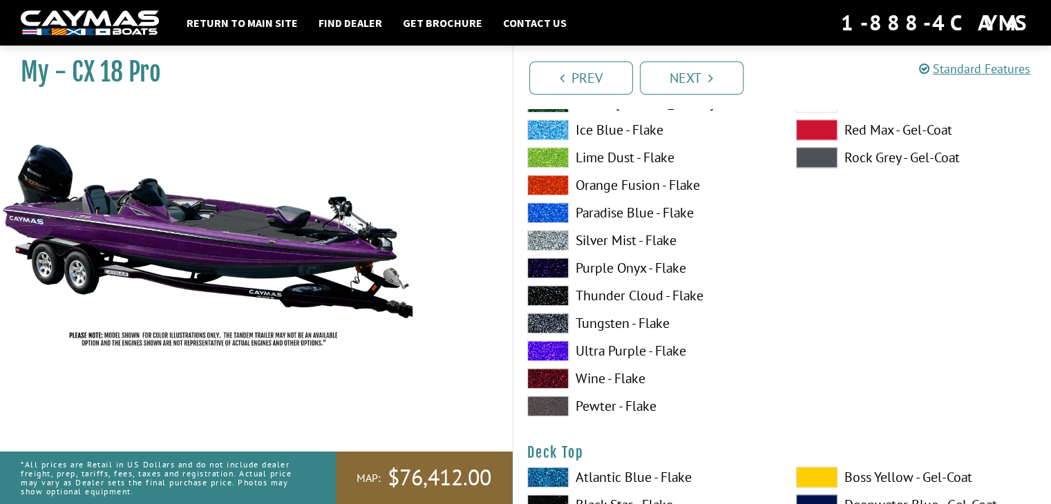
scroll to position [1486, 0]
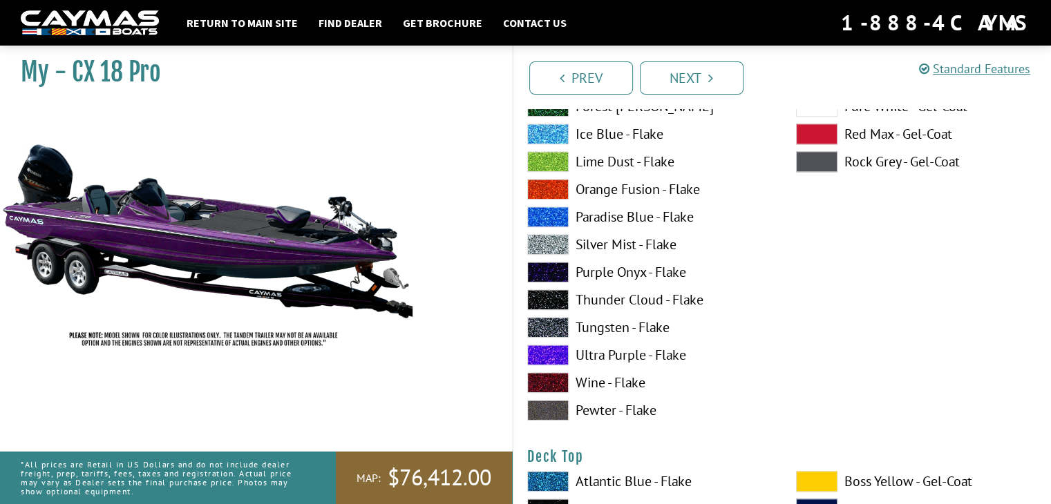
click at [533, 157] on span at bounding box center [547, 161] width 41 height 21
click at [551, 357] on span at bounding box center [547, 355] width 41 height 21
click at [549, 323] on span at bounding box center [547, 327] width 41 height 21
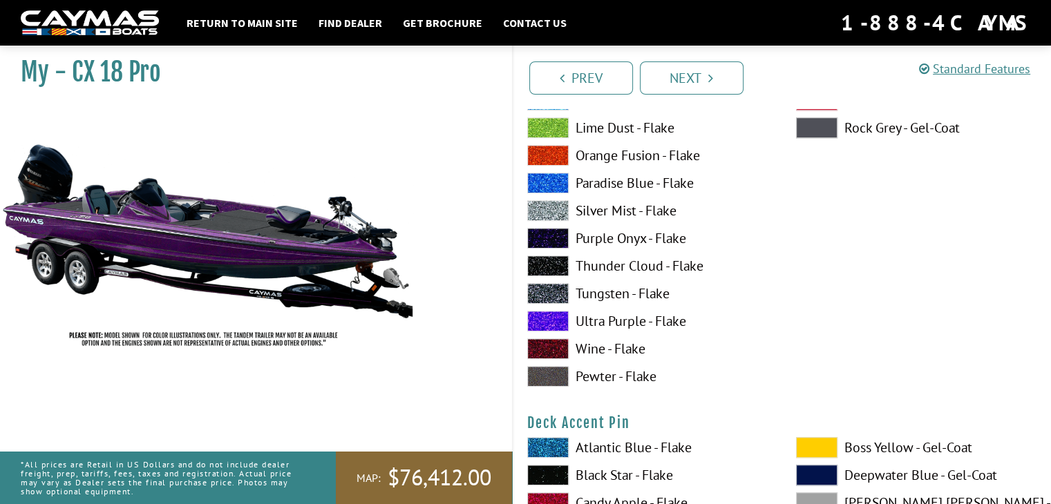
scroll to position [933, 0]
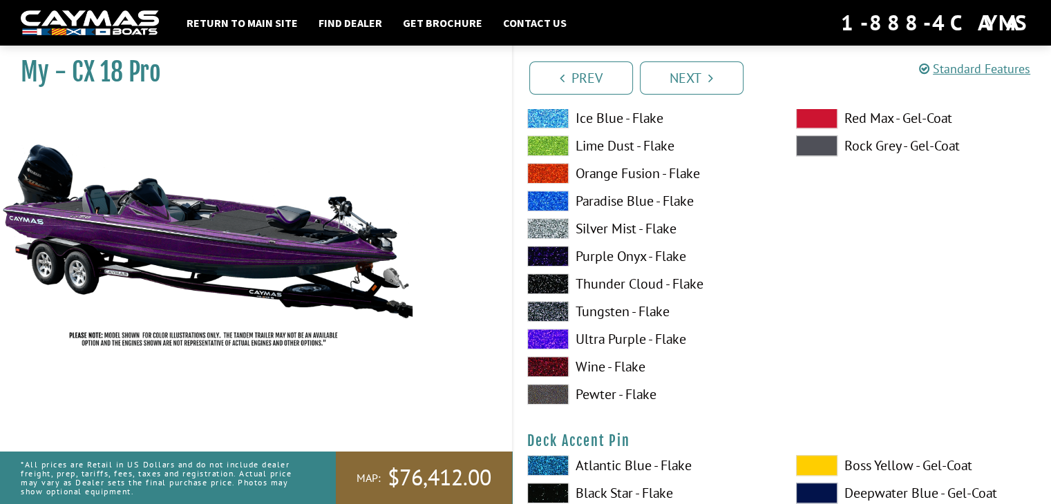
click at [556, 308] on span at bounding box center [547, 311] width 41 height 21
click at [551, 338] on span at bounding box center [547, 339] width 41 height 21
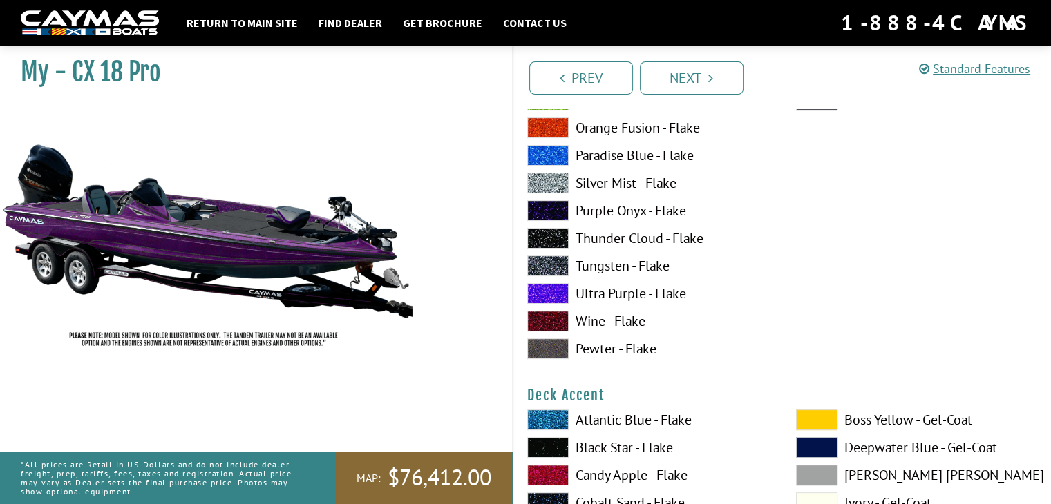
scroll to position [380, 0]
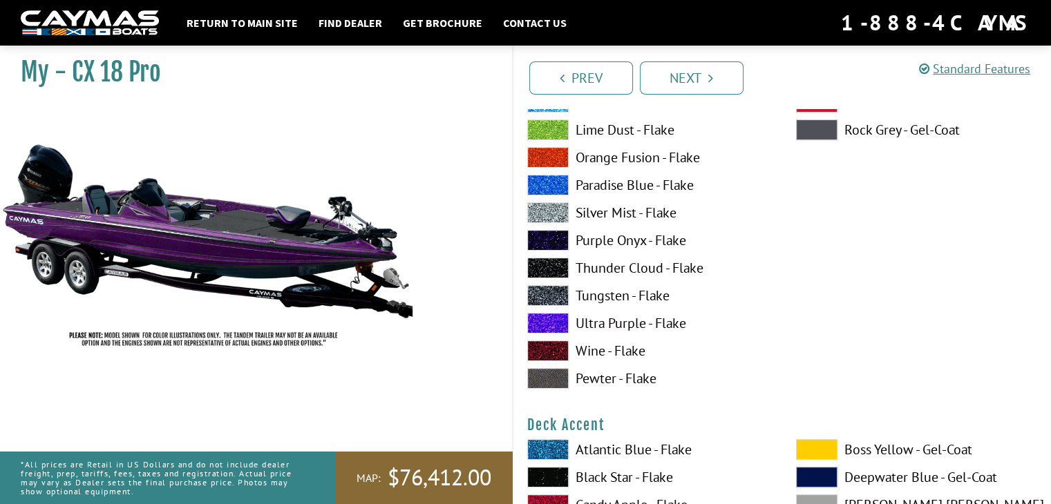
click at [541, 156] on span at bounding box center [547, 157] width 41 height 21
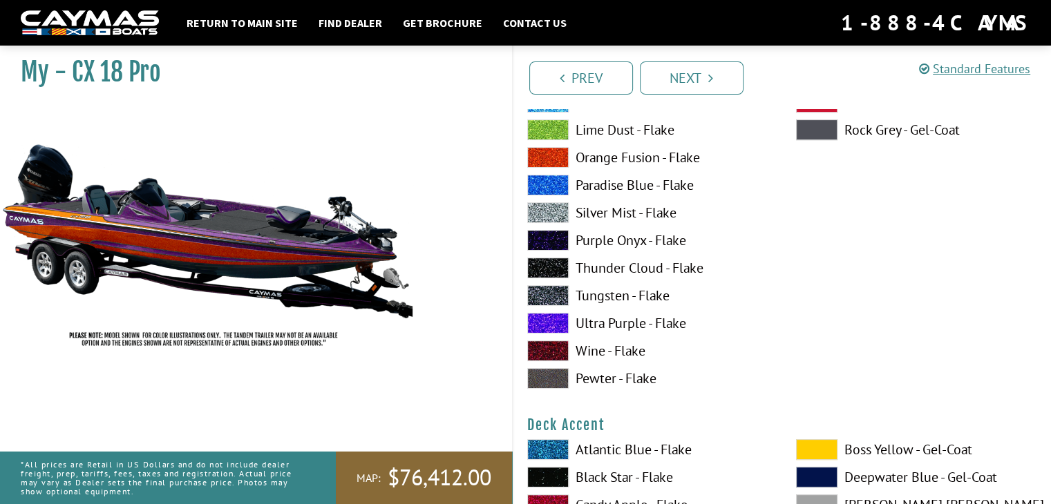
click at [541, 156] on span at bounding box center [547, 157] width 41 height 21
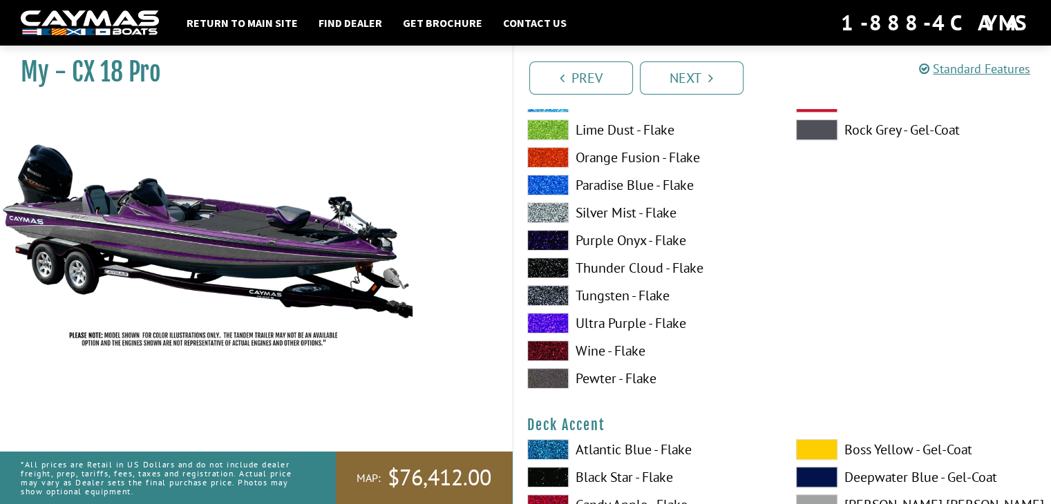
click at [549, 305] on span at bounding box center [547, 295] width 41 height 21
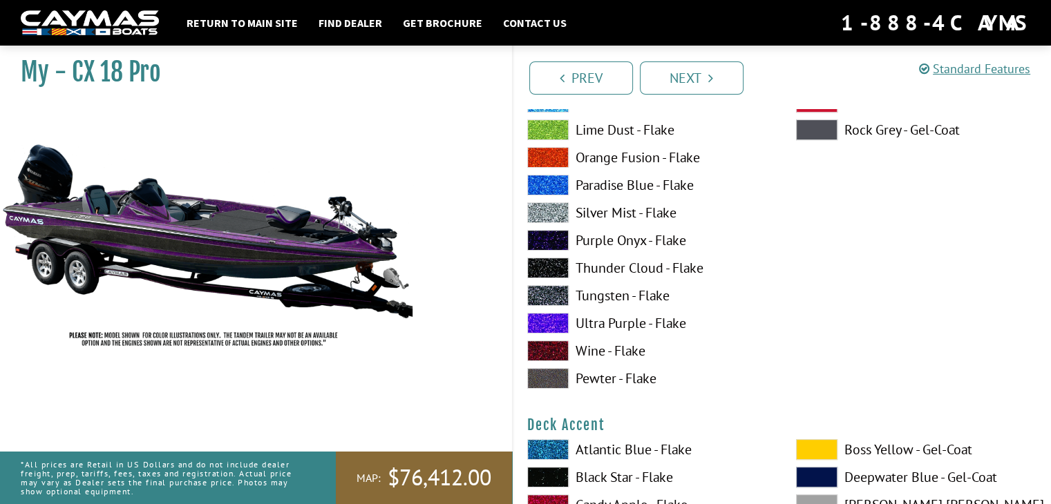
click at [551, 322] on span at bounding box center [547, 323] width 41 height 21
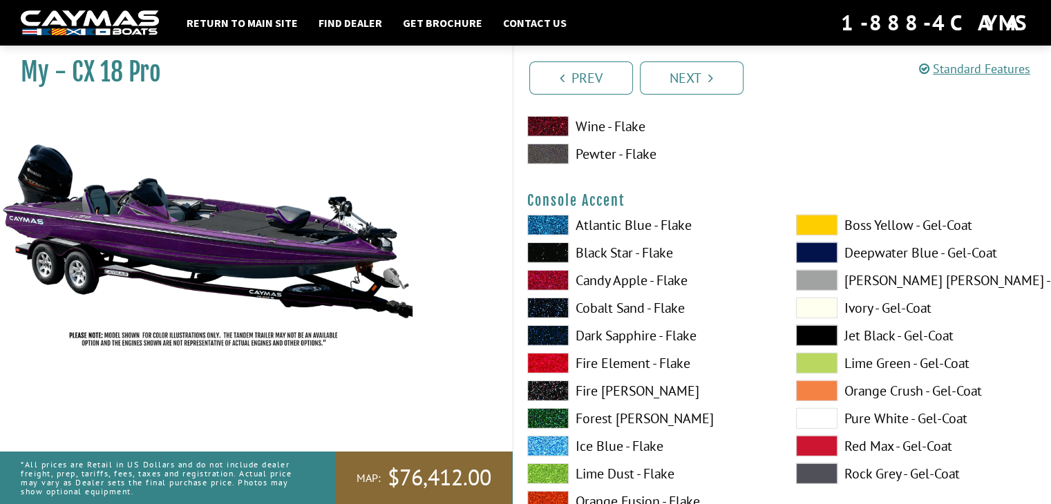
scroll to position [0, 0]
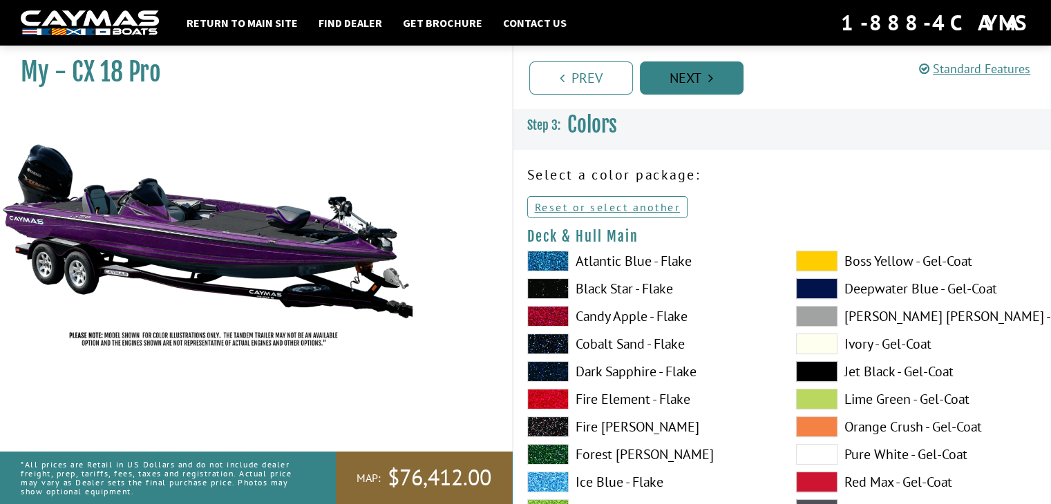
click at [697, 87] on link "Next" at bounding box center [692, 77] width 104 height 33
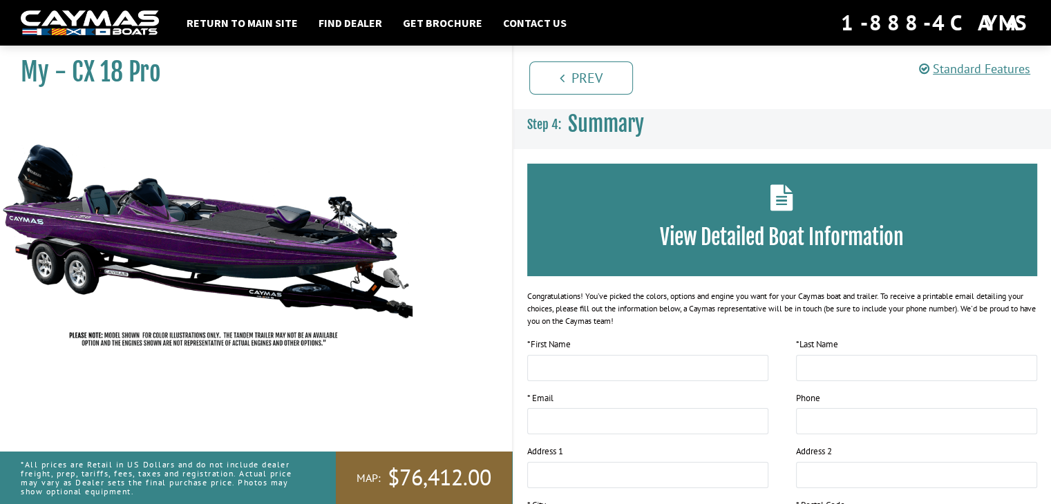
scroll to position [264, 0]
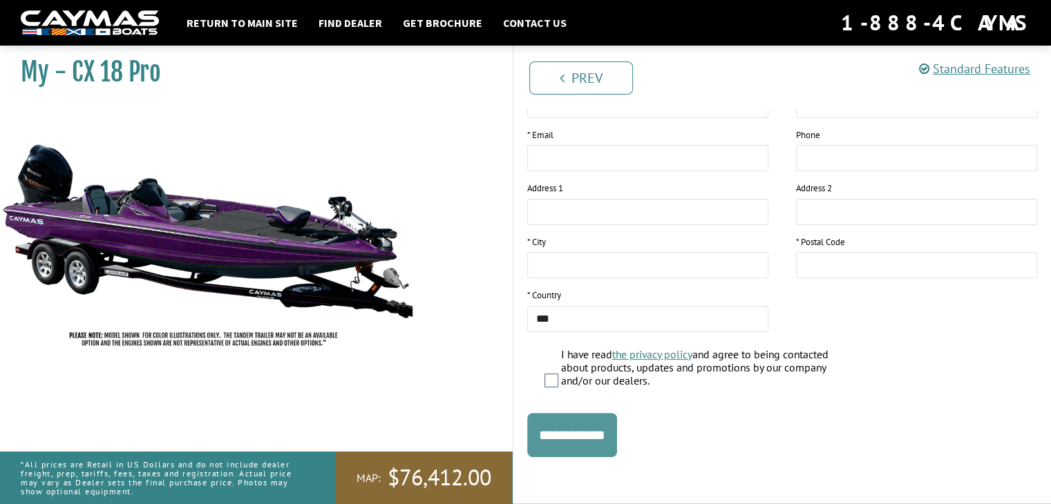
click at [567, 439] on input "**********" at bounding box center [572, 435] width 90 height 44
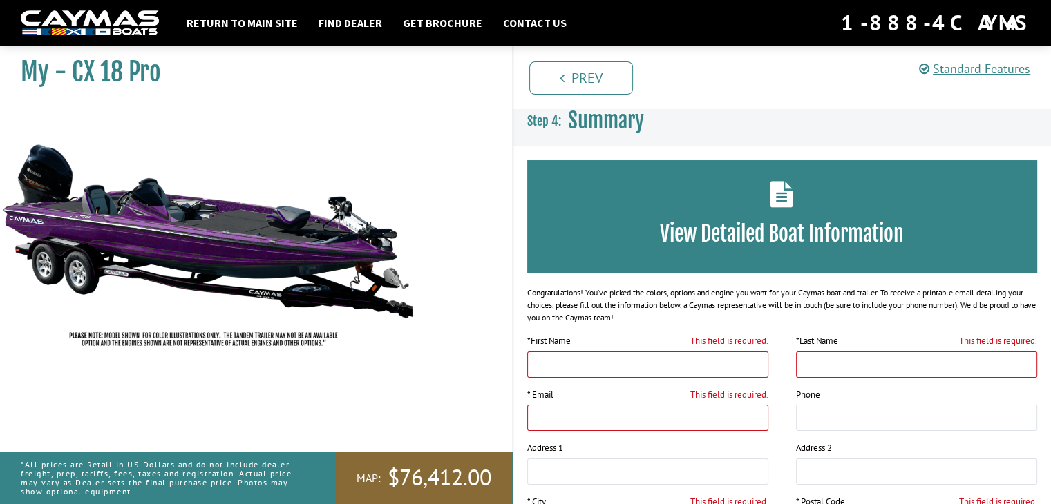
scroll to position [0, 0]
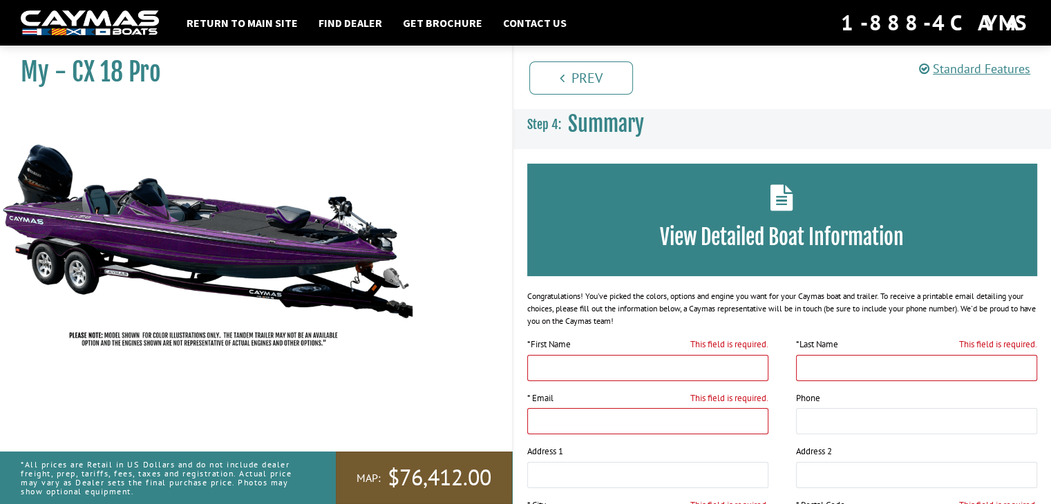
click at [409, 473] on span "$76,412.00" at bounding box center [440, 478] width 104 height 29
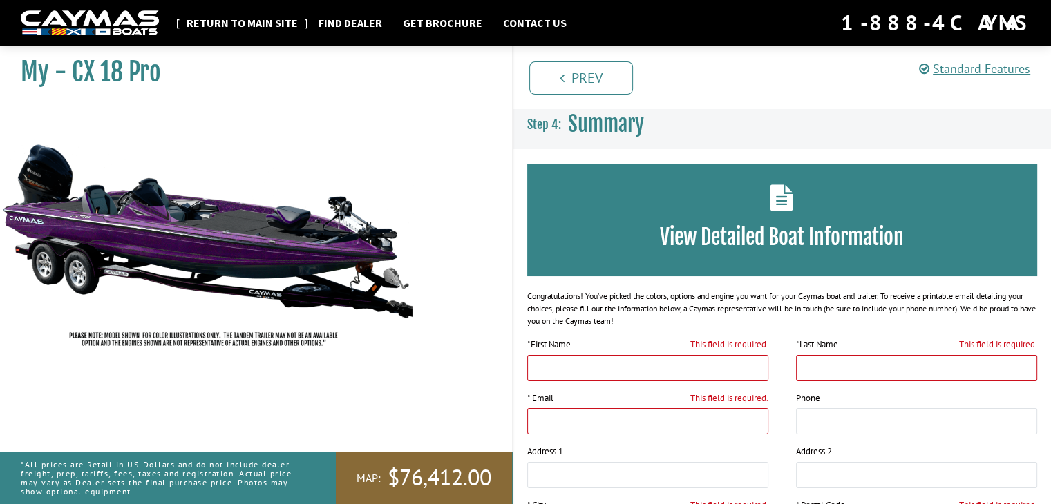
click at [238, 20] on link "Return to main site" at bounding box center [242, 23] width 125 height 18
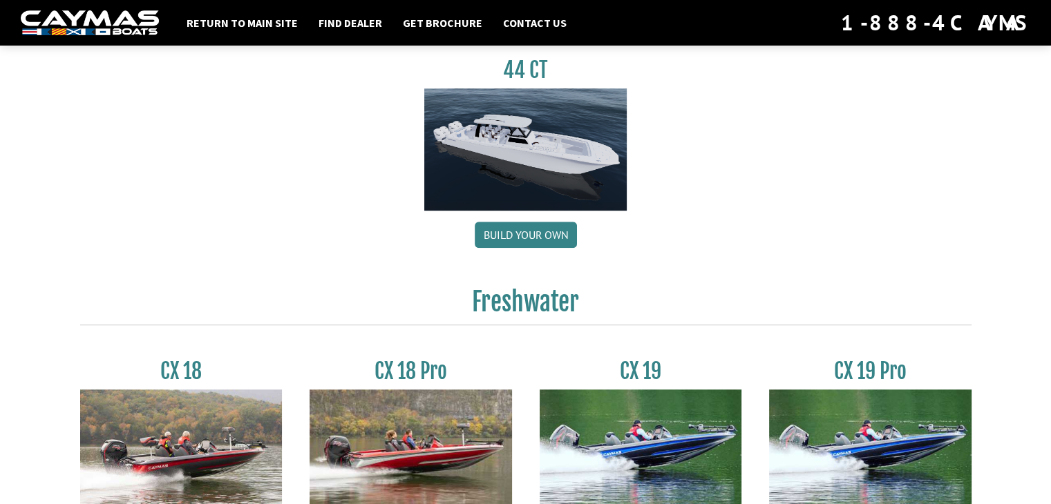
scroll to position [1175, 0]
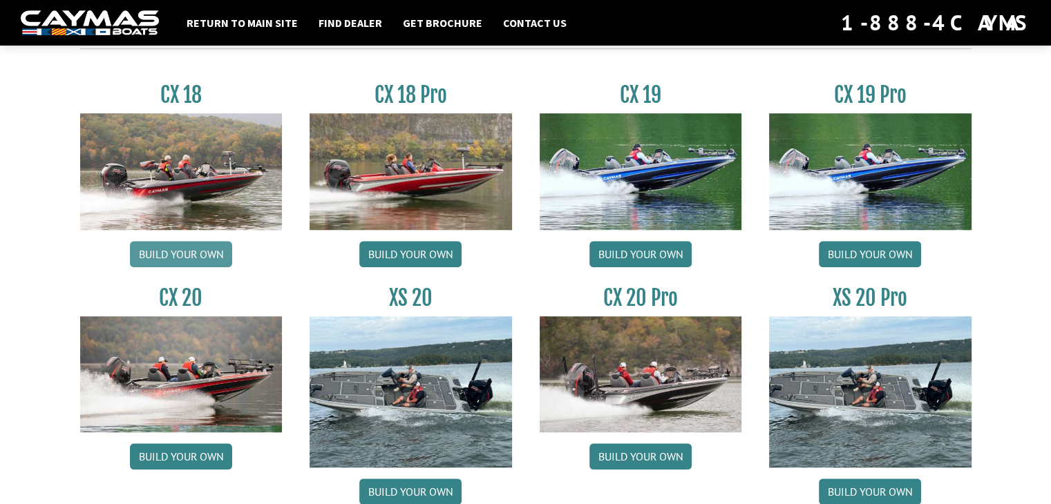
click at [161, 256] on link "Build your own" at bounding box center [181, 254] width 102 height 26
click at [420, 244] on link "Build your own" at bounding box center [410, 254] width 102 height 26
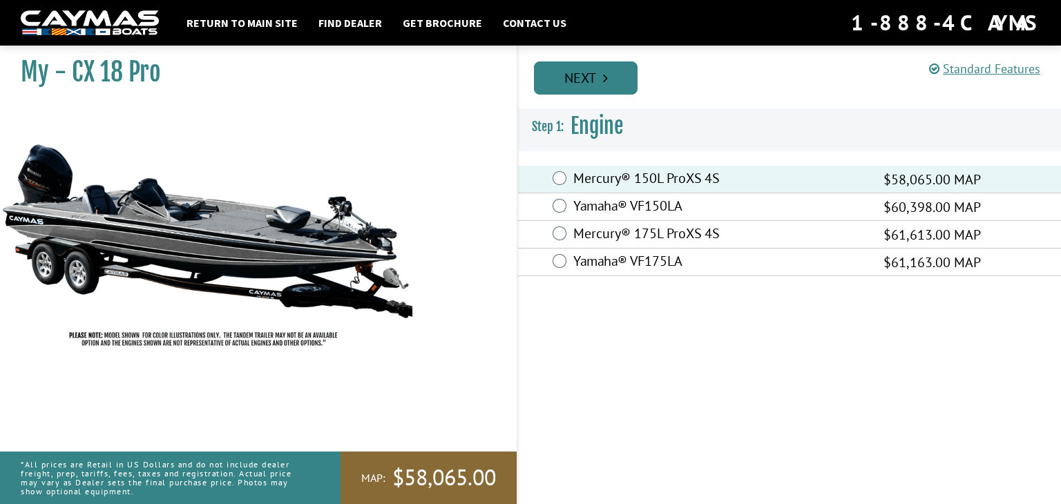
click at [567, 86] on link "Next" at bounding box center [586, 77] width 104 height 33
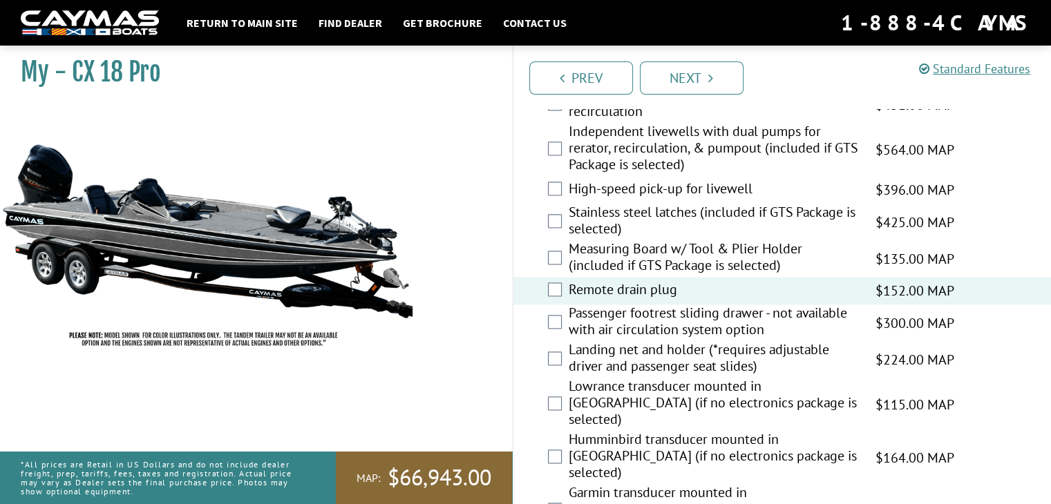
scroll to position [2004, 0]
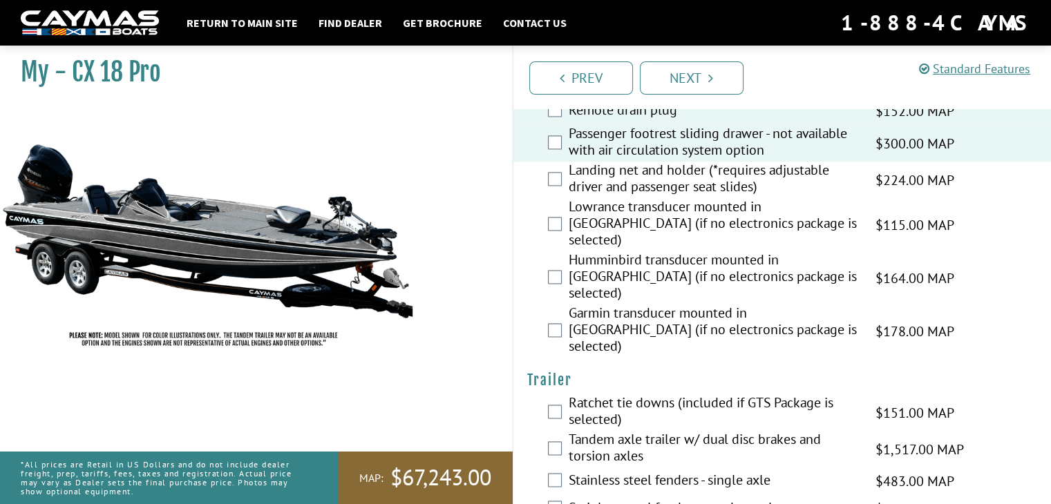
click at [563, 179] on div "Landing net and holder (*requires adjustable driver and passenger seat slides) …" at bounding box center [782, 180] width 538 height 37
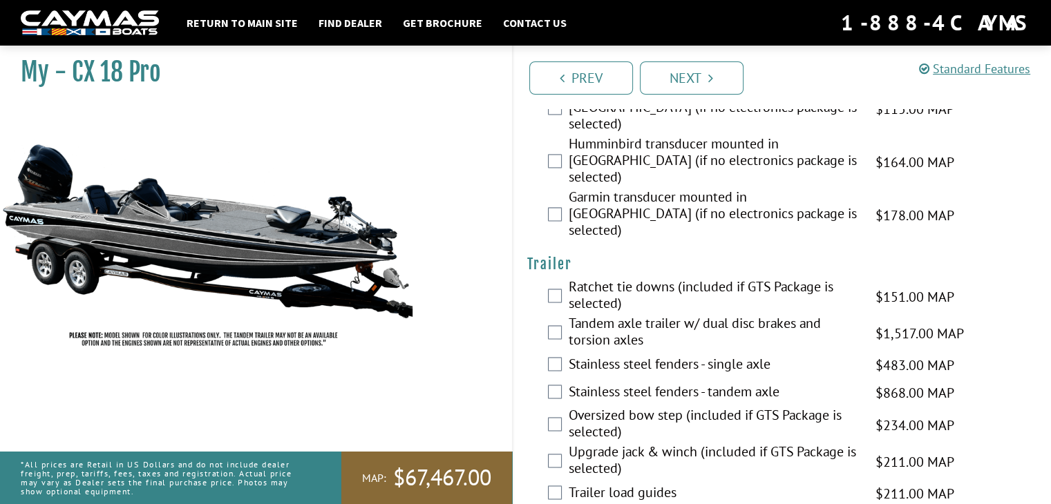
scroll to position [2135, 0]
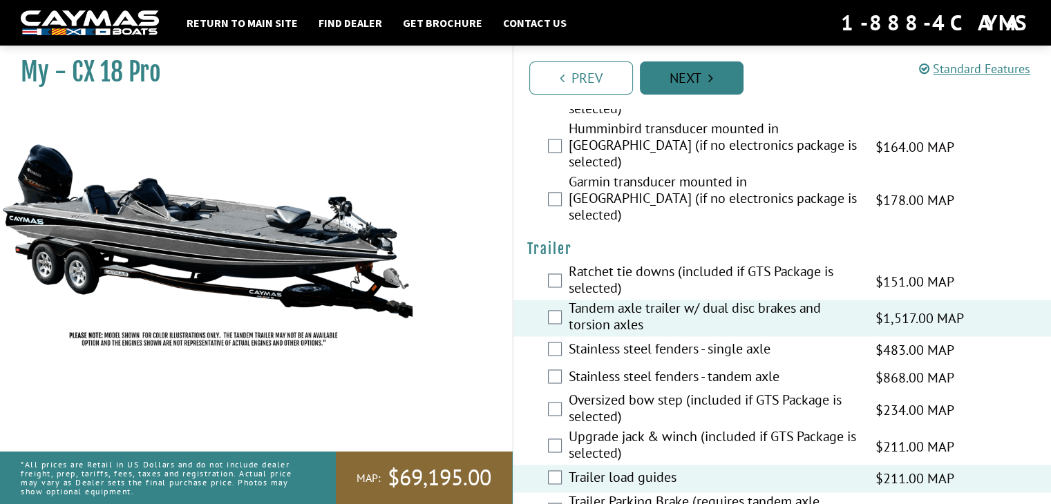
click at [708, 70] on link "Next" at bounding box center [692, 77] width 104 height 33
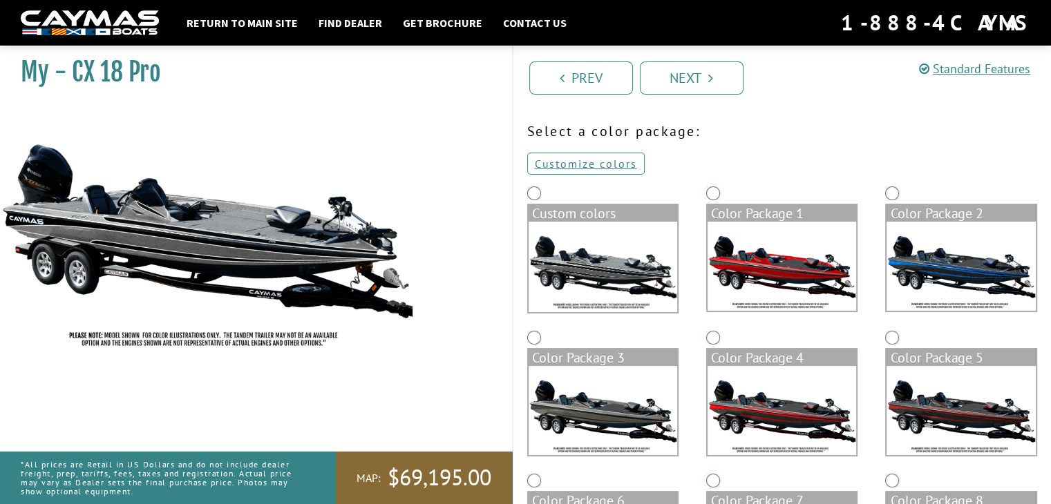
scroll to position [0, 0]
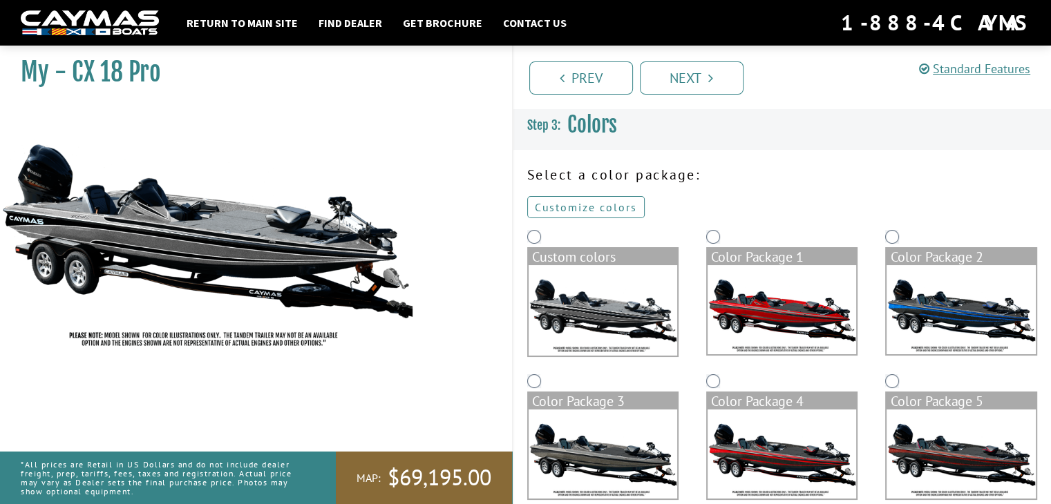
click at [620, 207] on link "Customize colors" at bounding box center [585, 207] width 117 height 22
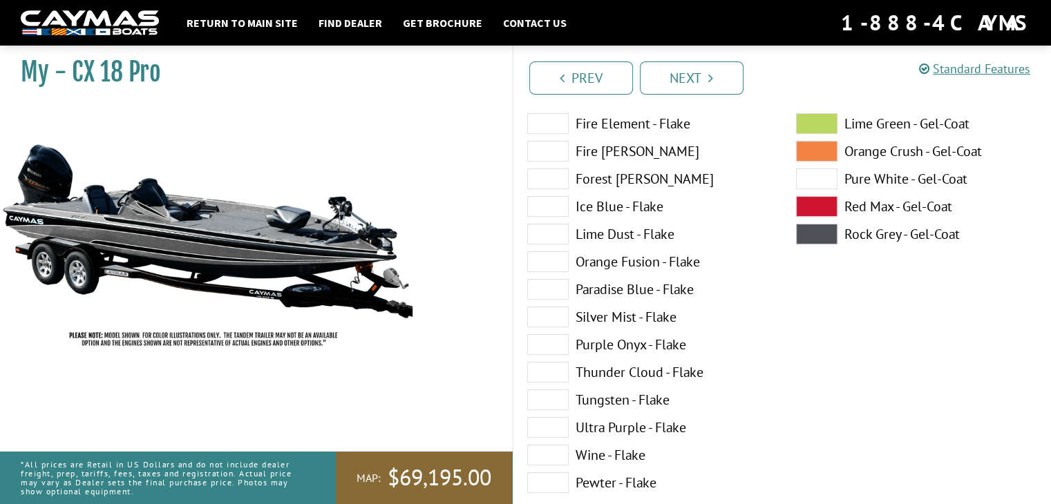
scroll to position [276, 0]
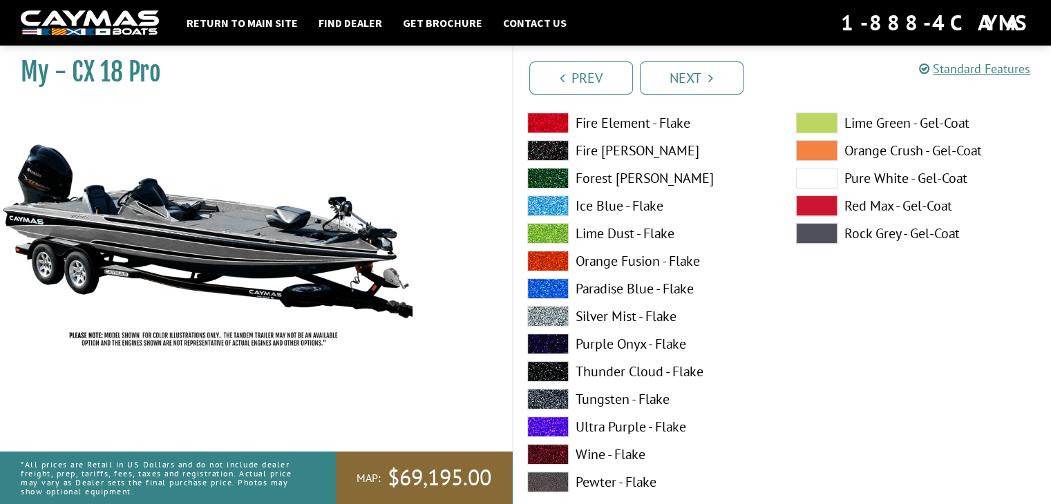
click at [551, 424] on span at bounding box center [547, 427] width 41 height 21
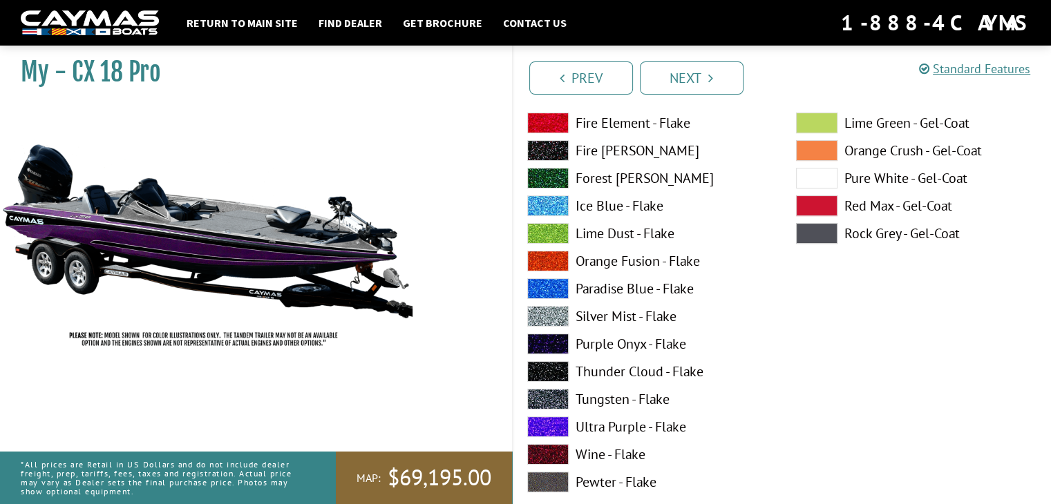
click at [553, 338] on span at bounding box center [547, 344] width 41 height 21
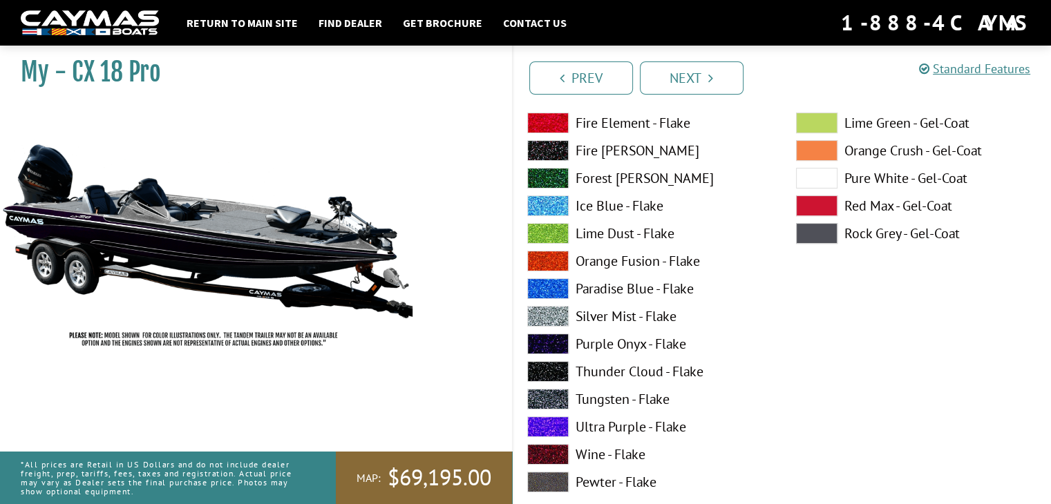
click at [553, 426] on span at bounding box center [547, 427] width 41 height 21
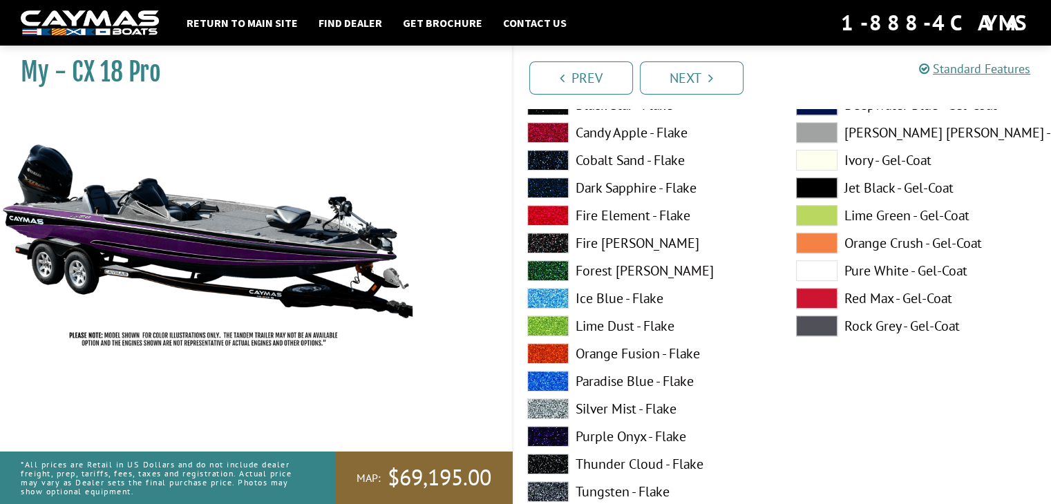
scroll to position [760, 0]
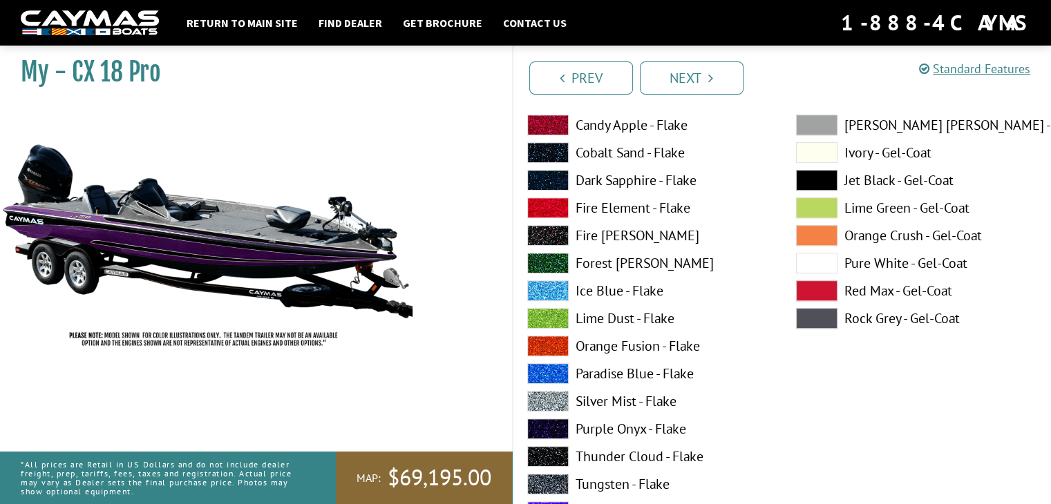
click at [548, 287] on span at bounding box center [547, 291] width 41 height 21
click at [549, 428] on span at bounding box center [547, 429] width 41 height 21
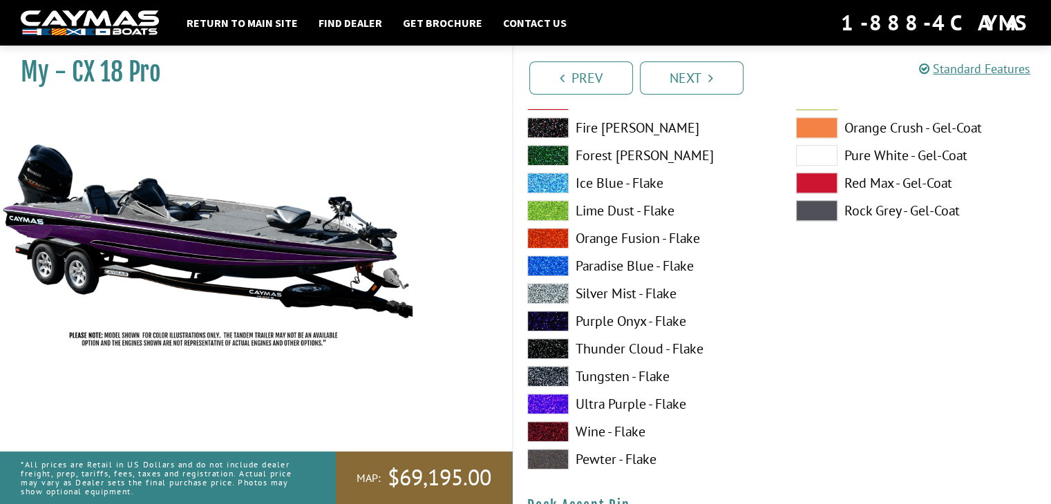
scroll to position [898, 0]
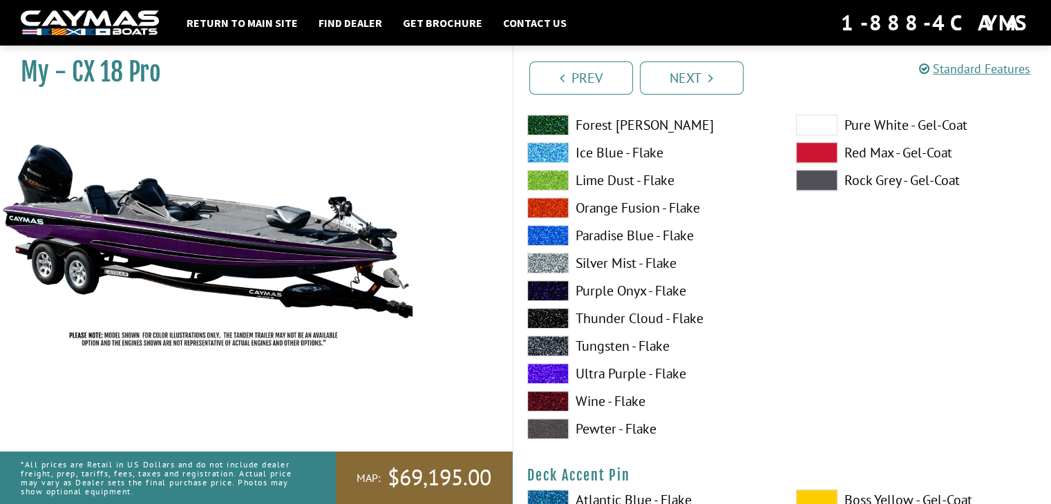
click at [550, 367] on span at bounding box center [547, 373] width 41 height 21
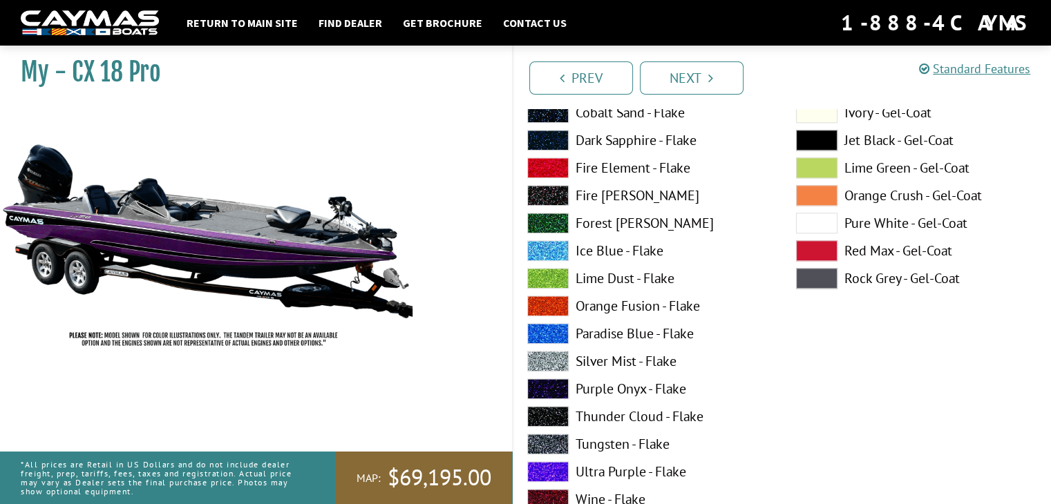
scroll to position [1382, 0]
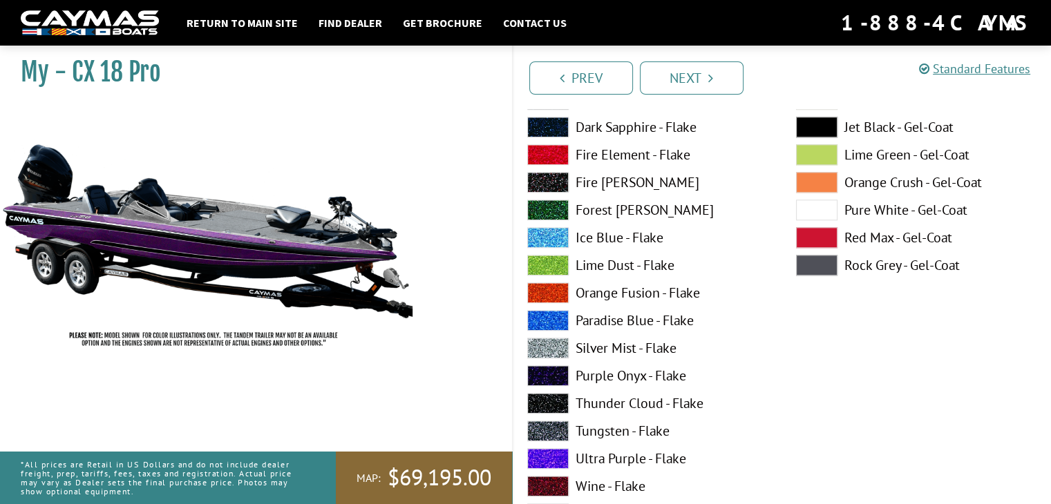
click at [547, 260] on span at bounding box center [547, 265] width 41 height 21
click at [547, 374] on span at bounding box center [547, 376] width 41 height 21
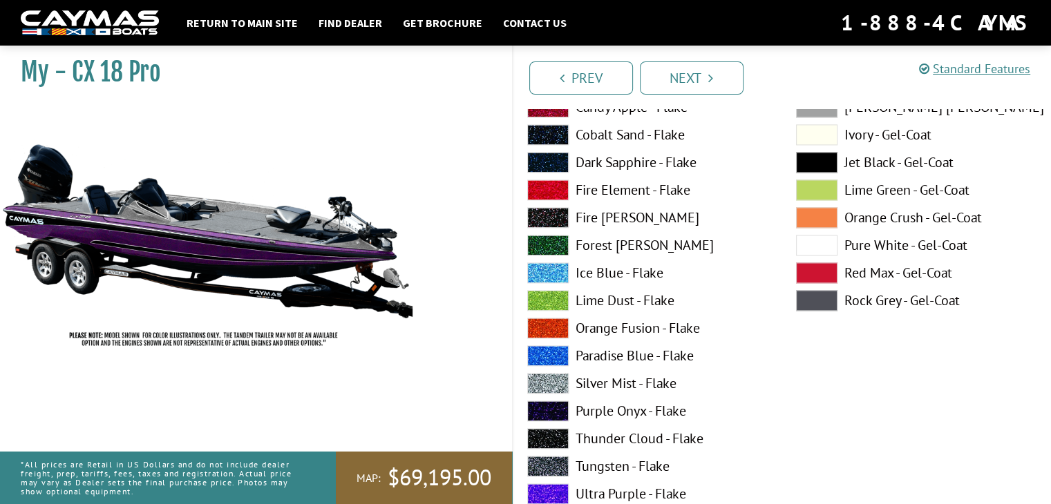
scroll to position [1935, 0]
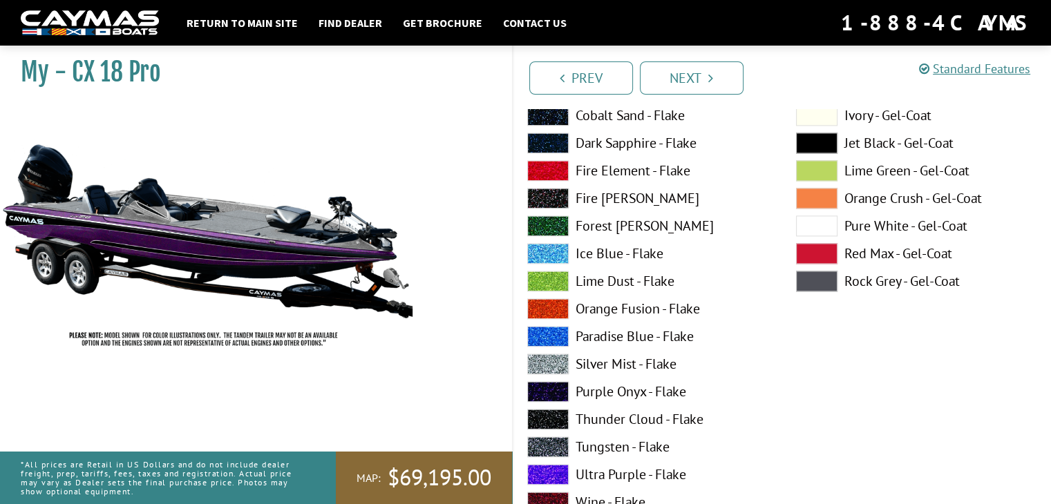
click at [551, 361] on span at bounding box center [547, 364] width 41 height 21
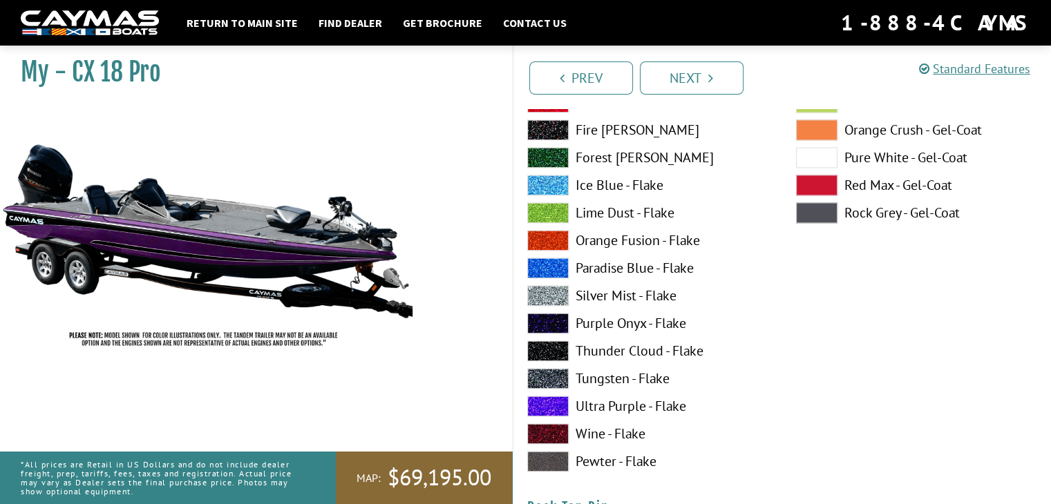
scroll to position [2004, 0]
click at [542, 290] on span at bounding box center [547, 295] width 41 height 21
click at [557, 207] on span at bounding box center [547, 212] width 41 height 21
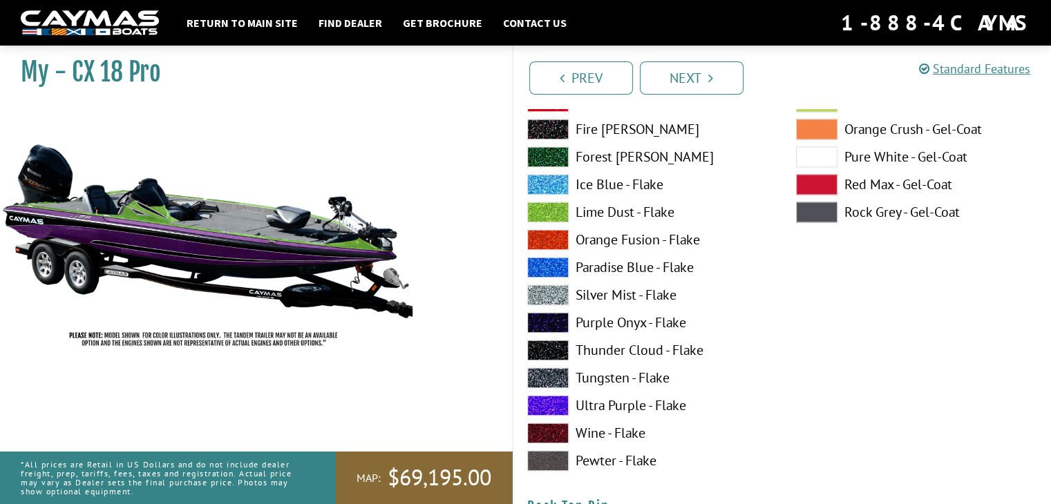
click at [557, 207] on span at bounding box center [547, 212] width 41 height 21
click at [551, 321] on span at bounding box center [547, 322] width 41 height 21
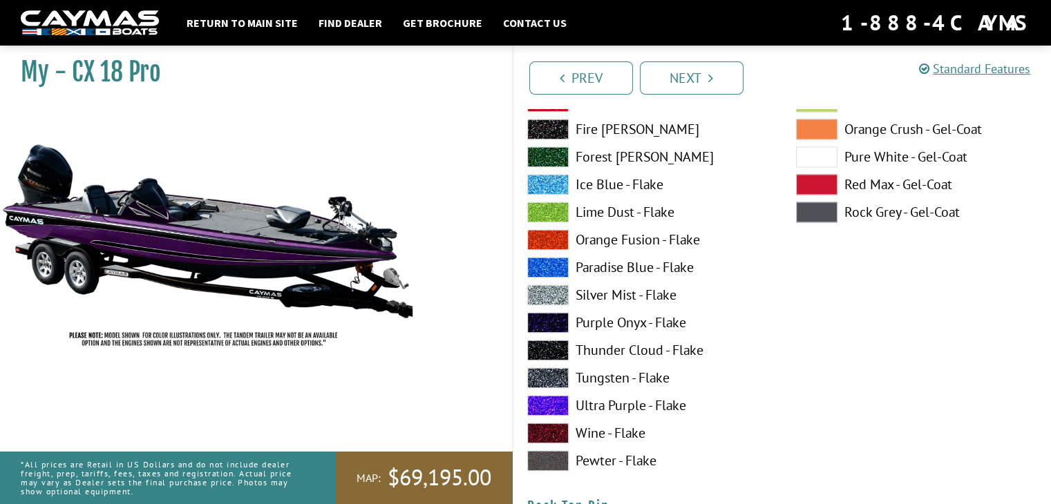
click at [551, 321] on span at bounding box center [547, 322] width 41 height 21
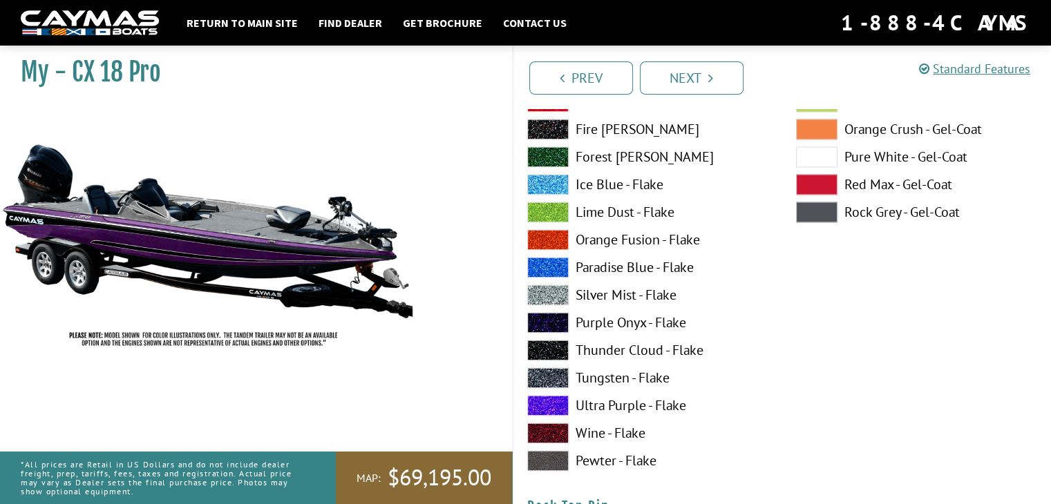
click at [557, 403] on span at bounding box center [547, 405] width 41 height 21
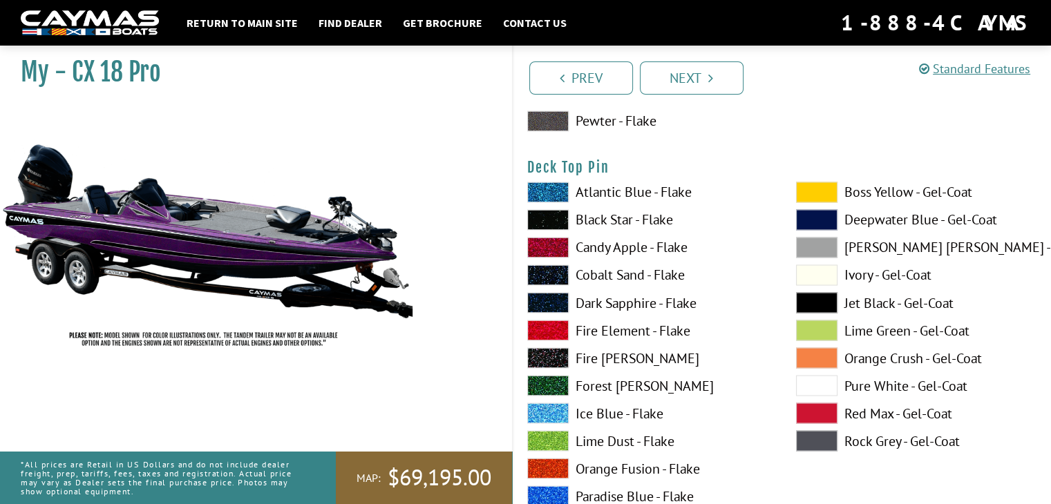
scroll to position [2349, 0]
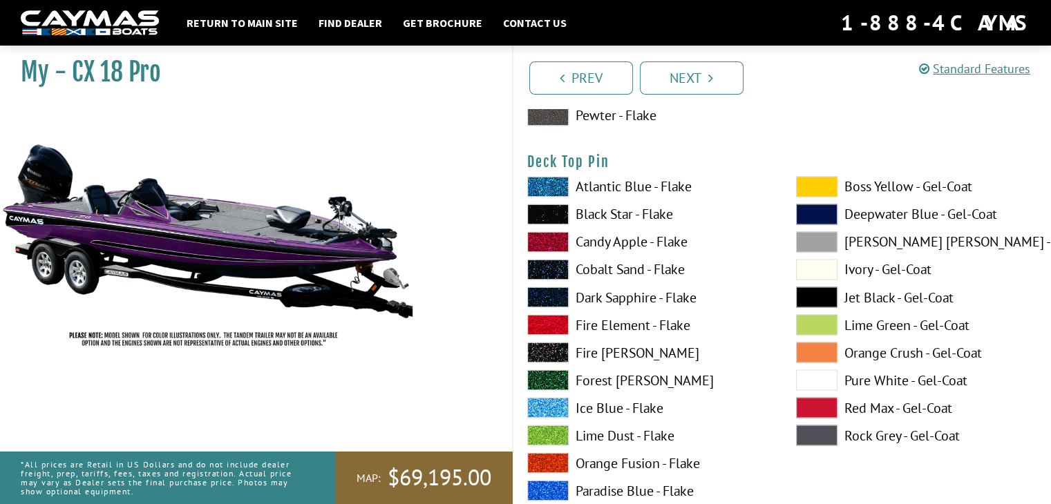
click at [823, 185] on span at bounding box center [816, 186] width 41 height 21
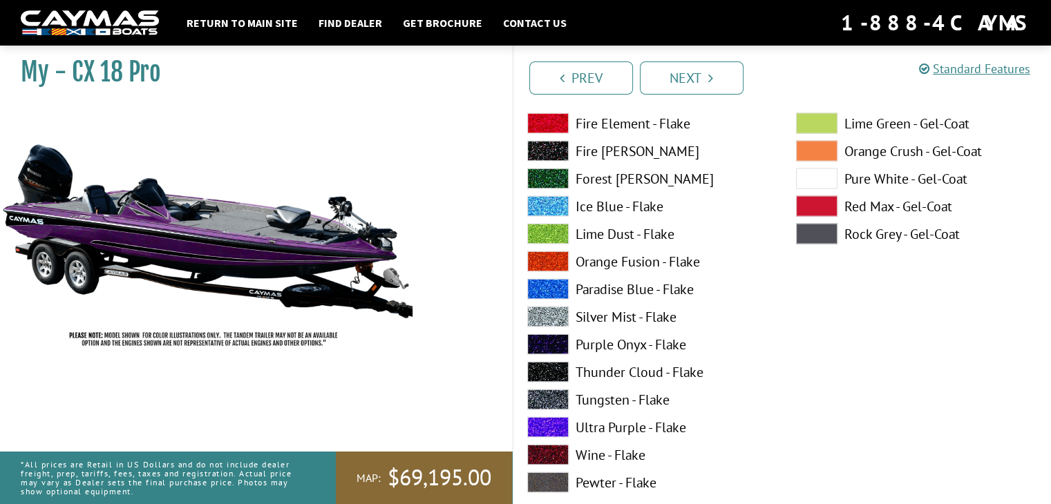
scroll to position [2557, 0]
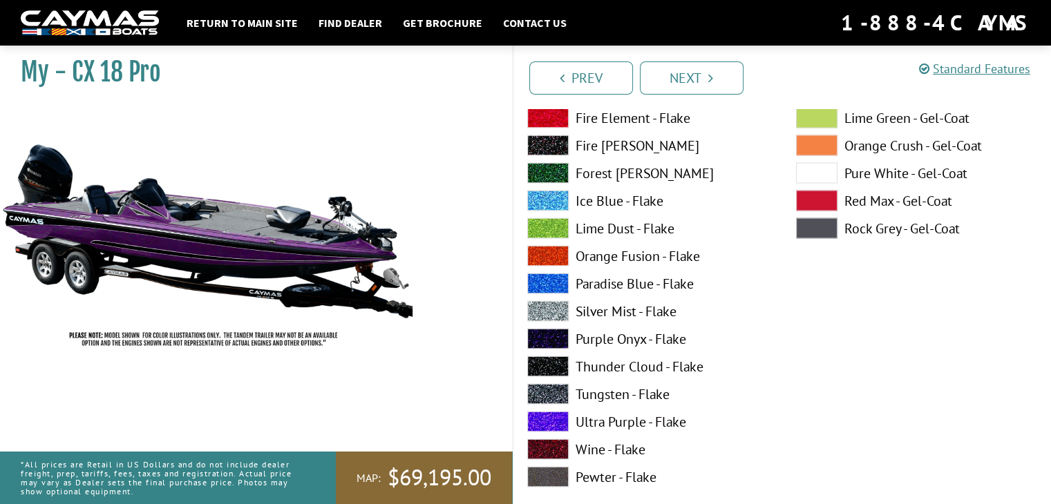
click at [544, 334] on span at bounding box center [547, 338] width 41 height 21
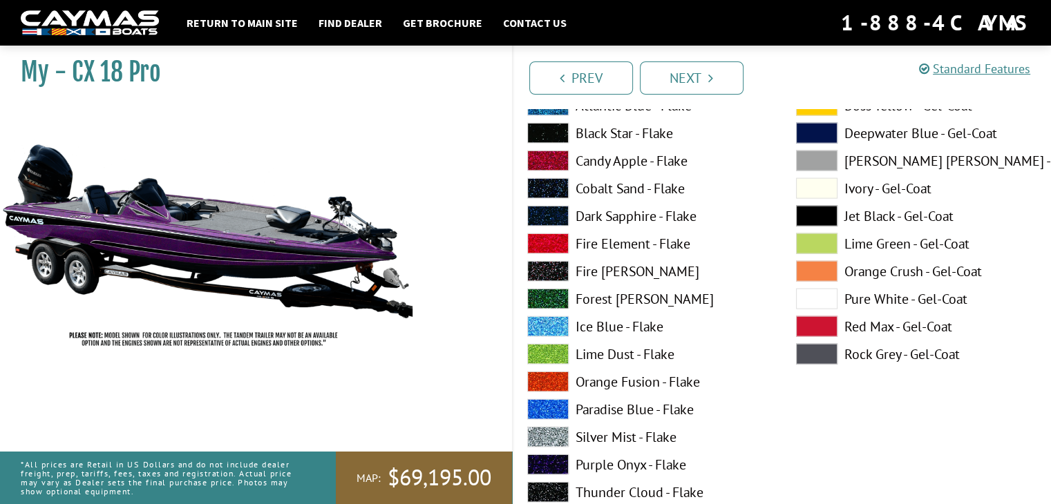
scroll to position [3040, 0]
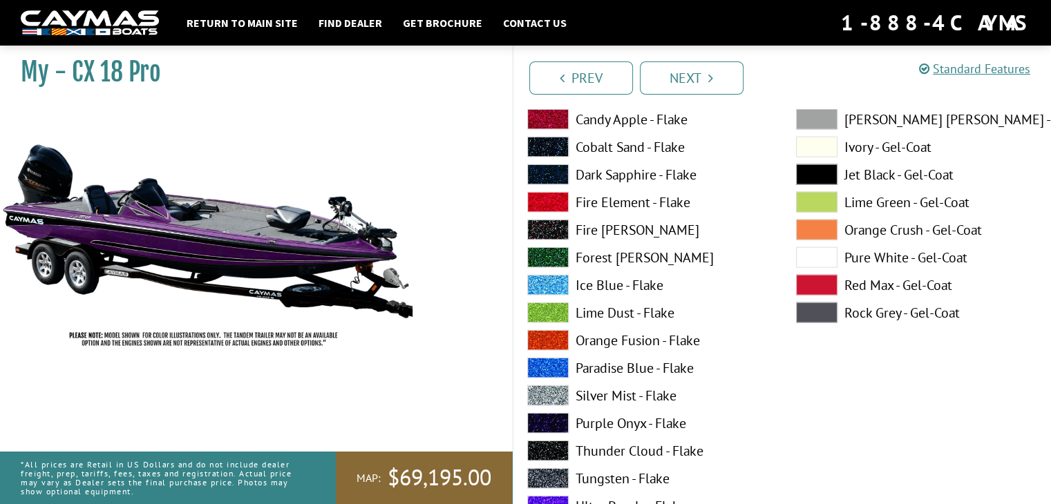
click at [826, 255] on span at bounding box center [816, 257] width 41 height 21
click at [553, 429] on span at bounding box center [547, 423] width 41 height 21
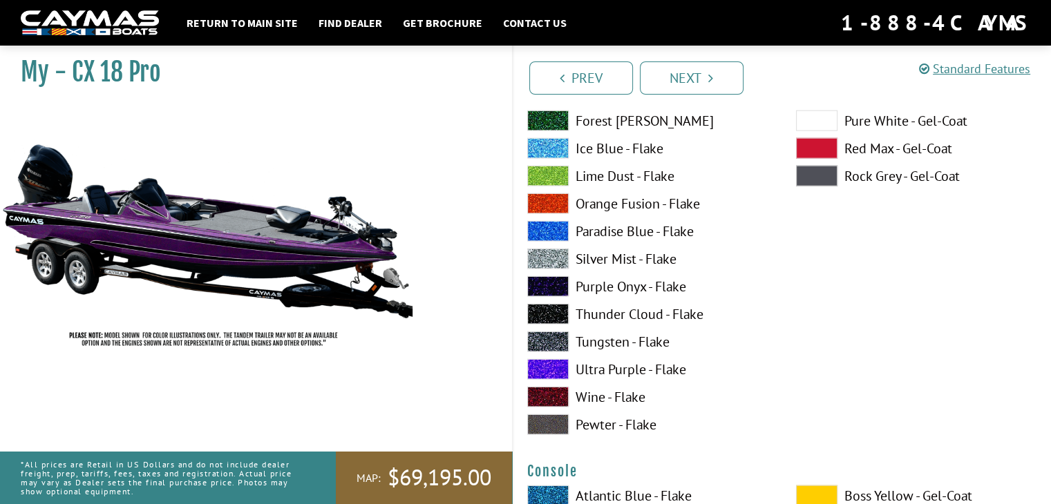
scroll to position [3178, 0]
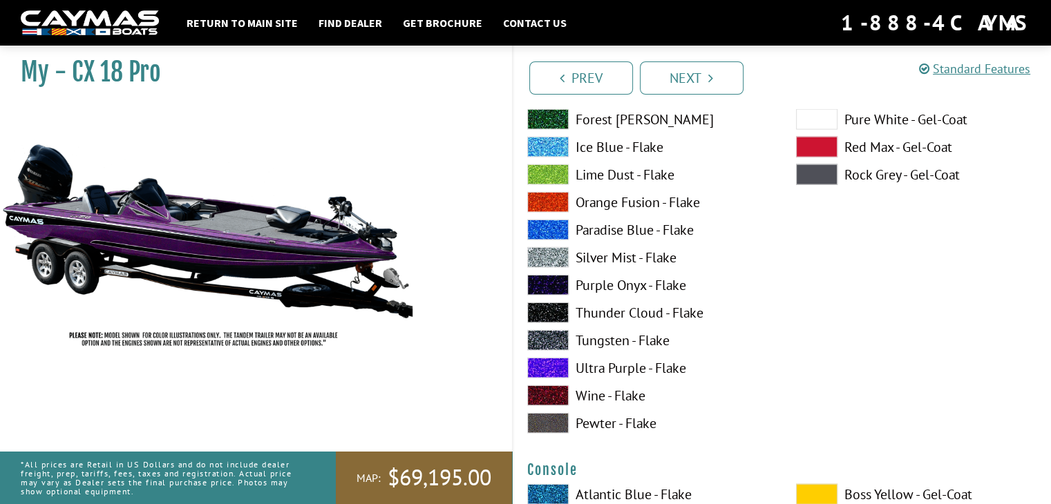
click at [543, 361] on span at bounding box center [547, 368] width 41 height 21
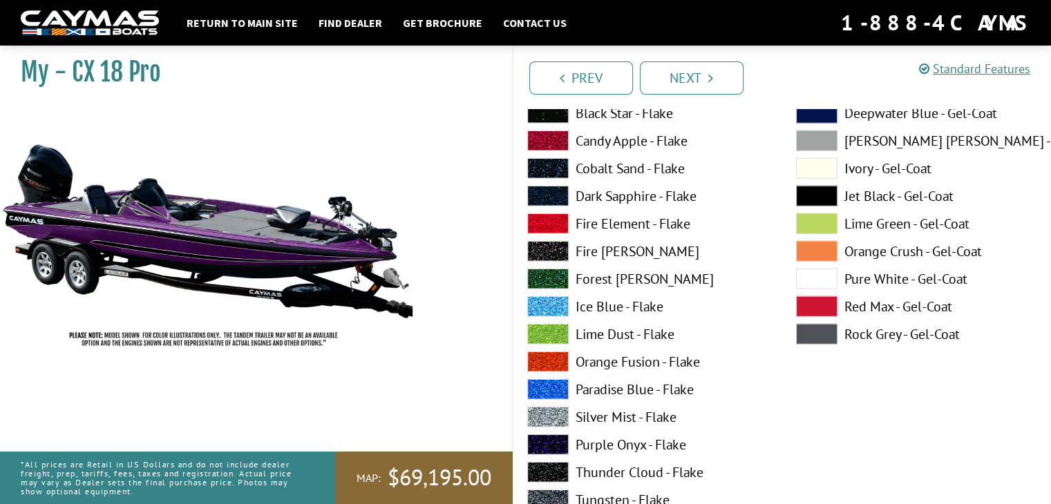
scroll to position [3593, 0]
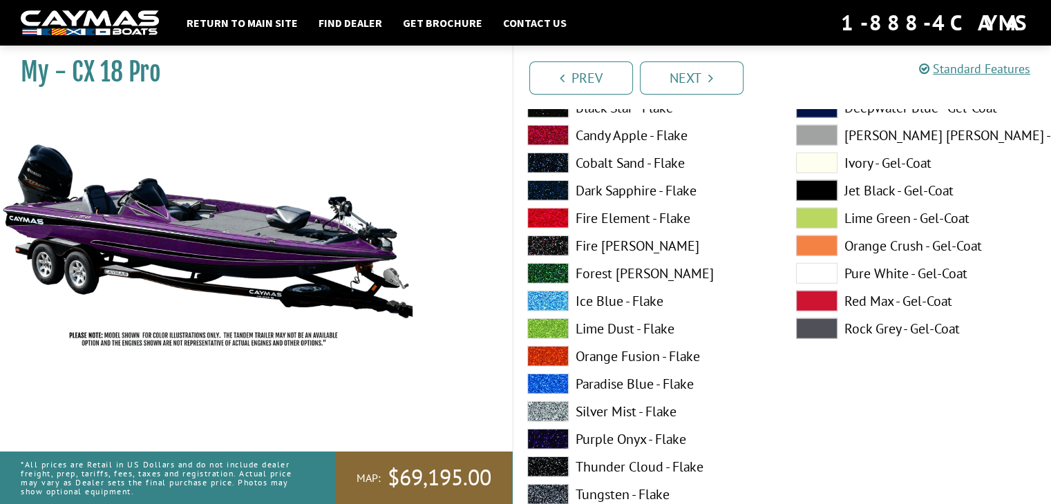
click at [809, 216] on span at bounding box center [816, 218] width 41 height 21
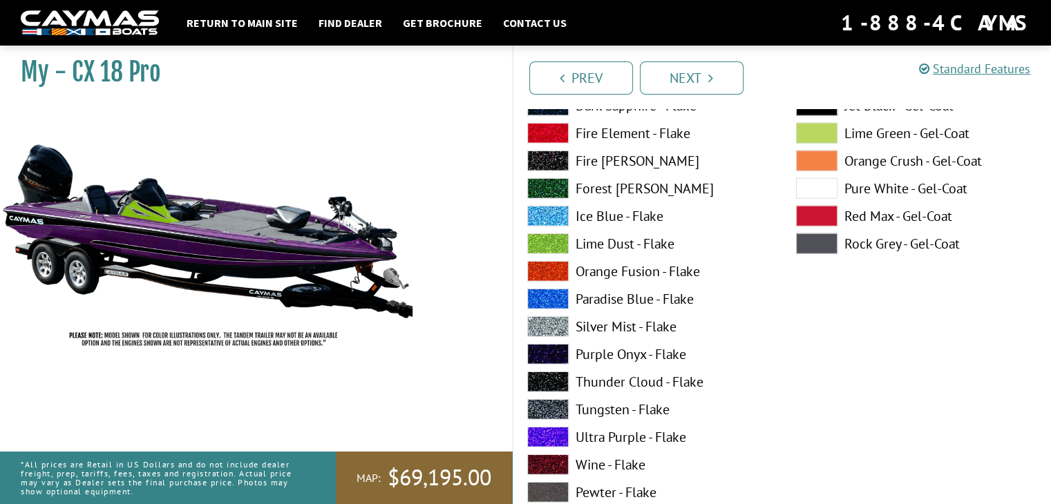
scroll to position [3731, 0]
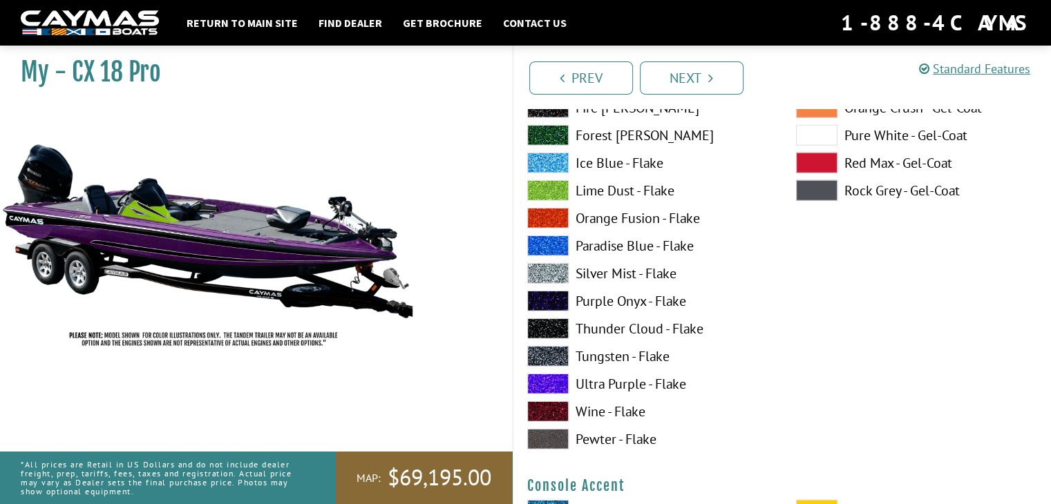
click at [547, 302] on span at bounding box center [547, 301] width 41 height 21
click at [547, 386] on span at bounding box center [547, 384] width 41 height 21
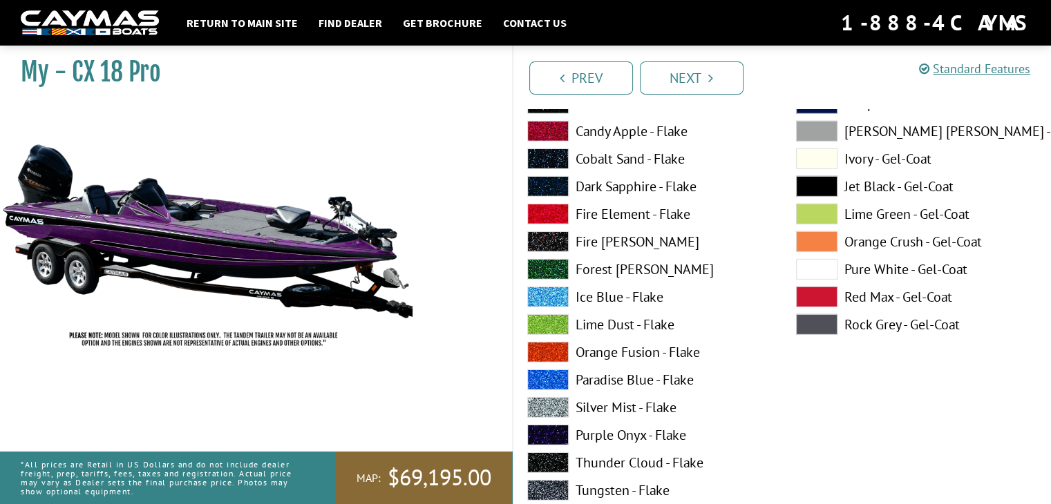
scroll to position [4215, 0]
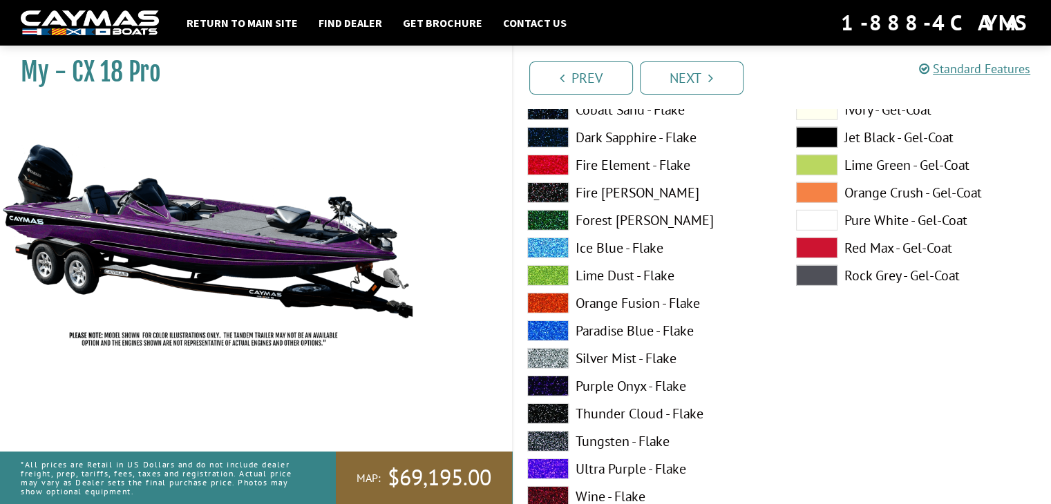
click at [549, 383] on span at bounding box center [547, 386] width 41 height 21
click at [808, 167] on span at bounding box center [816, 165] width 41 height 21
click at [553, 379] on span at bounding box center [547, 386] width 41 height 21
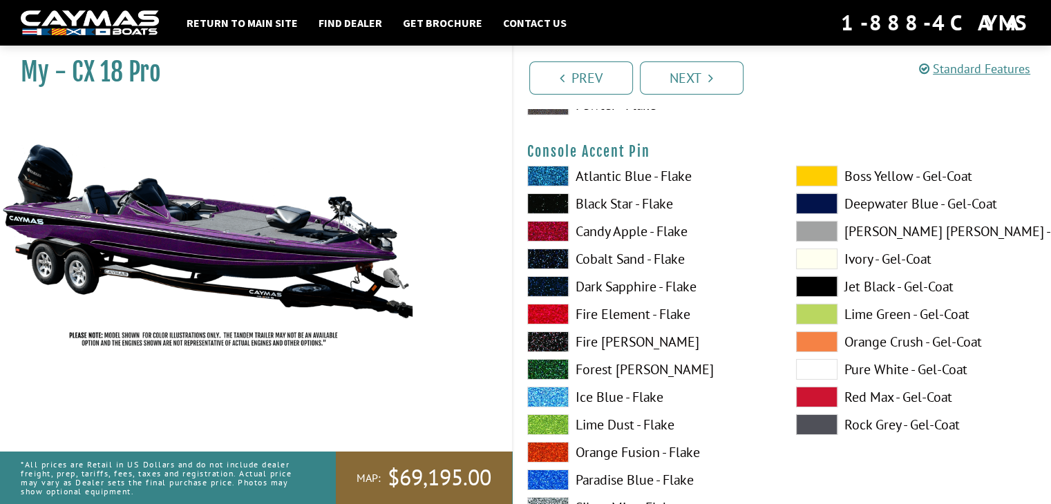
scroll to position [4630, 0]
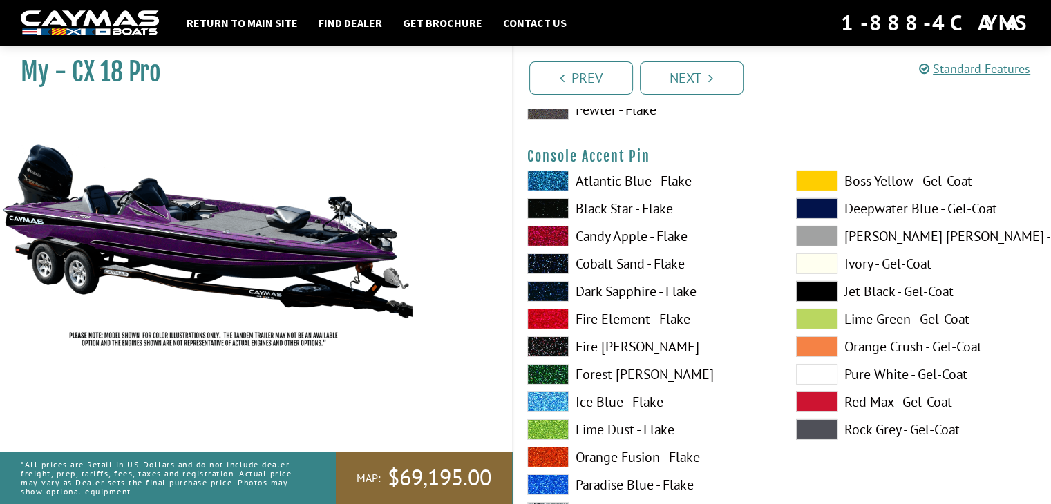
click at [824, 261] on span at bounding box center [816, 264] width 41 height 21
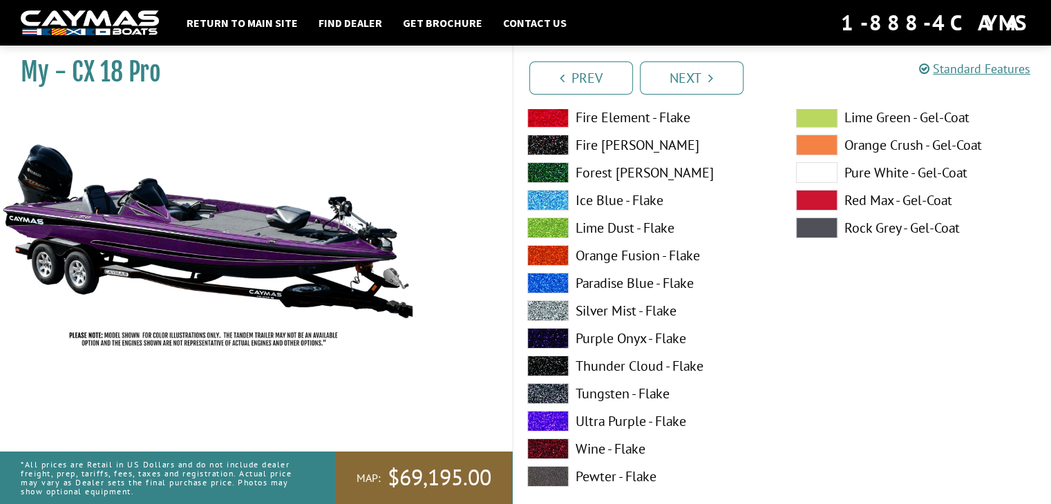
scroll to position [4837, 0]
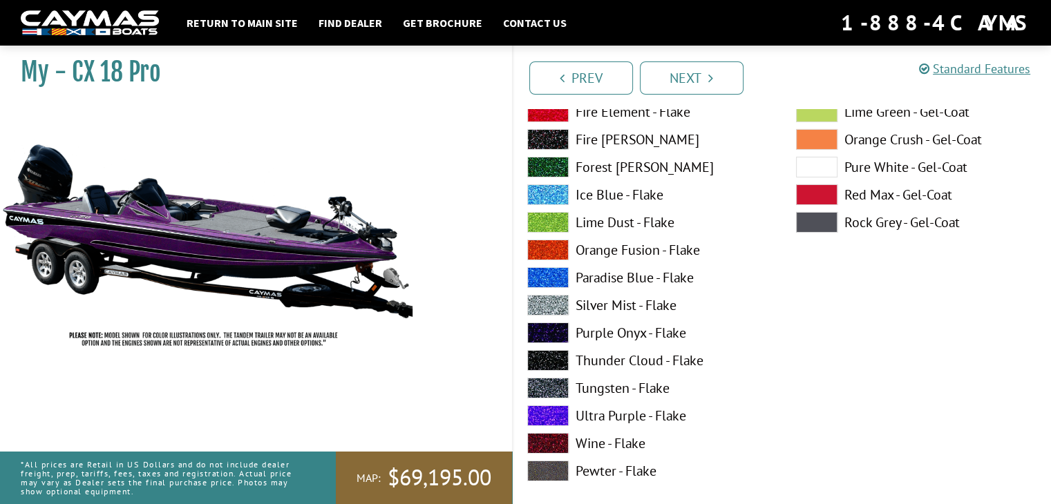
click at [546, 413] on span at bounding box center [547, 416] width 41 height 21
click at [544, 413] on span at bounding box center [547, 416] width 41 height 21
click at [552, 327] on span at bounding box center [547, 333] width 41 height 21
click at [553, 410] on span at bounding box center [547, 416] width 41 height 21
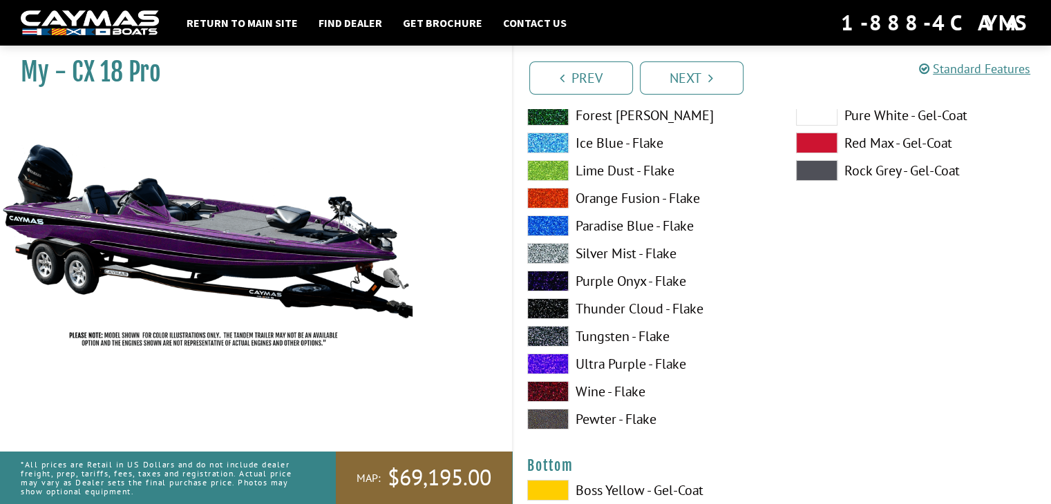
scroll to position [4906, 0]
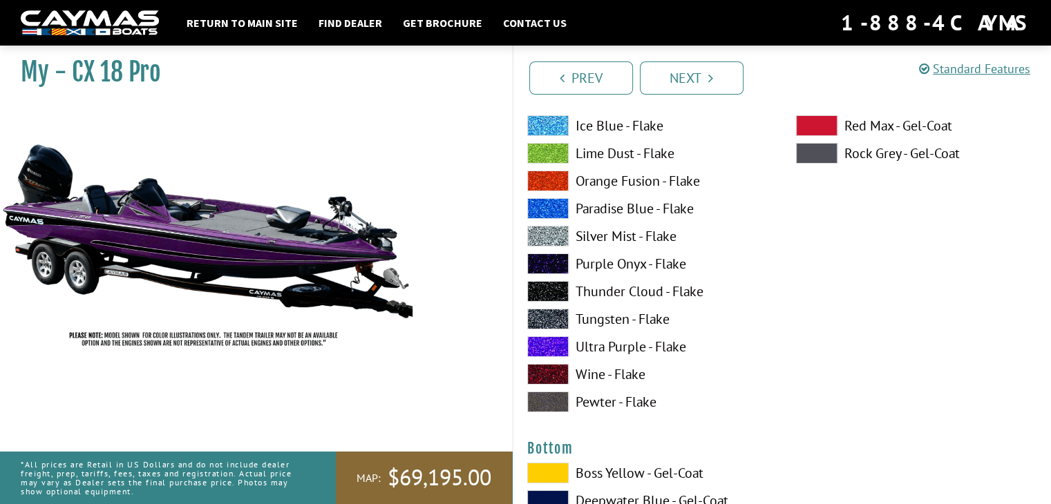
click at [549, 316] on span at bounding box center [547, 319] width 41 height 21
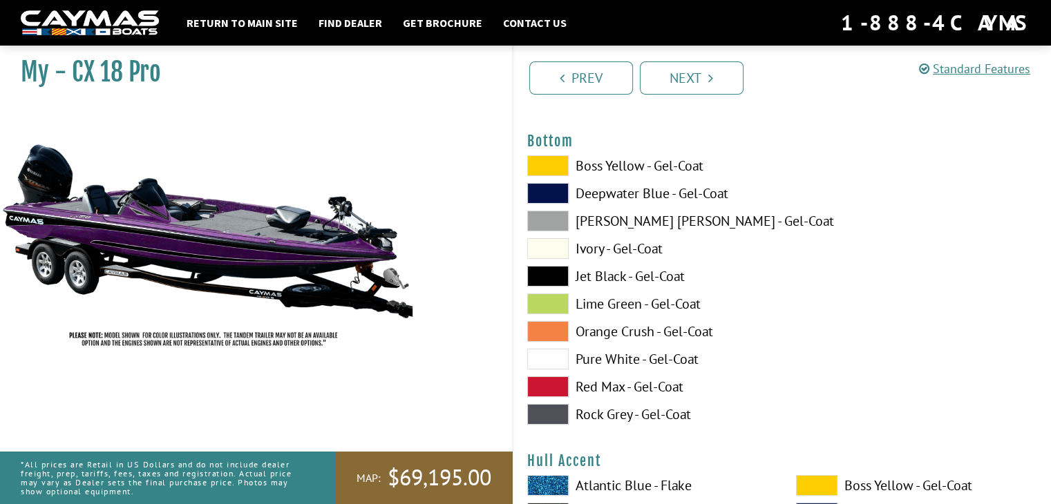
scroll to position [5251, 0]
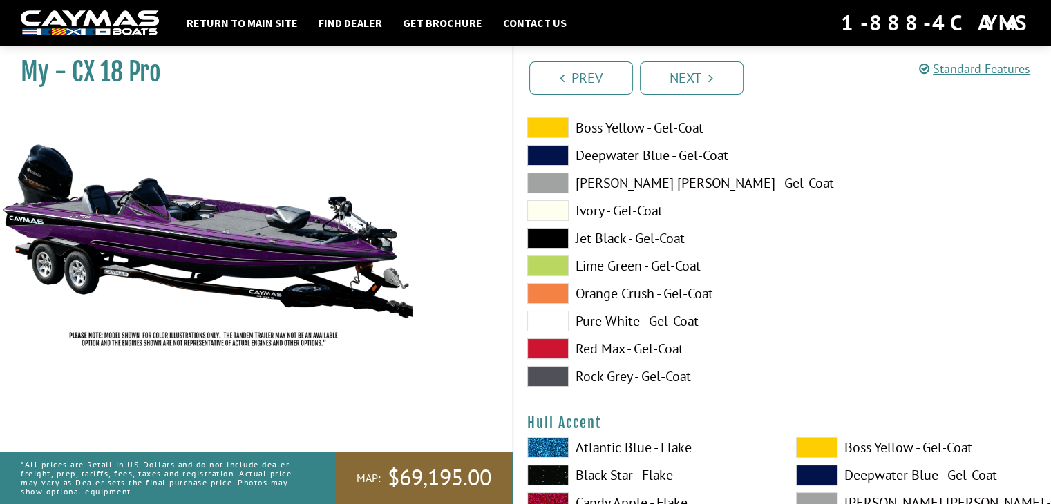
click at [552, 236] on span at bounding box center [547, 238] width 41 height 21
click at [538, 272] on span at bounding box center [547, 266] width 41 height 21
click at [538, 240] on span at bounding box center [547, 238] width 41 height 21
click at [553, 377] on span at bounding box center [547, 376] width 41 height 21
click at [549, 229] on span at bounding box center [547, 238] width 41 height 21
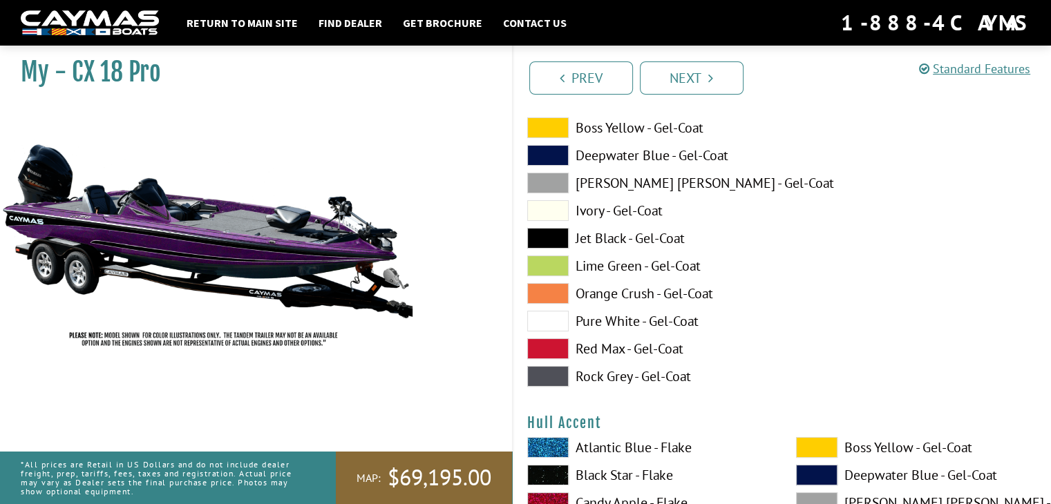
click at [547, 183] on span at bounding box center [547, 183] width 41 height 21
click at [535, 238] on span at bounding box center [547, 238] width 41 height 21
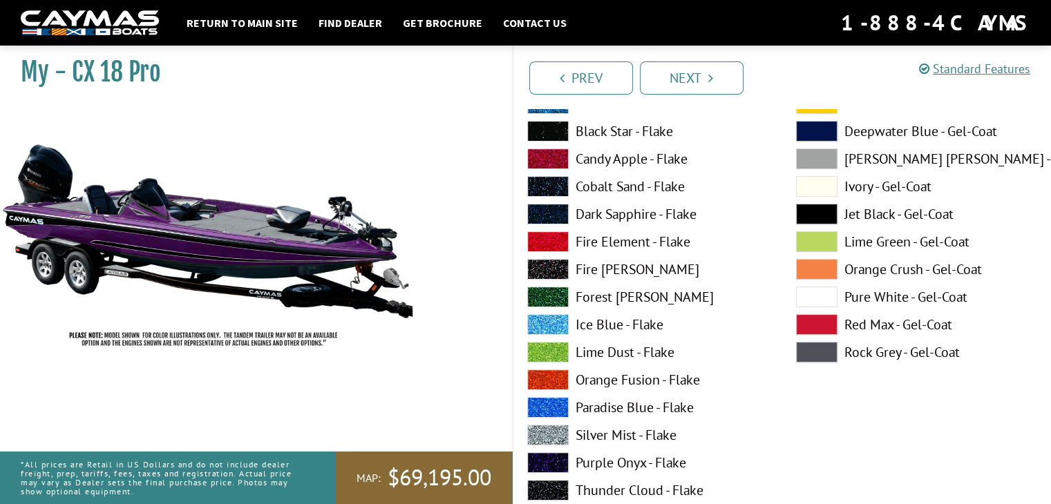
scroll to position [5597, 0]
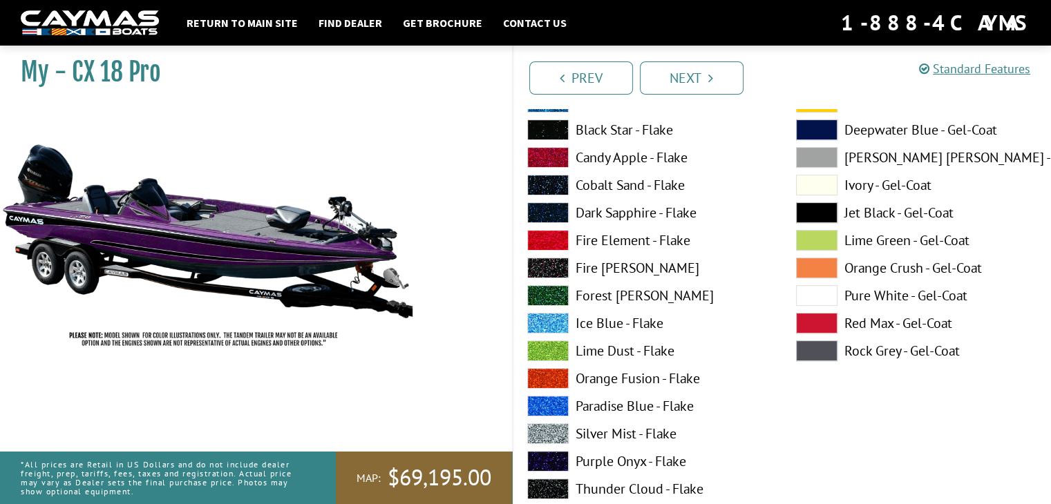
click at [804, 189] on span at bounding box center [816, 185] width 41 height 21
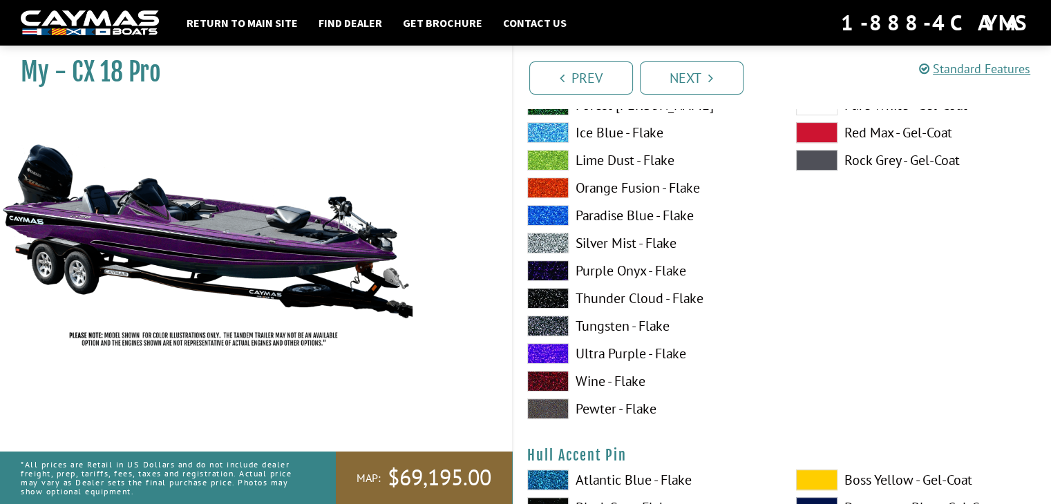
scroll to position [5804, 0]
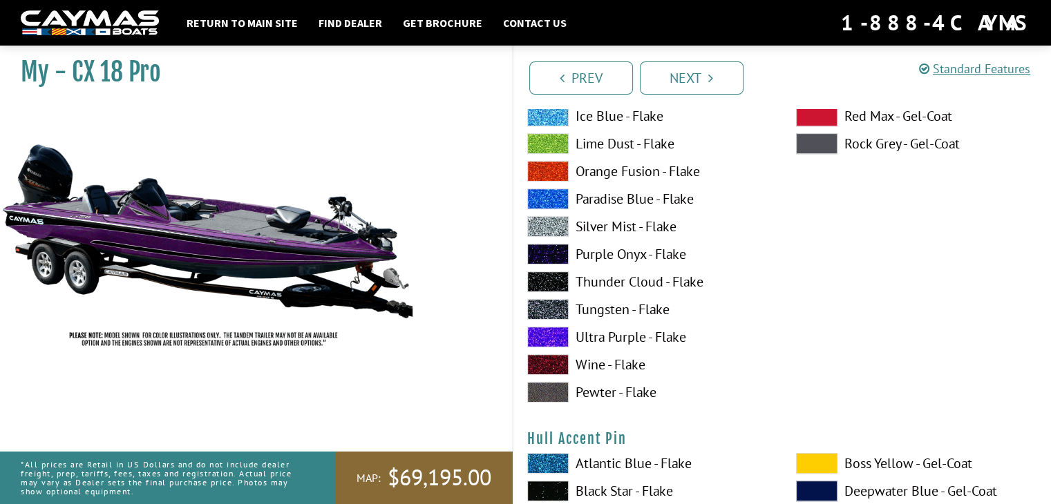
click at [547, 330] on span at bounding box center [547, 337] width 41 height 21
click at [540, 258] on span at bounding box center [547, 254] width 41 height 21
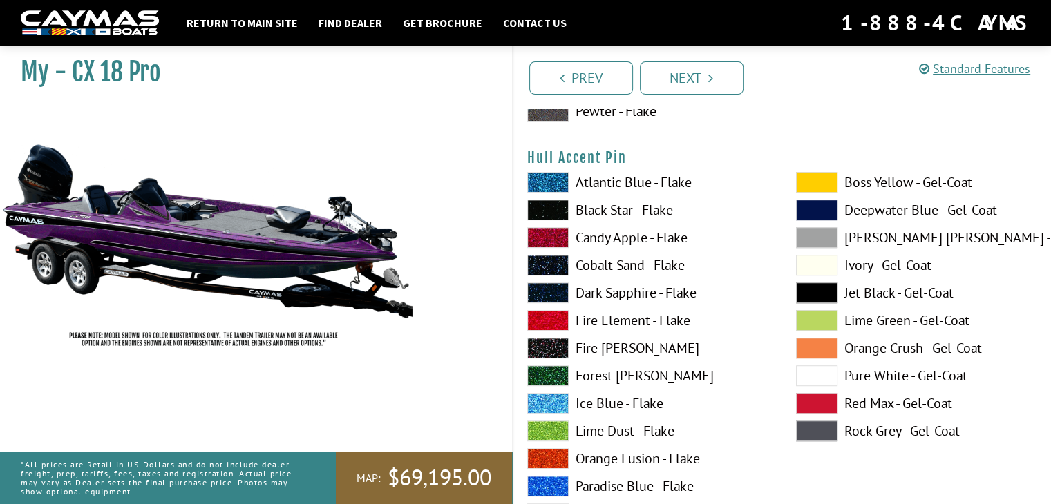
scroll to position [6081, 0]
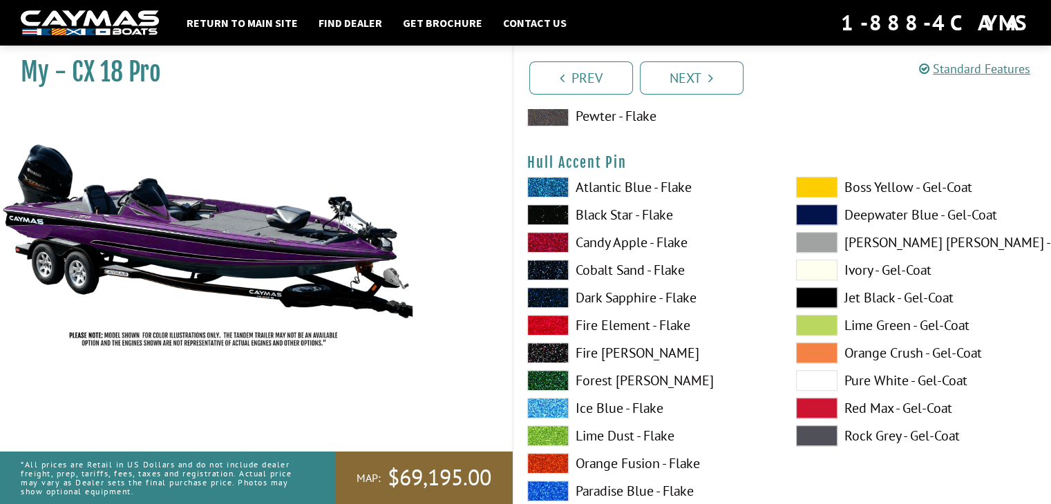
click at [810, 266] on span at bounding box center [816, 270] width 41 height 21
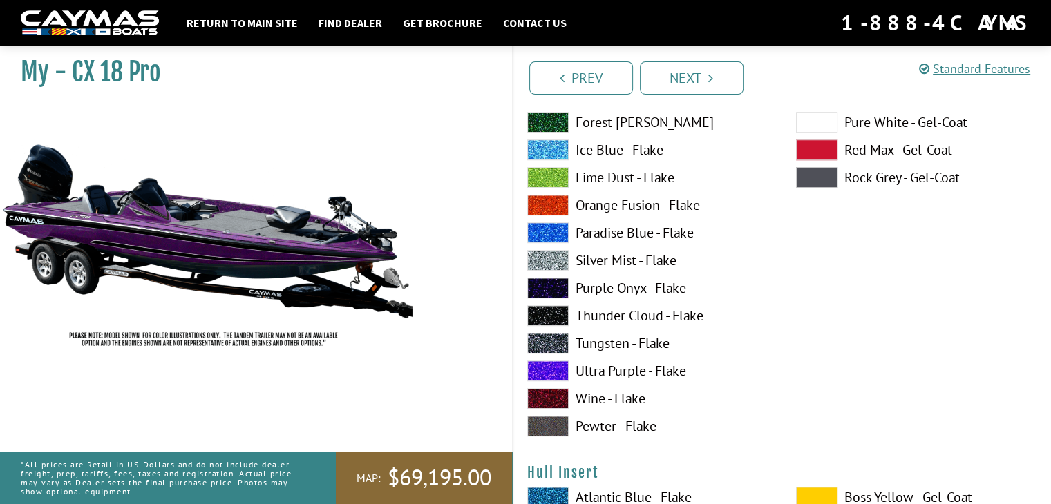
scroll to position [6357, 0]
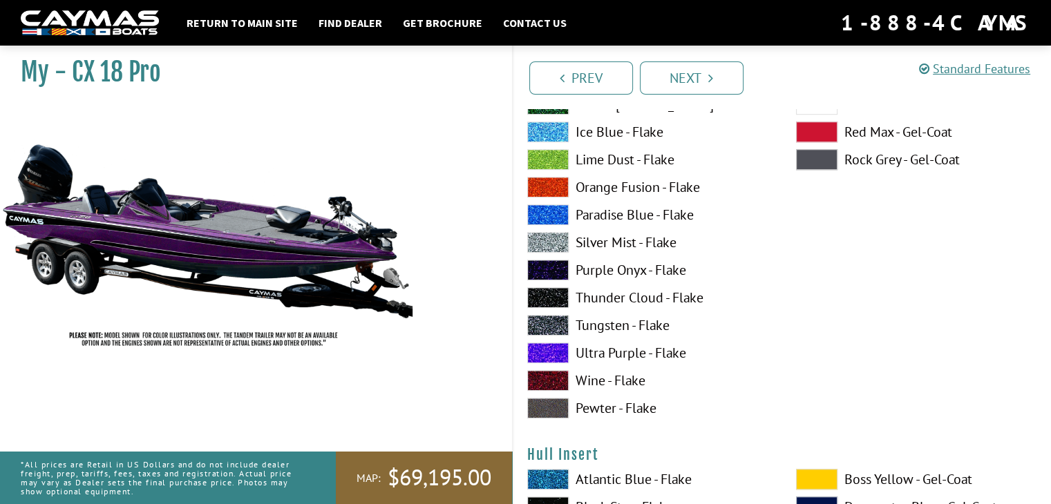
click at [545, 324] on span at bounding box center [547, 325] width 41 height 21
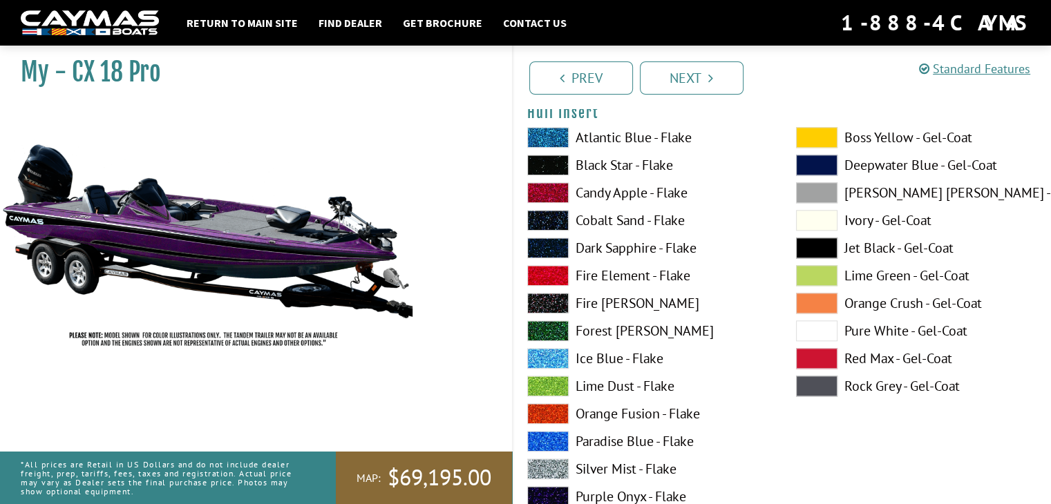
scroll to position [6702, 0]
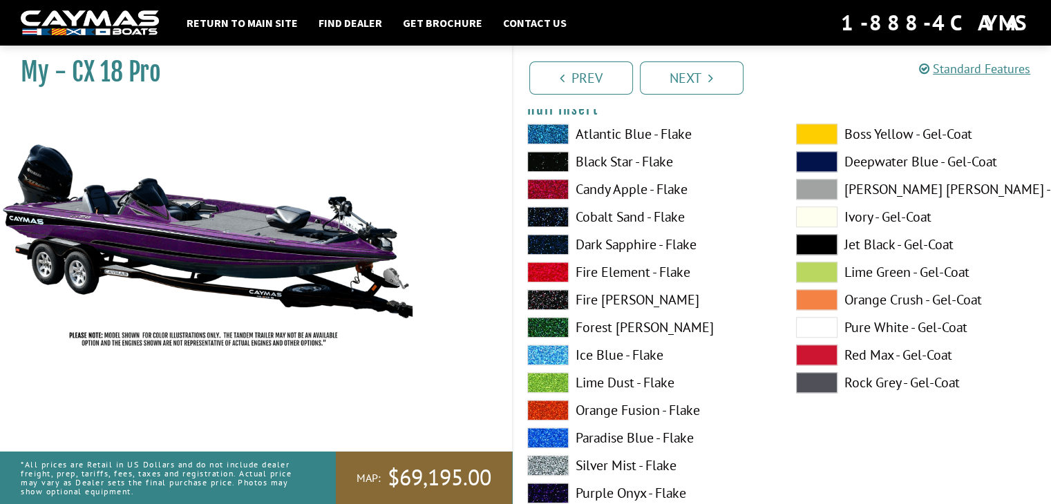
click at [808, 220] on span at bounding box center [816, 217] width 41 height 21
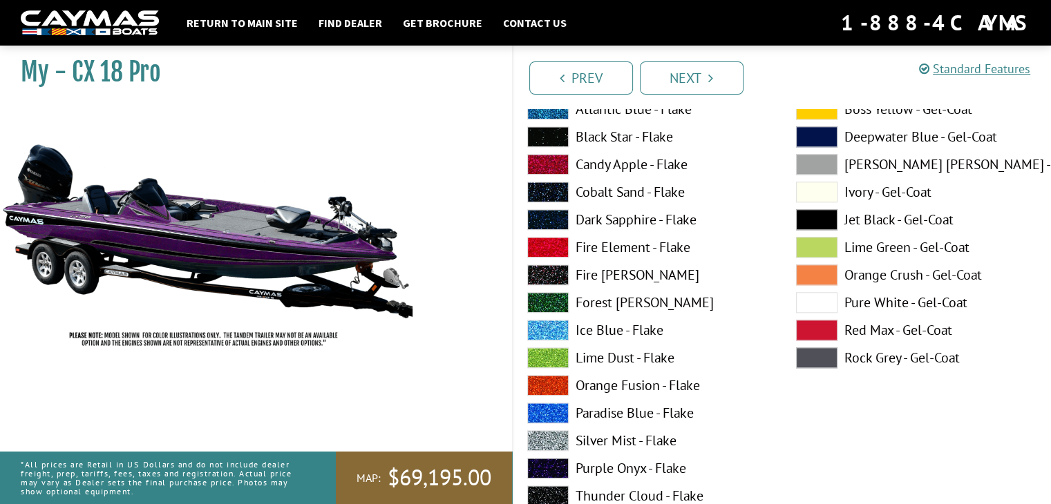
scroll to position [6772, 0]
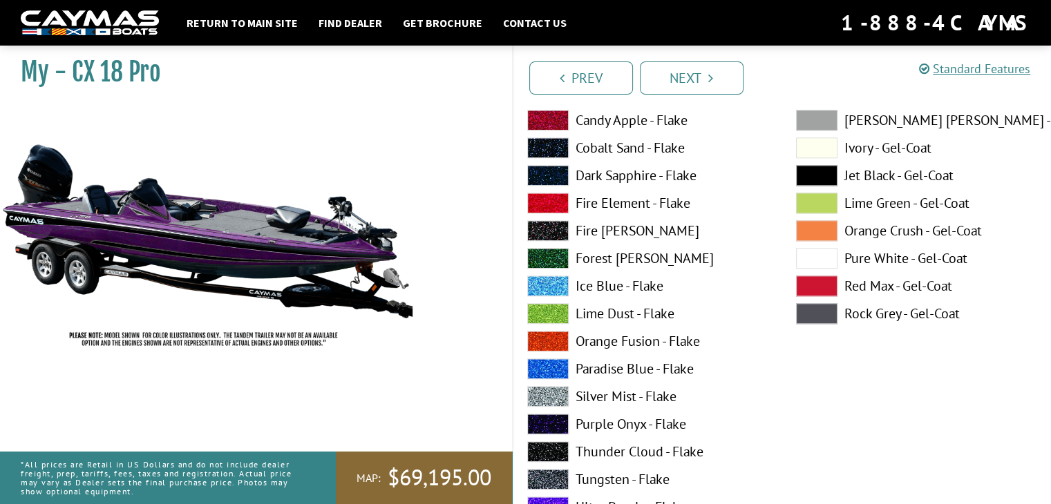
click at [547, 418] on span at bounding box center [547, 424] width 41 height 21
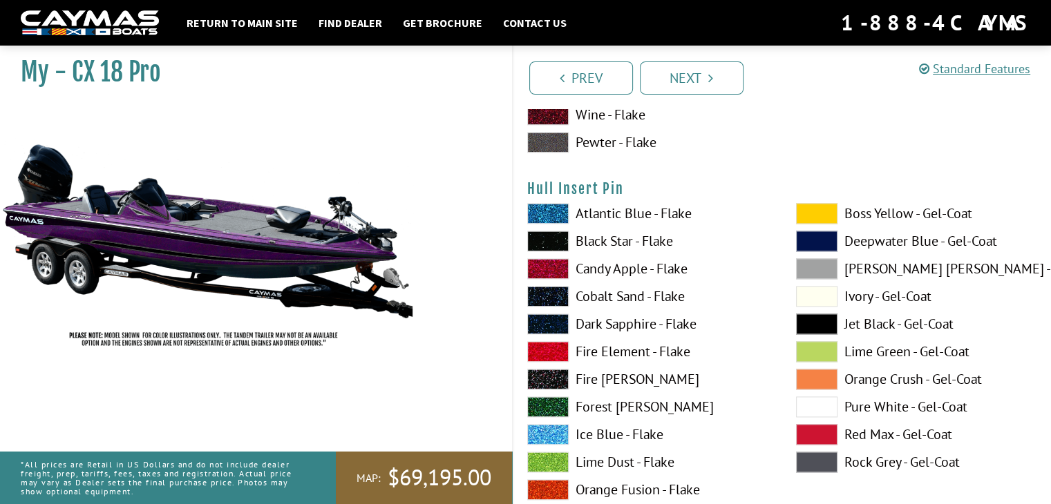
scroll to position [7186, 0]
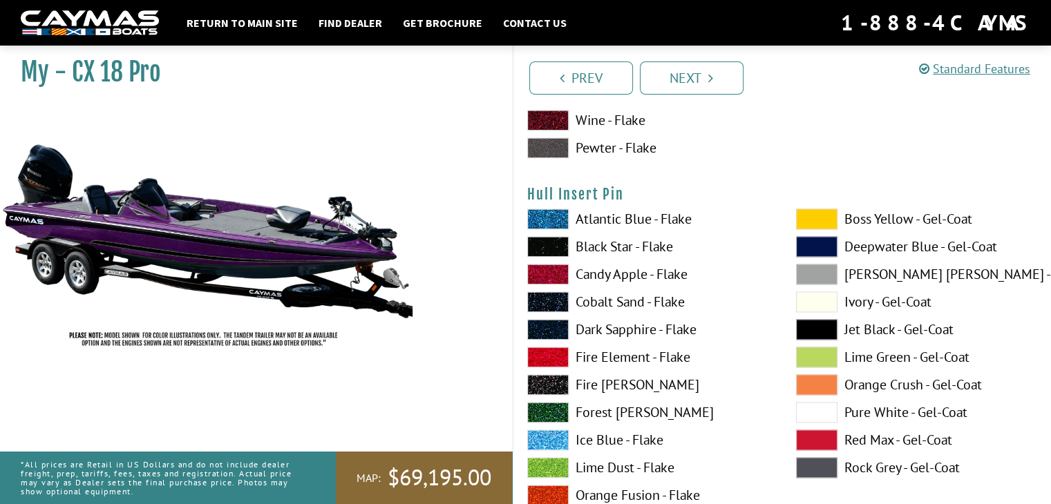
click at [817, 299] on span at bounding box center [816, 302] width 41 height 21
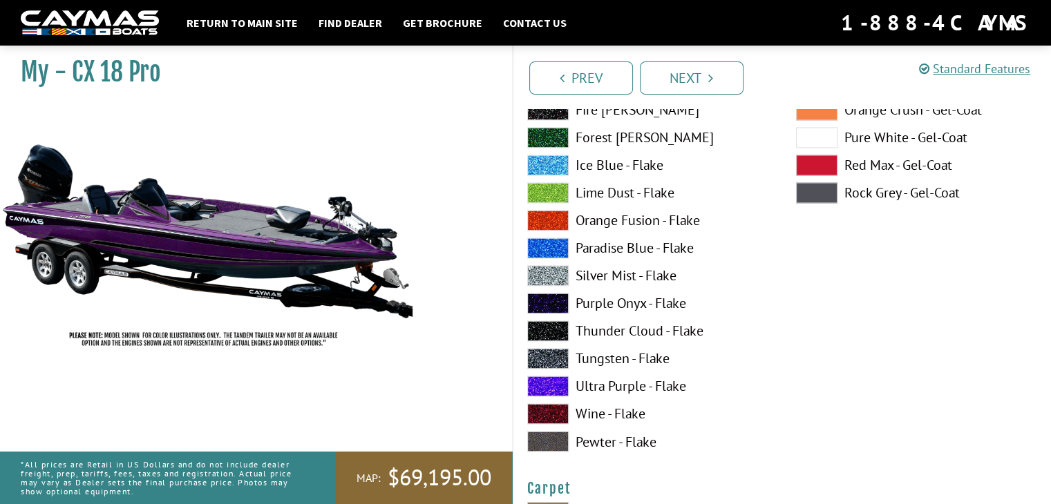
scroll to position [7463, 0]
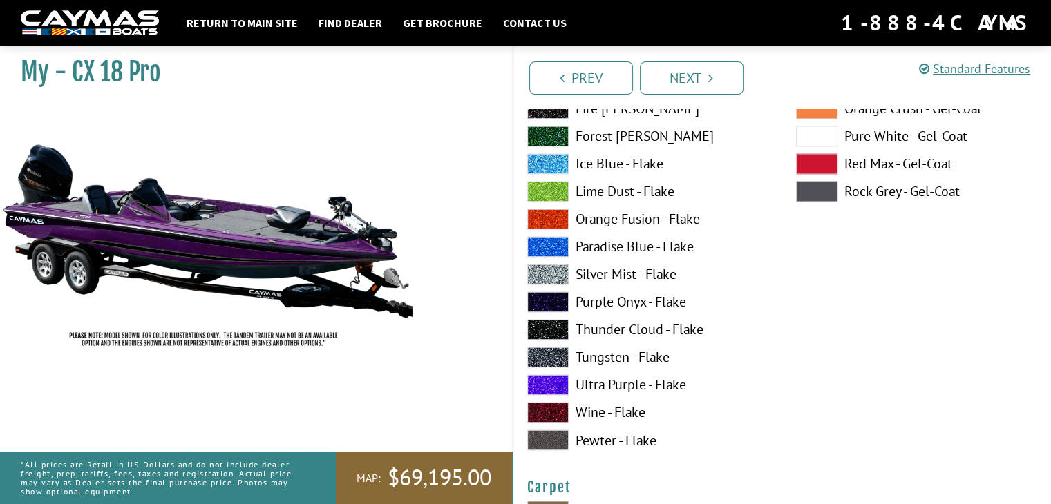
click at [544, 352] on span at bounding box center [547, 357] width 41 height 21
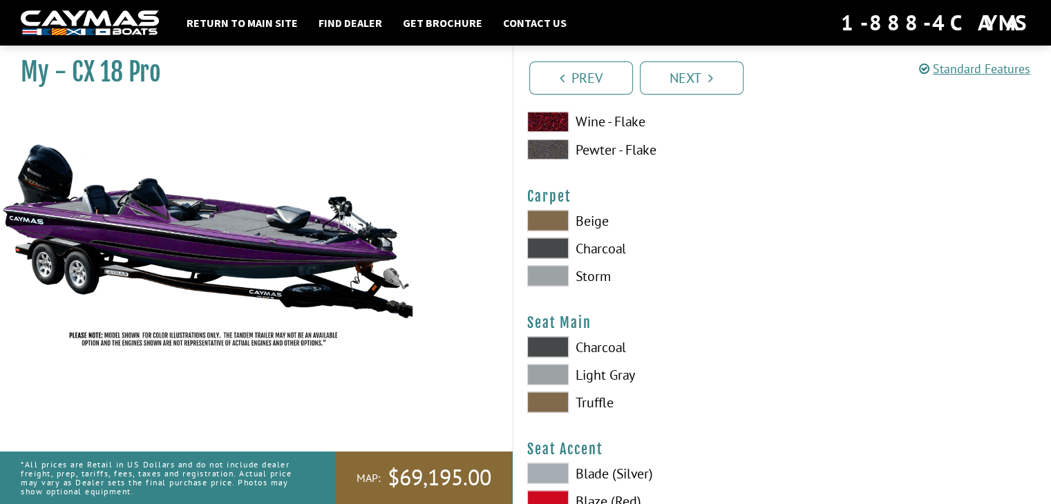
scroll to position [7739, 0]
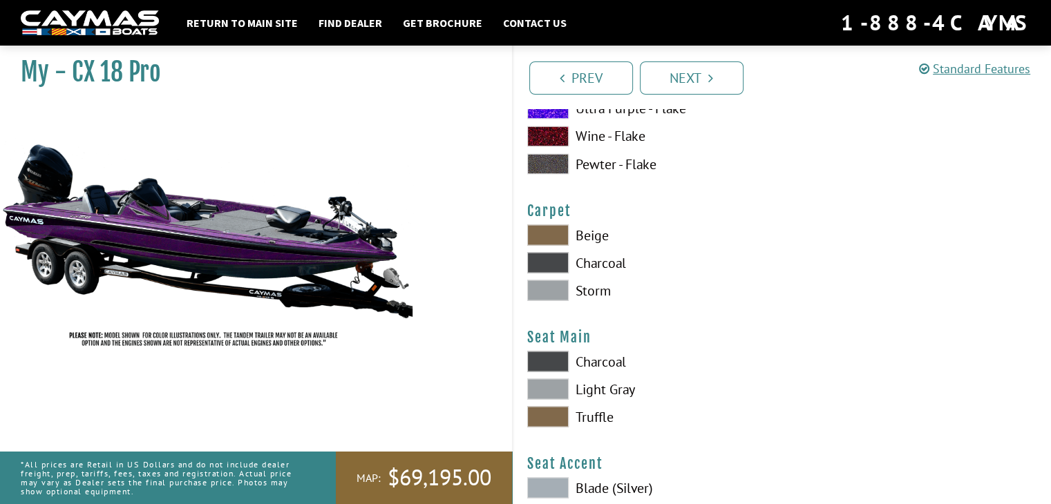
click at [542, 286] on span at bounding box center [547, 290] width 41 height 21
click at [539, 268] on span at bounding box center [547, 262] width 41 height 21
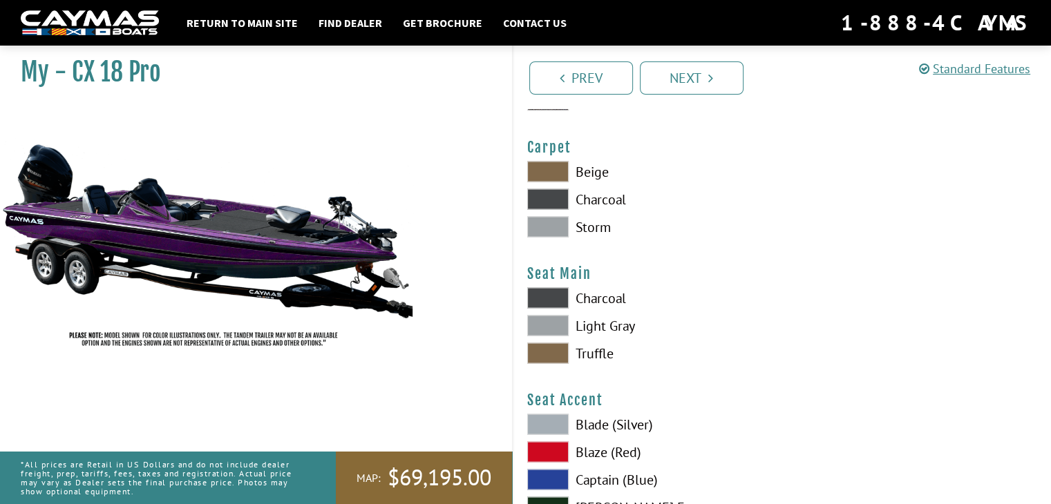
scroll to position [7808, 0]
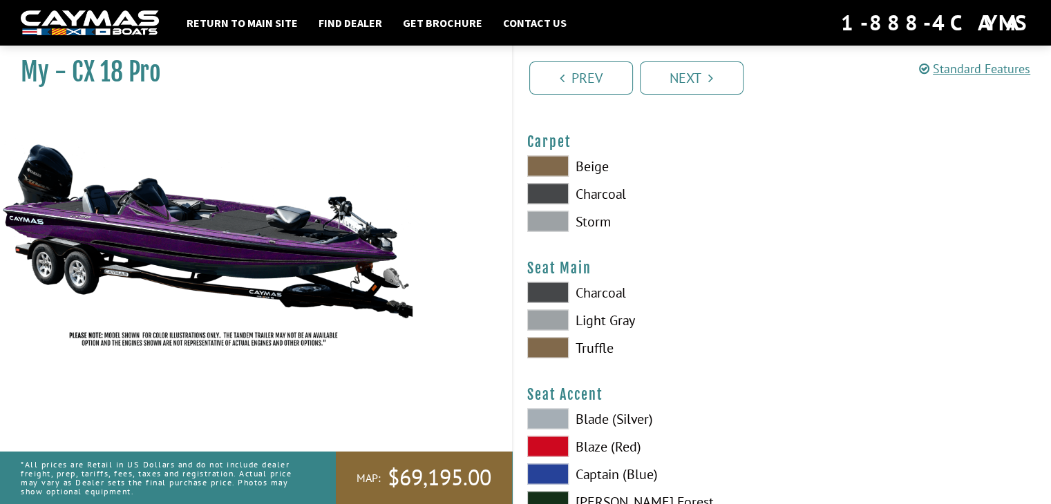
click at [547, 318] on span at bounding box center [547, 320] width 41 height 21
click at [551, 285] on span at bounding box center [547, 292] width 41 height 21
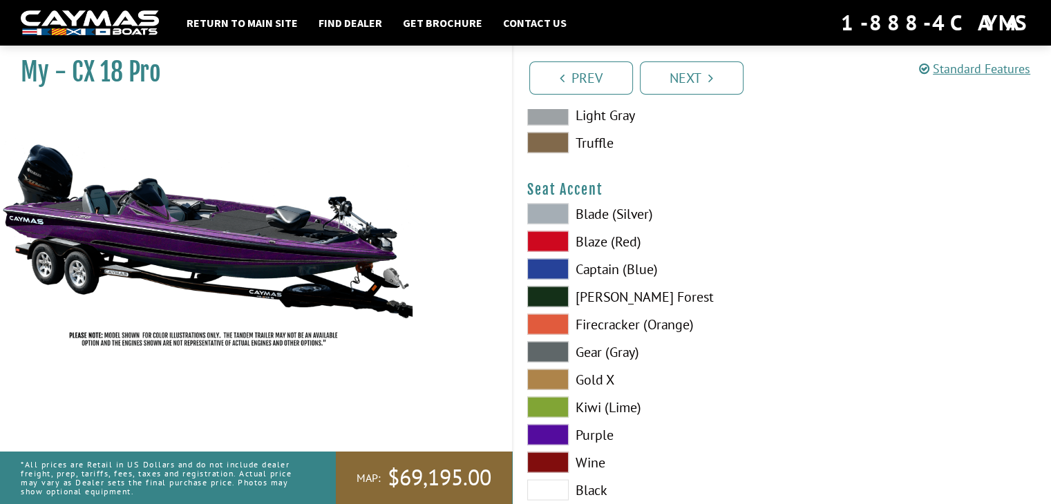
scroll to position [8015, 0]
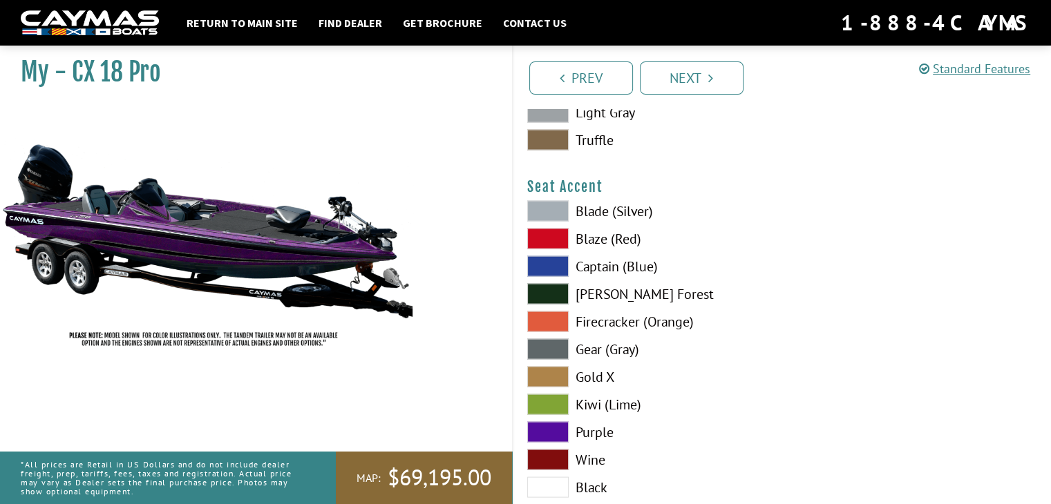
click at [539, 426] on span at bounding box center [547, 432] width 41 height 21
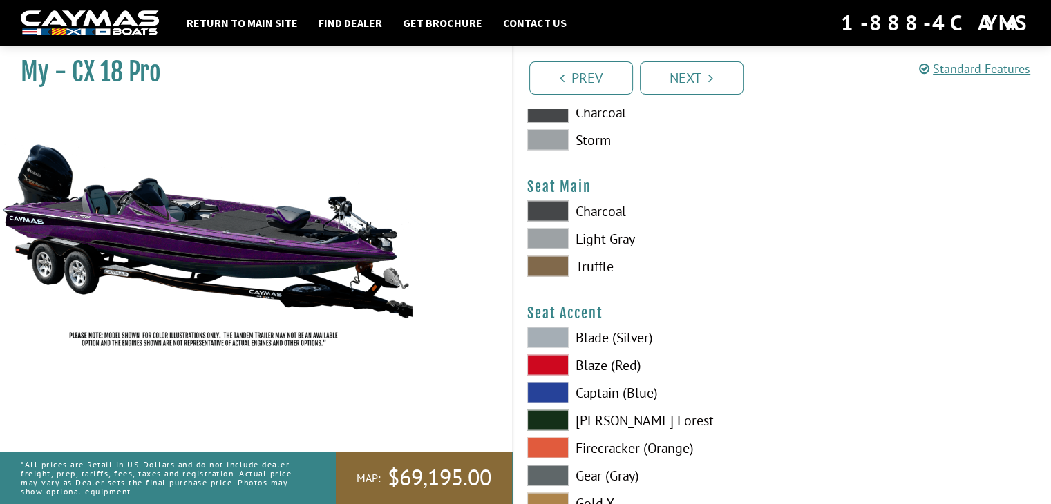
scroll to position [7877, 0]
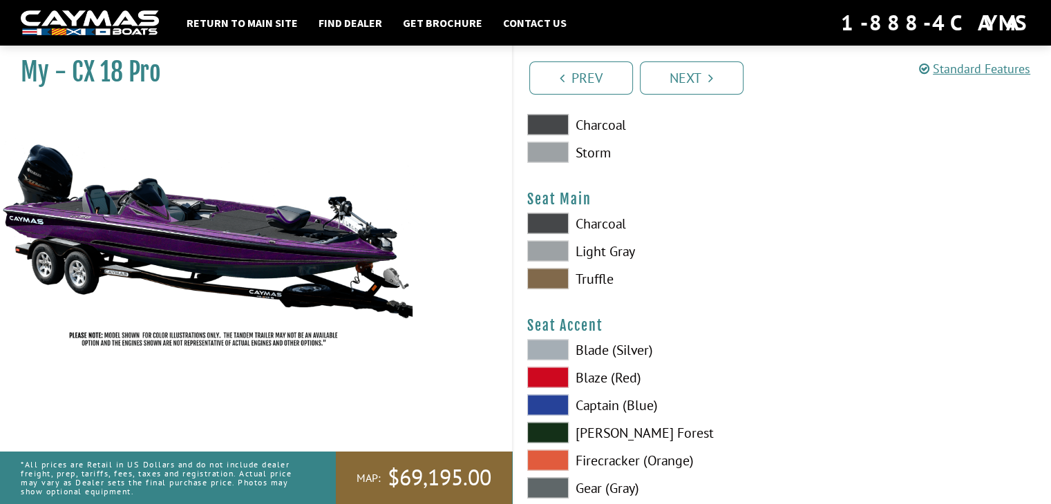
click at [542, 249] on span at bounding box center [547, 250] width 41 height 21
click at [555, 150] on span at bounding box center [547, 152] width 41 height 21
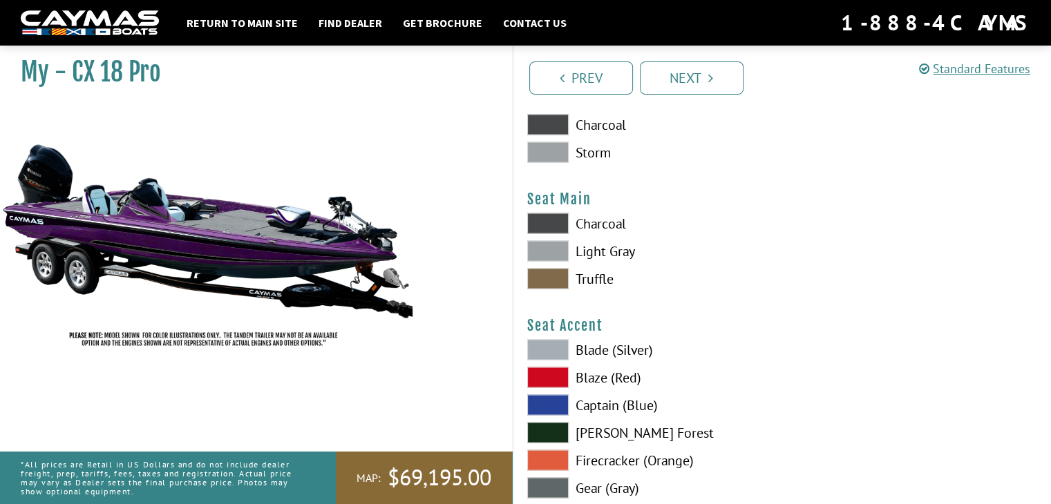
click at [553, 120] on span at bounding box center [547, 124] width 41 height 21
click at [553, 218] on span at bounding box center [547, 223] width 41 height 21
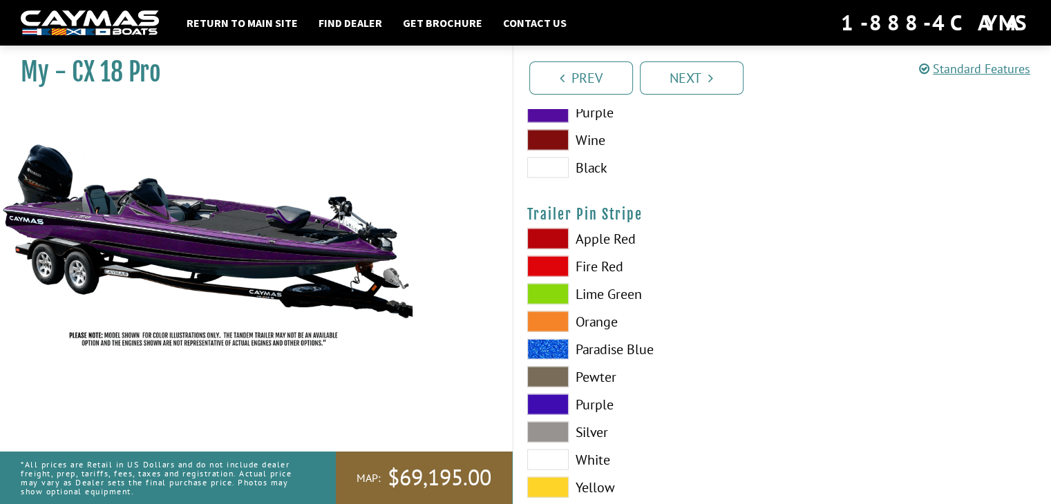
scroll to position [8361, 0]
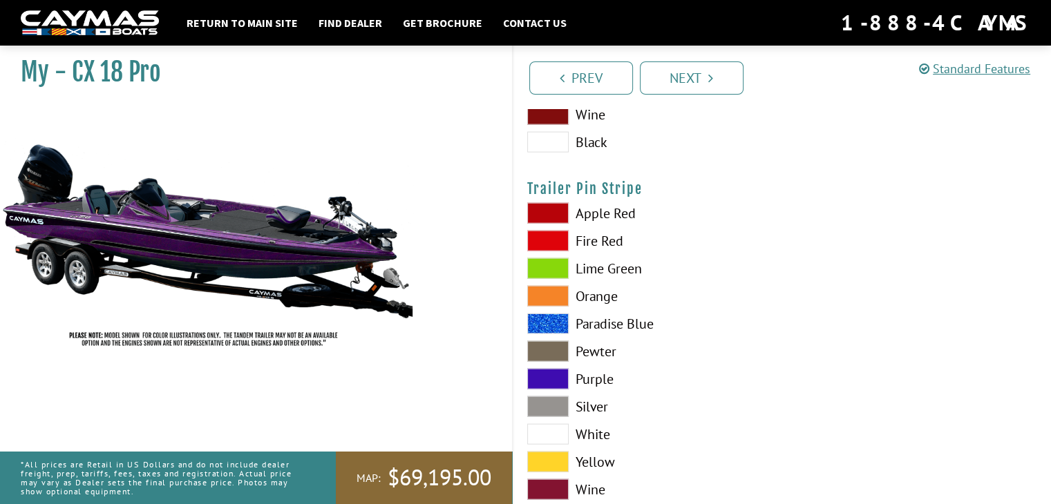
click at [547, 373] on span at bounding box center [547, 379] width 41 height 21
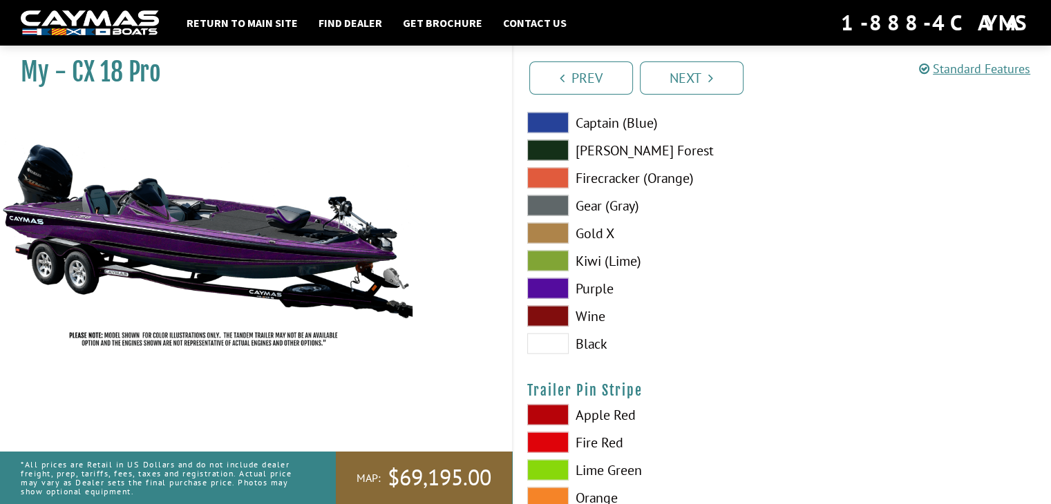
scroll to position [8119, 0]
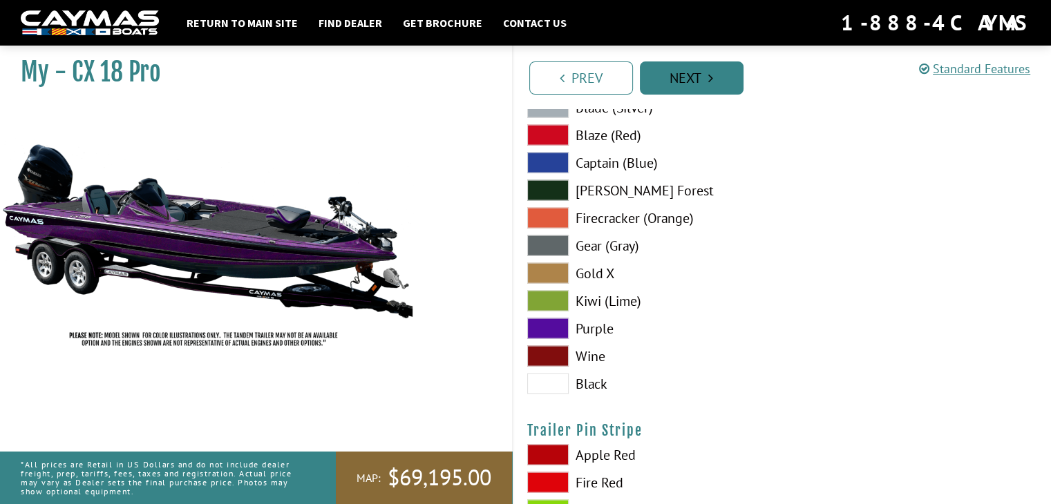
click at [710, 75] on icon "Pagination" at bounding box center [710, 78] width 5 height 14
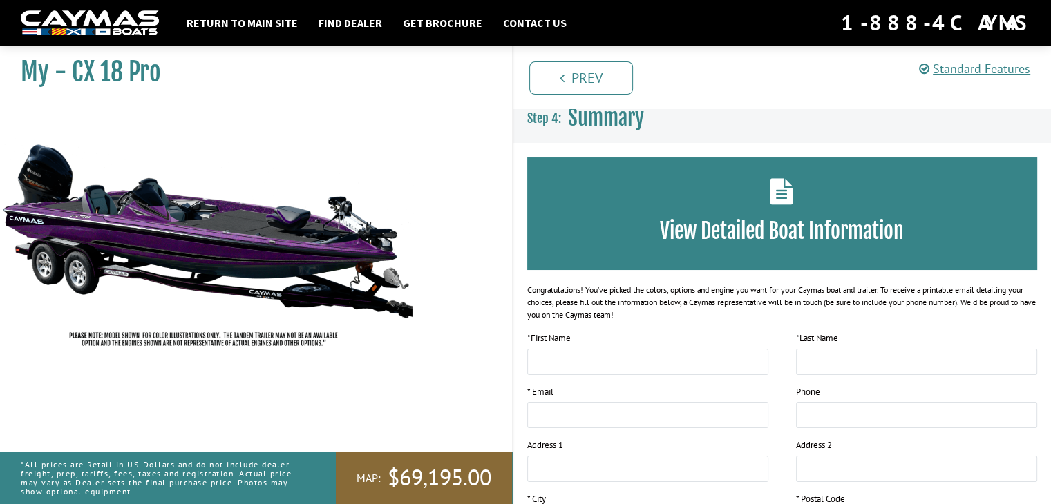
scroll to position [0, 0]
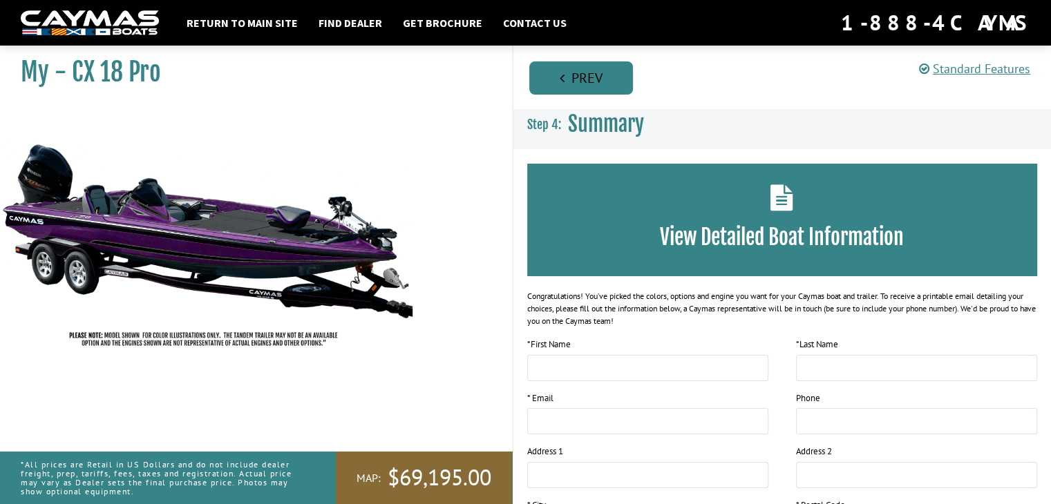
click at [576, 73] on link "Prev" at bounding box center [581, 77] width 104 height 33
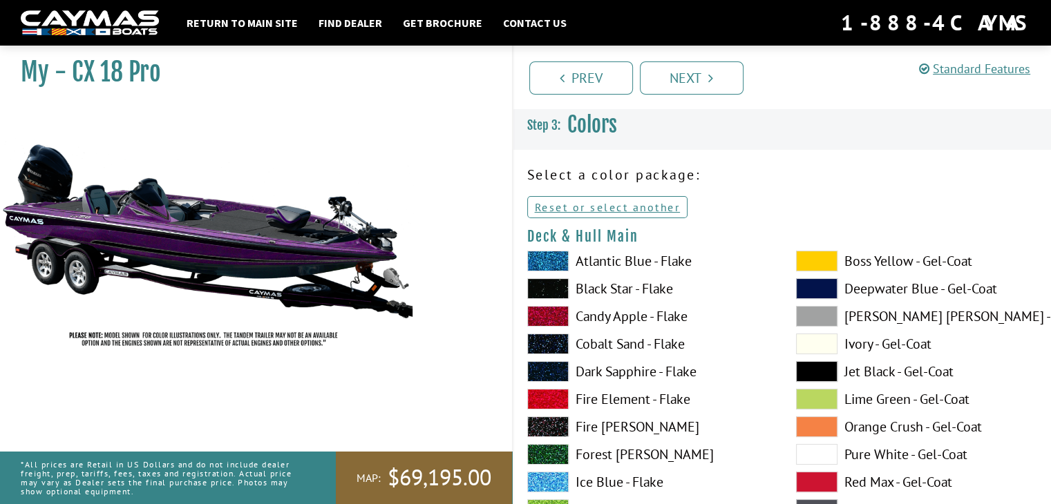
click at [687, 76] on link "Next" at bounding box center [692, 77] width 104 height 33
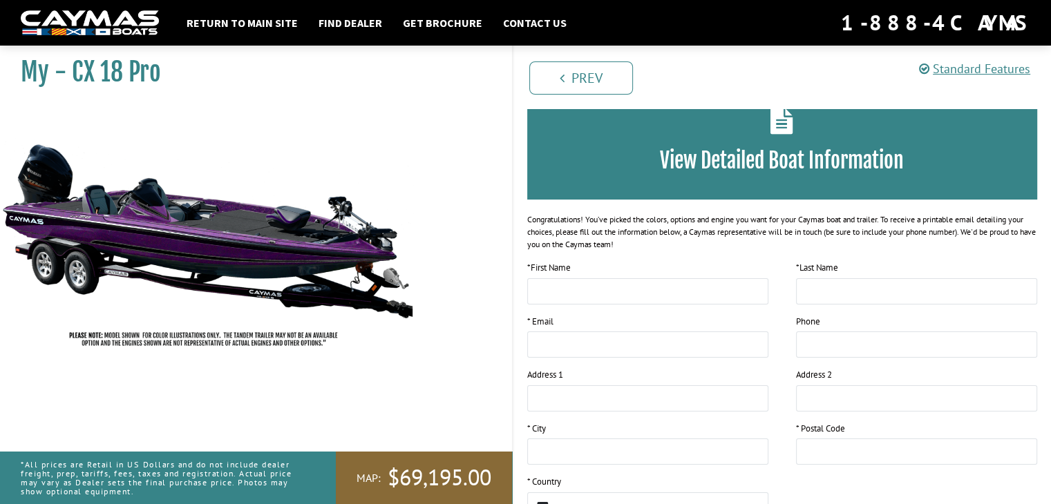
scroll to position [207, 0]
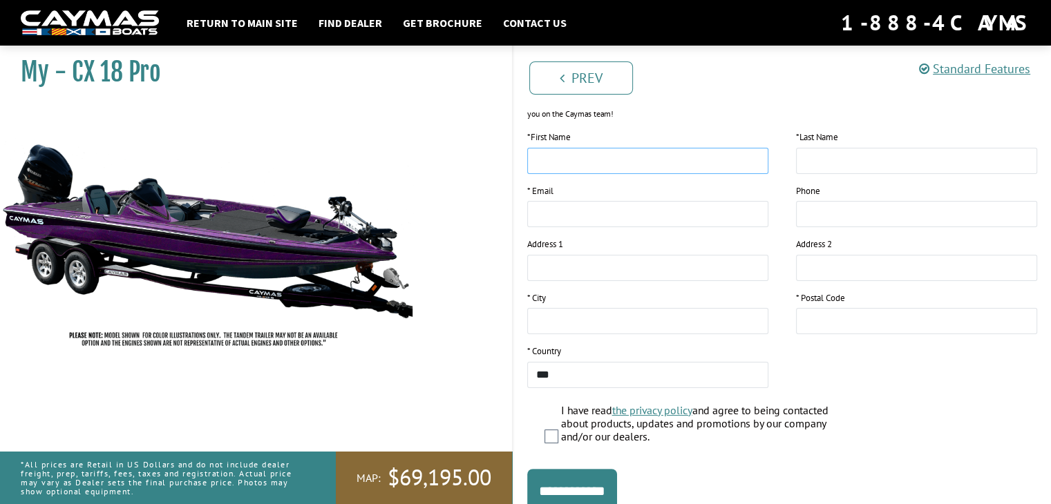
click at [598, 169] on input "text" at bounding box center [647, 161] width 241 height 26
type input "*****"
click at [840, 160] on input "text" at bounding box center [916, 161] width 241 height 26
type input "**********"
drag, startPoint x: 716, startPoint y: 211, endPoint x: 658, endPoint y: 214, distance: 57.5
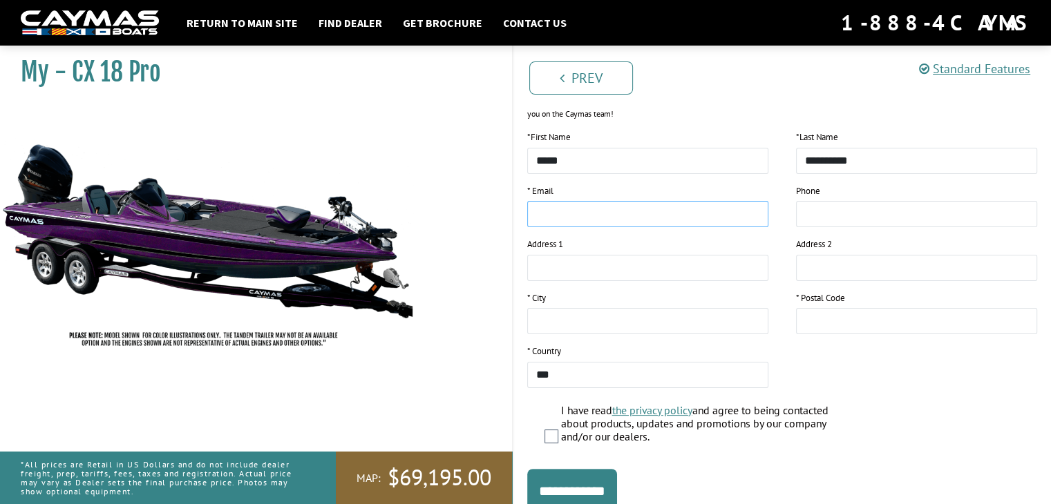
drag, startPoint x: 658, startPoint y: 214, endPoint x: 620, endPoint y: 210, distance: 38.2
click at [620, 210] on input "email" at bounding box center [647, 214] width 241 height 26
type input "**********"
drag, startPoint x: 688, startPoint y: 263, endPoint x: 618, endPoint y: 266, distance: 70.5
click at [618, 266] on input "text" at bounding box center [647, 268] width 241 height 26
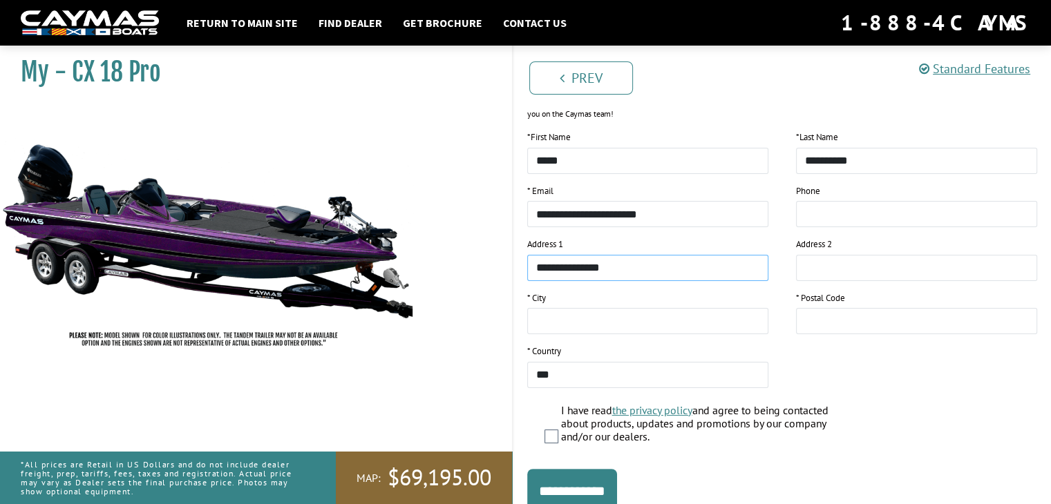
type input "**********"
click at [652, 324] on input "text" at bounding box center [647, 321] width 241 height 26
type input "*********"
click at [889, 313] on input "text" at bounding box center [916, 321] width 241 height 26
type input "*****"
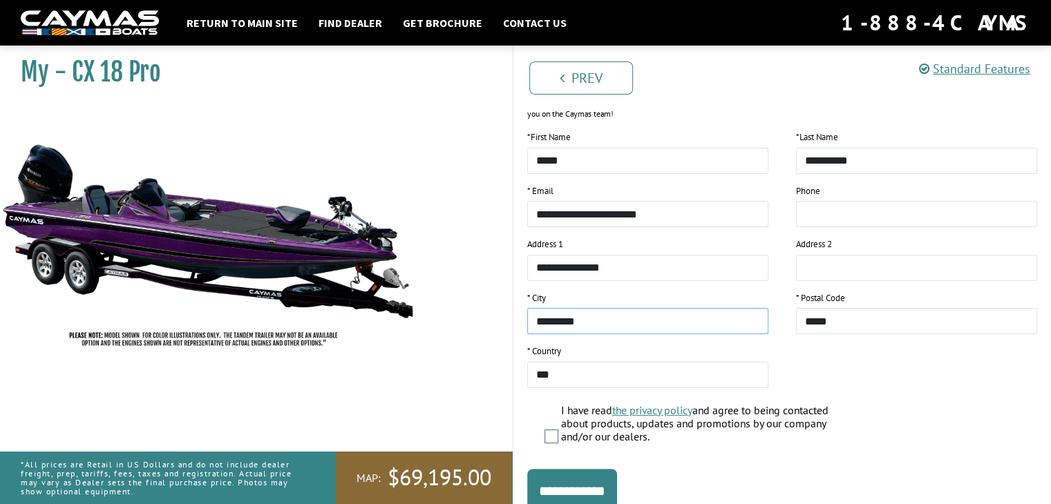
drag, startPoint x: 600, startPoint y: 330, endPoint x: 509, endPoint y: 323, distance: 91.5
click at [509, 323] on div "My - CX 18 Pro" at bounding box center [525, 196] width 1079 height 728
type input "*********"
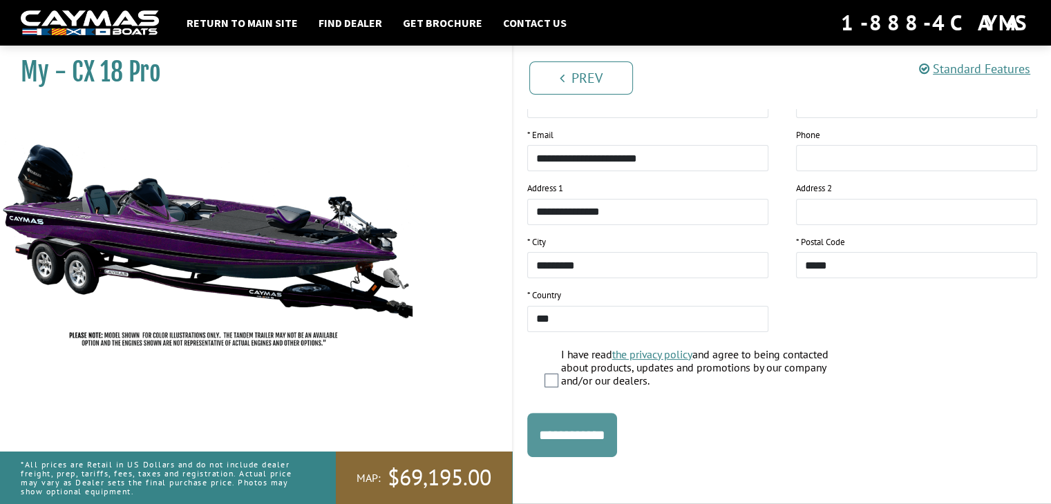
drag, startPoint x: 571, startPoint y: 430, endPoint x: 589, endPoint y: 439, distance: 20.7
click at [589, 439] on input "**********" at bounding box center [572, 435] width 90 height 44
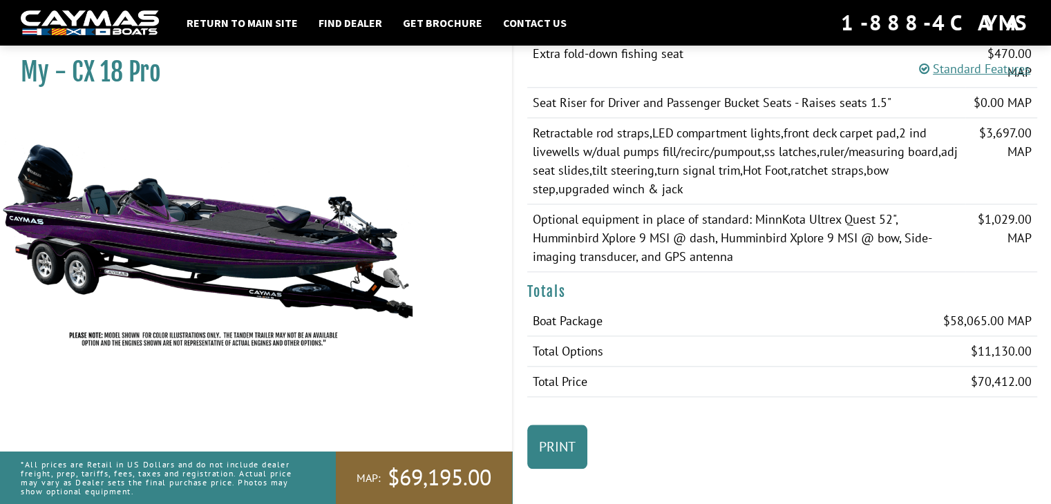
scroll to position [1506, 0]
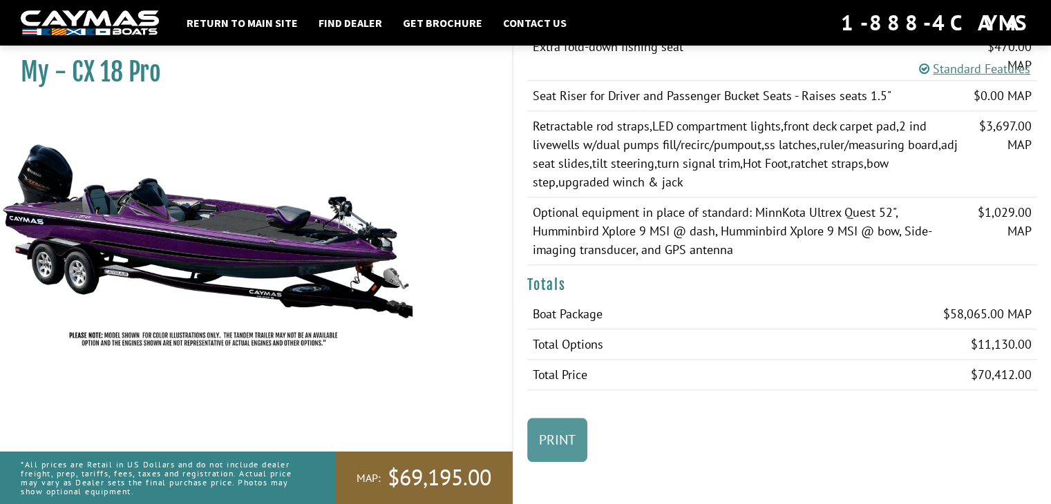
click at [561, 429] on link "Print" at bounding box center [557, 440] width 60 height 44
